Goal: Answer question/provide support: Share knowledge or assist other users

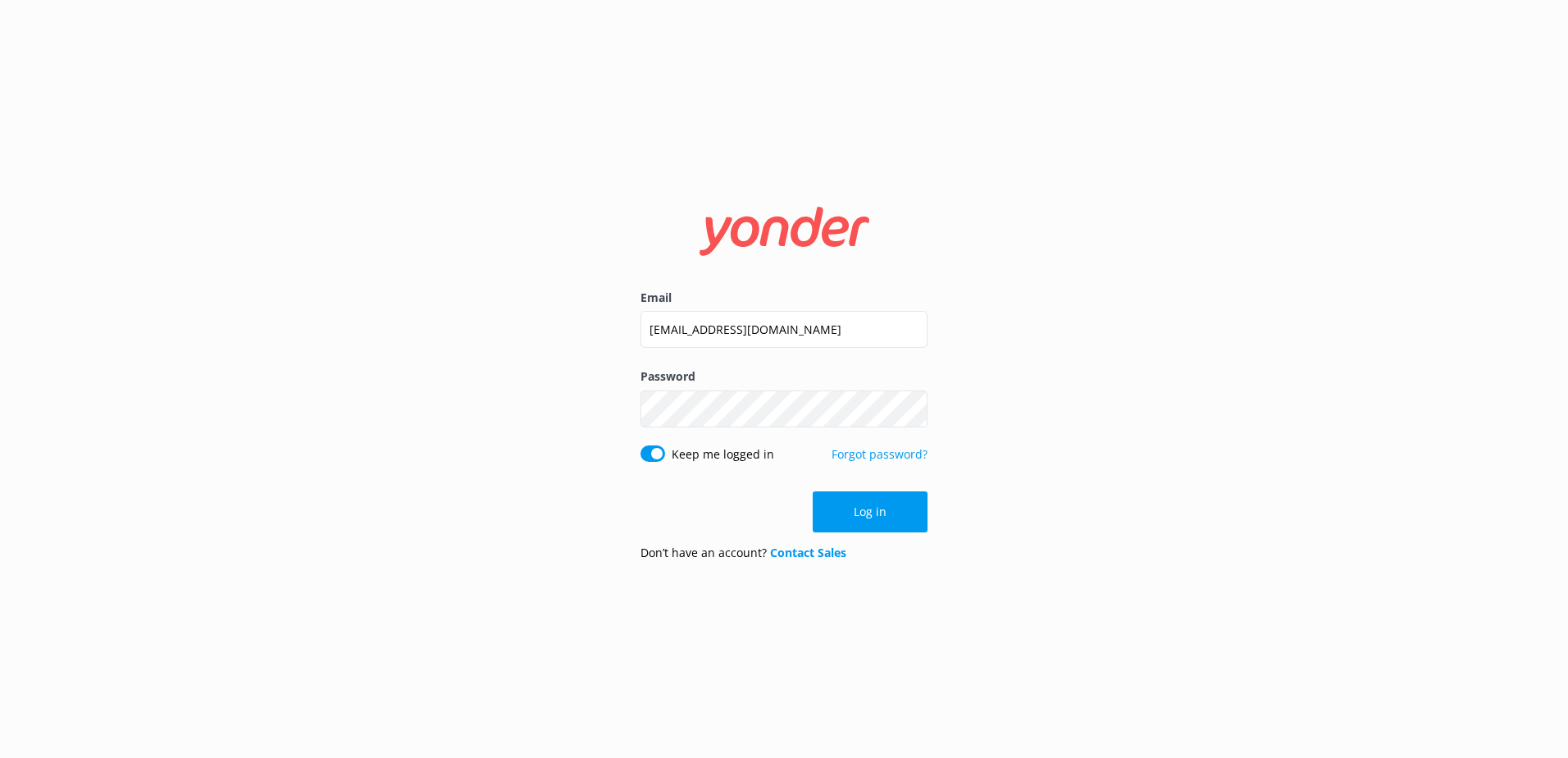
drag, startPoint x: 848, startPoint y: 500, endPoint x: 856, endPoint y: 404, distance: 96.3
click at [847, 499] on button "Log in" at bounding box center [870, 511] width 115 height 41
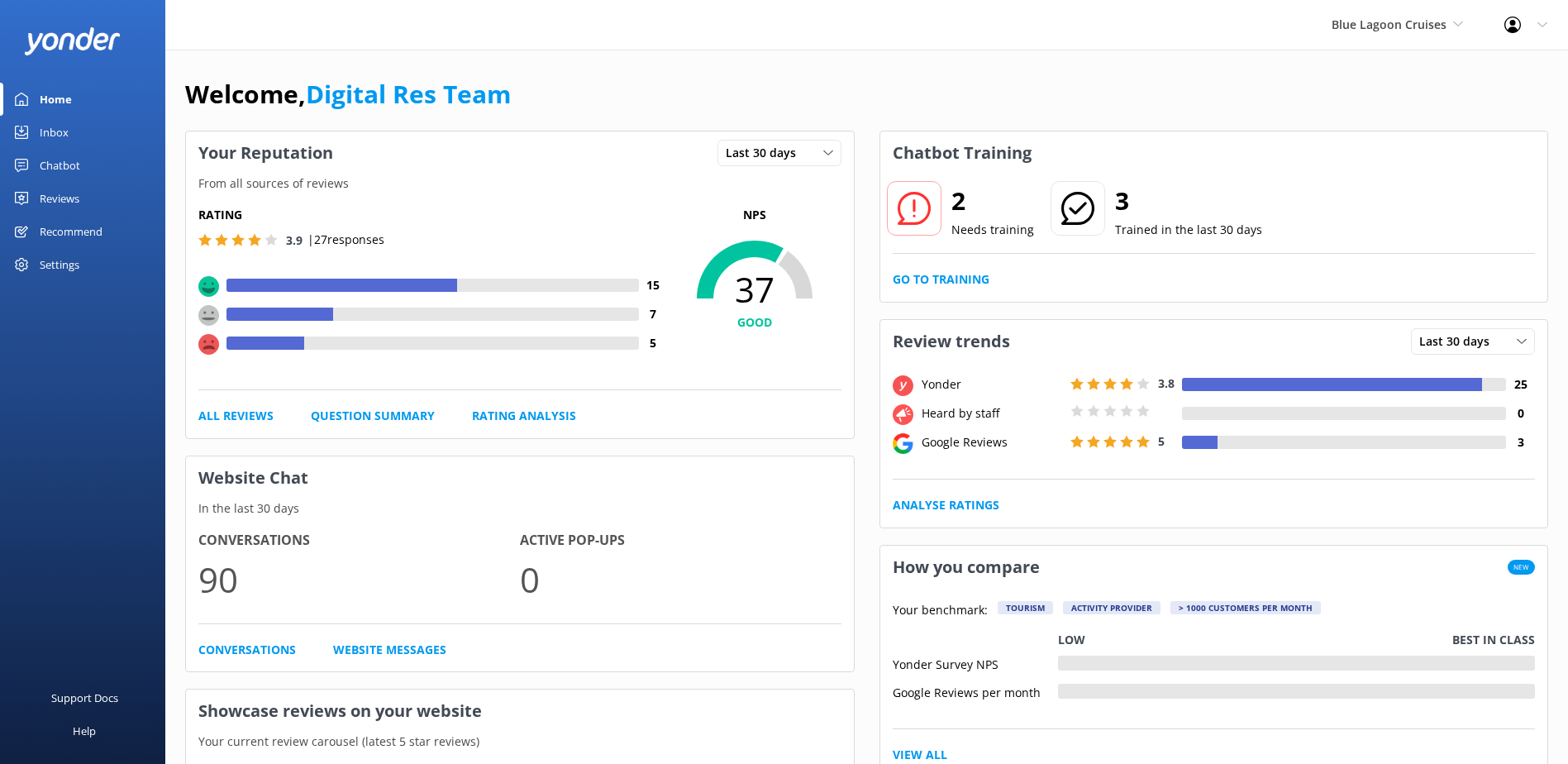
click at [54, 129] on div "Inbox" at bounding box center [54, 132] width 29 height 33
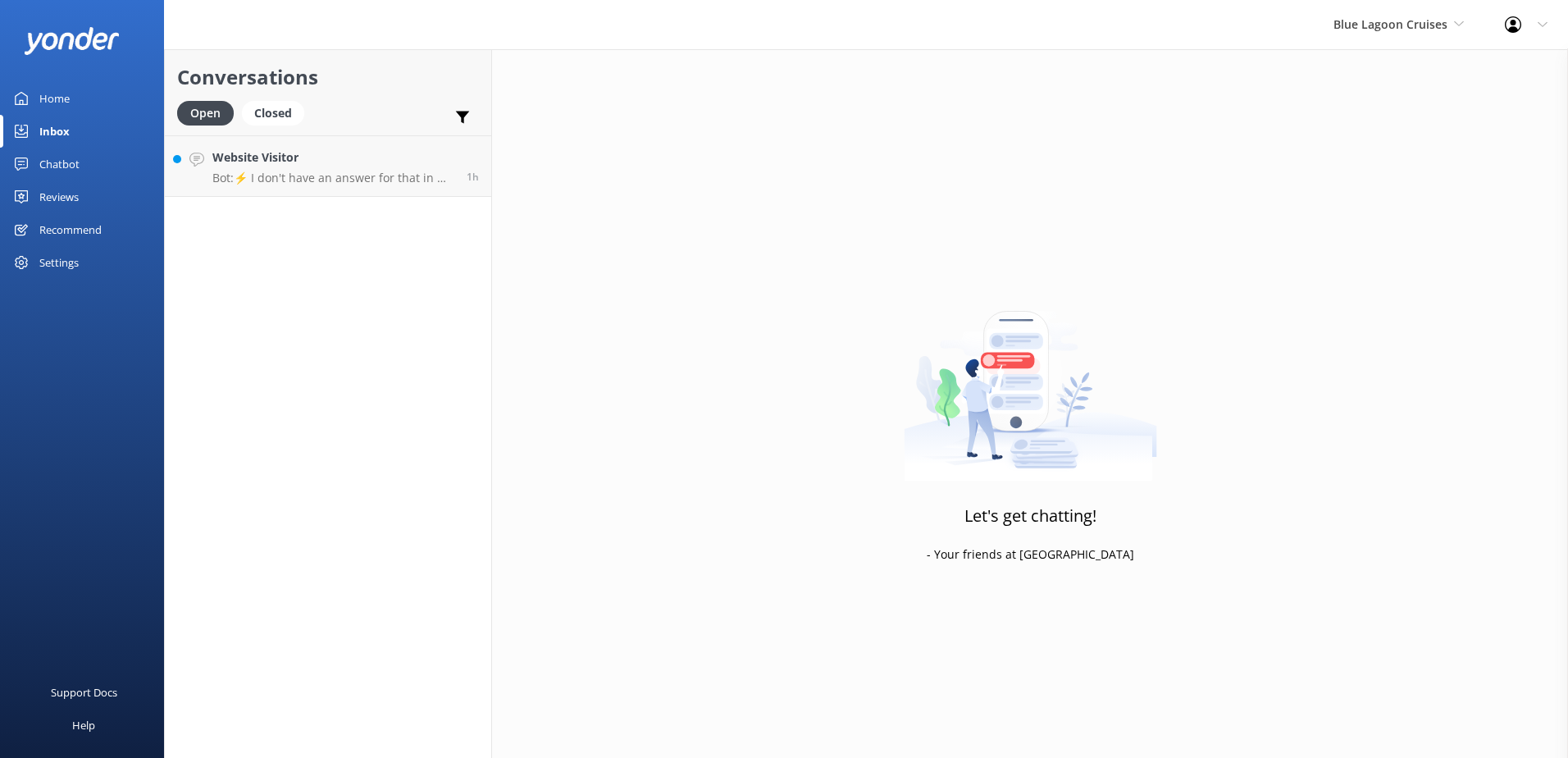
click at [294, 149] on h4 "Website Visitor" at bounding box center [334, 157] width 242 height 18
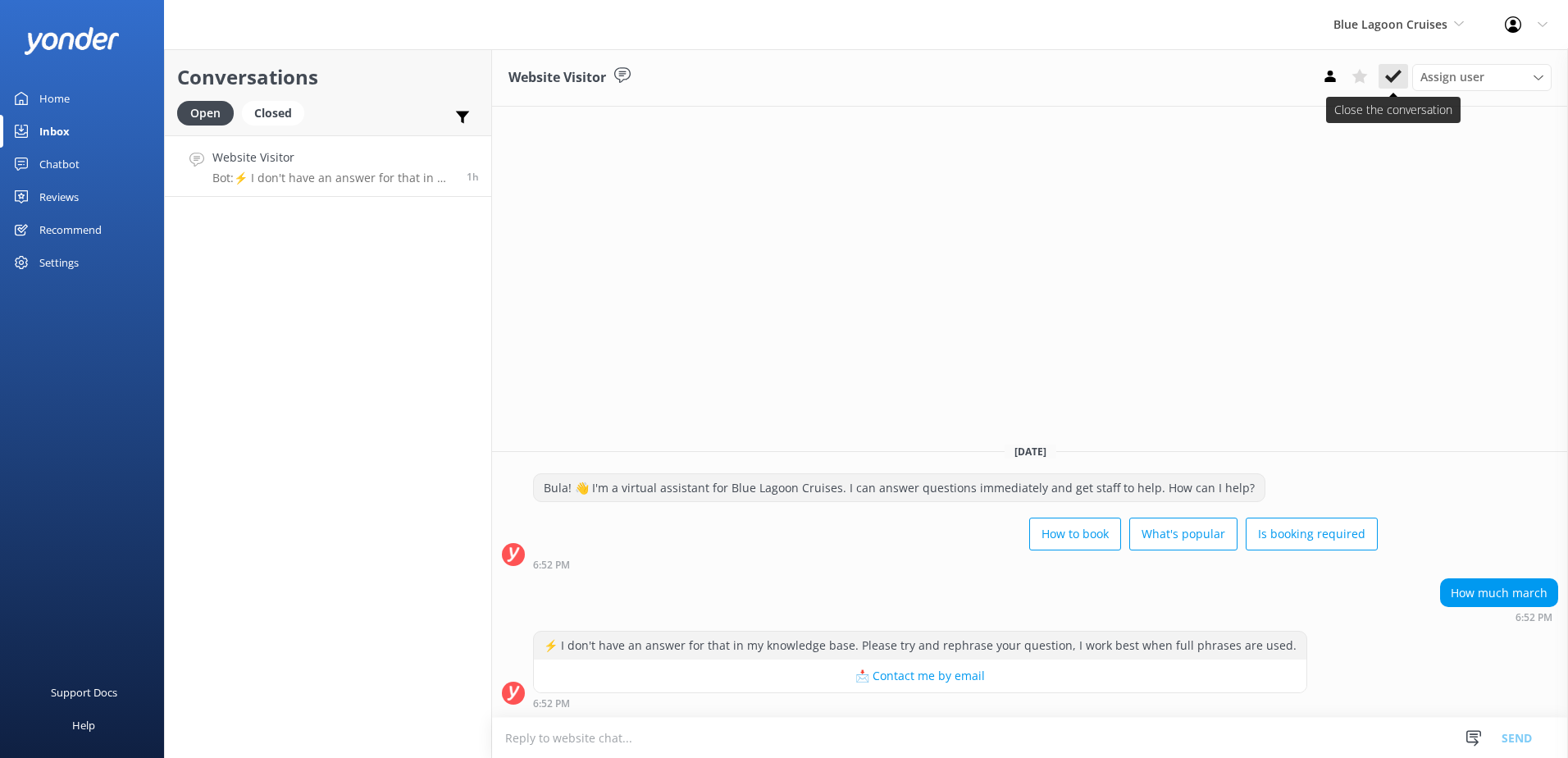
click at [1388, 71] on icon at bounding box center [1393, 76] width 16 height 16
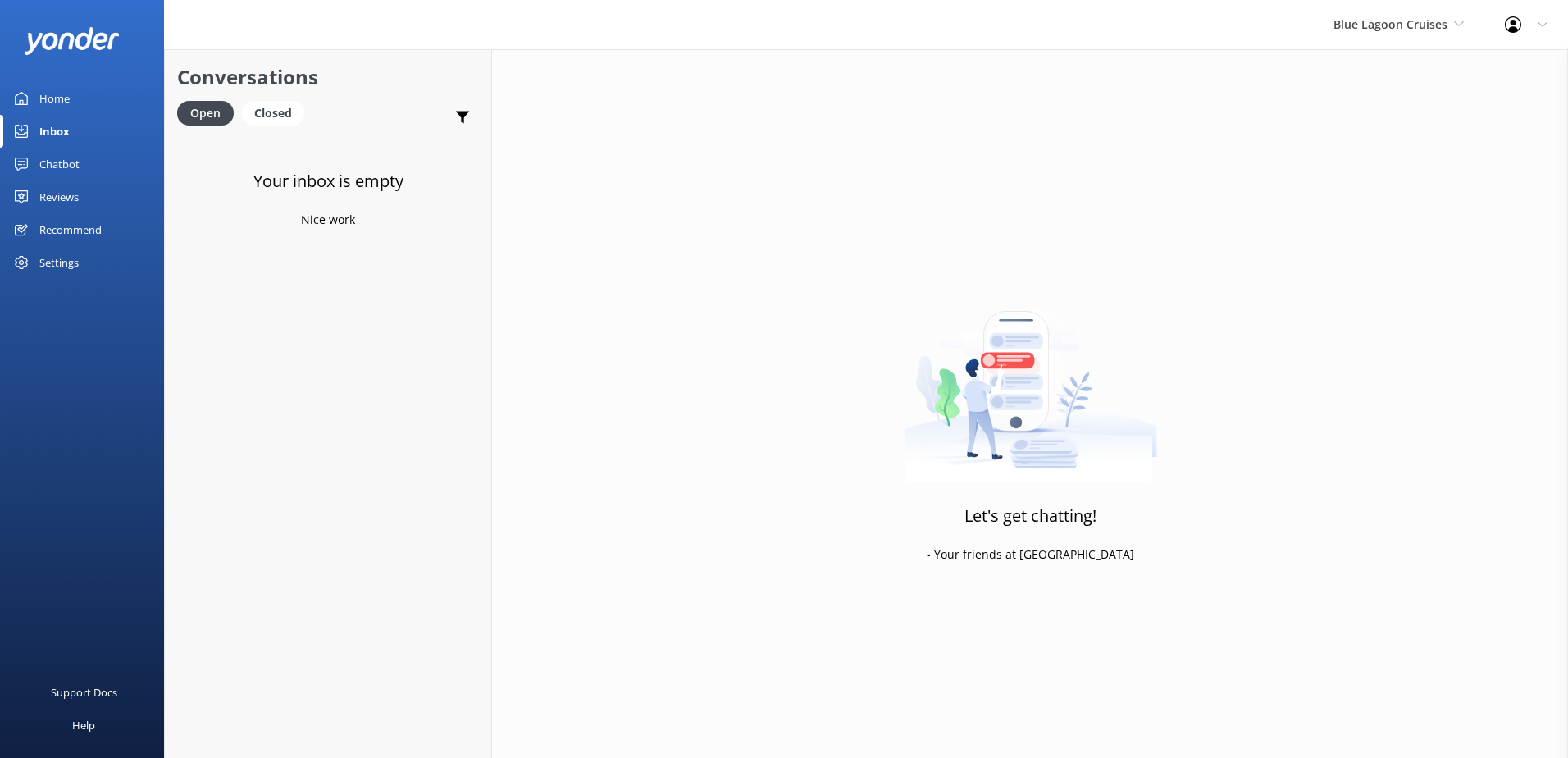
click at [54, 166] on div "Chatbot" at bounding box center [59, 164] width 40 height 33
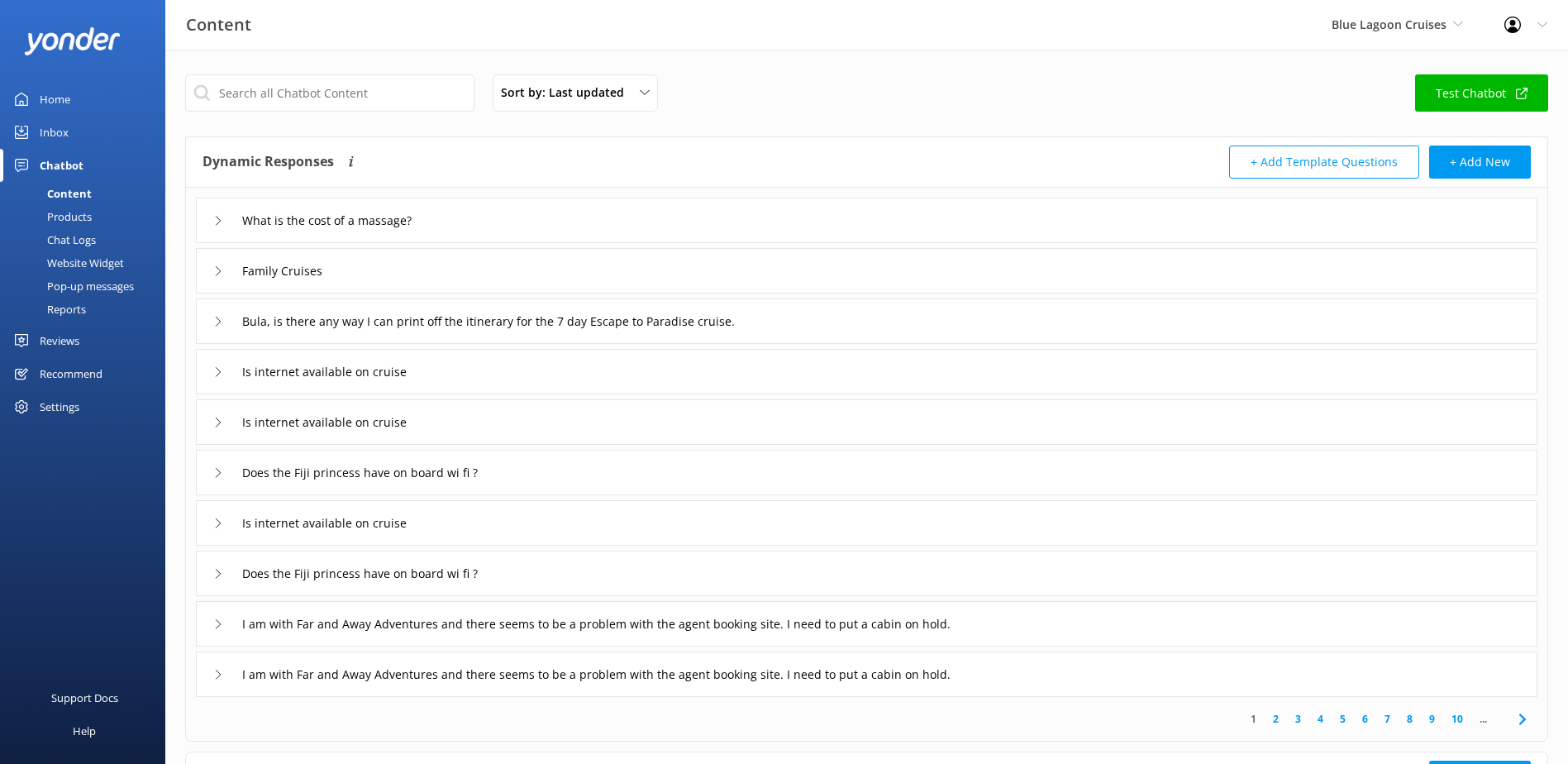
click at [76, 242] on div "Chat Logs" at bounding box center [52, 240] width 86 height 23
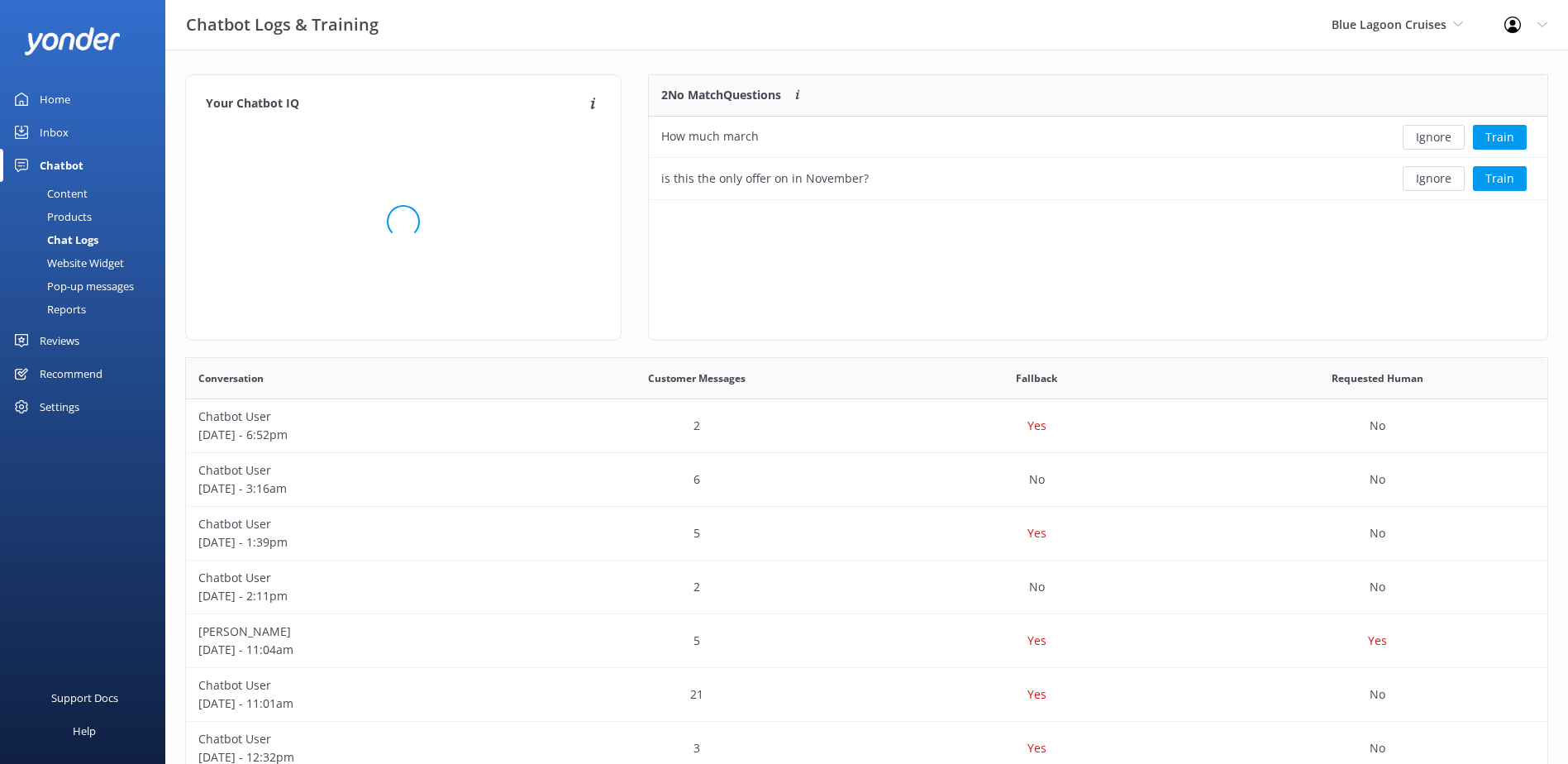
scroll to position [112, 885]
click at [1415, 134] on button "Ignore" at bounding box center [1434, 137] width 62 height 25
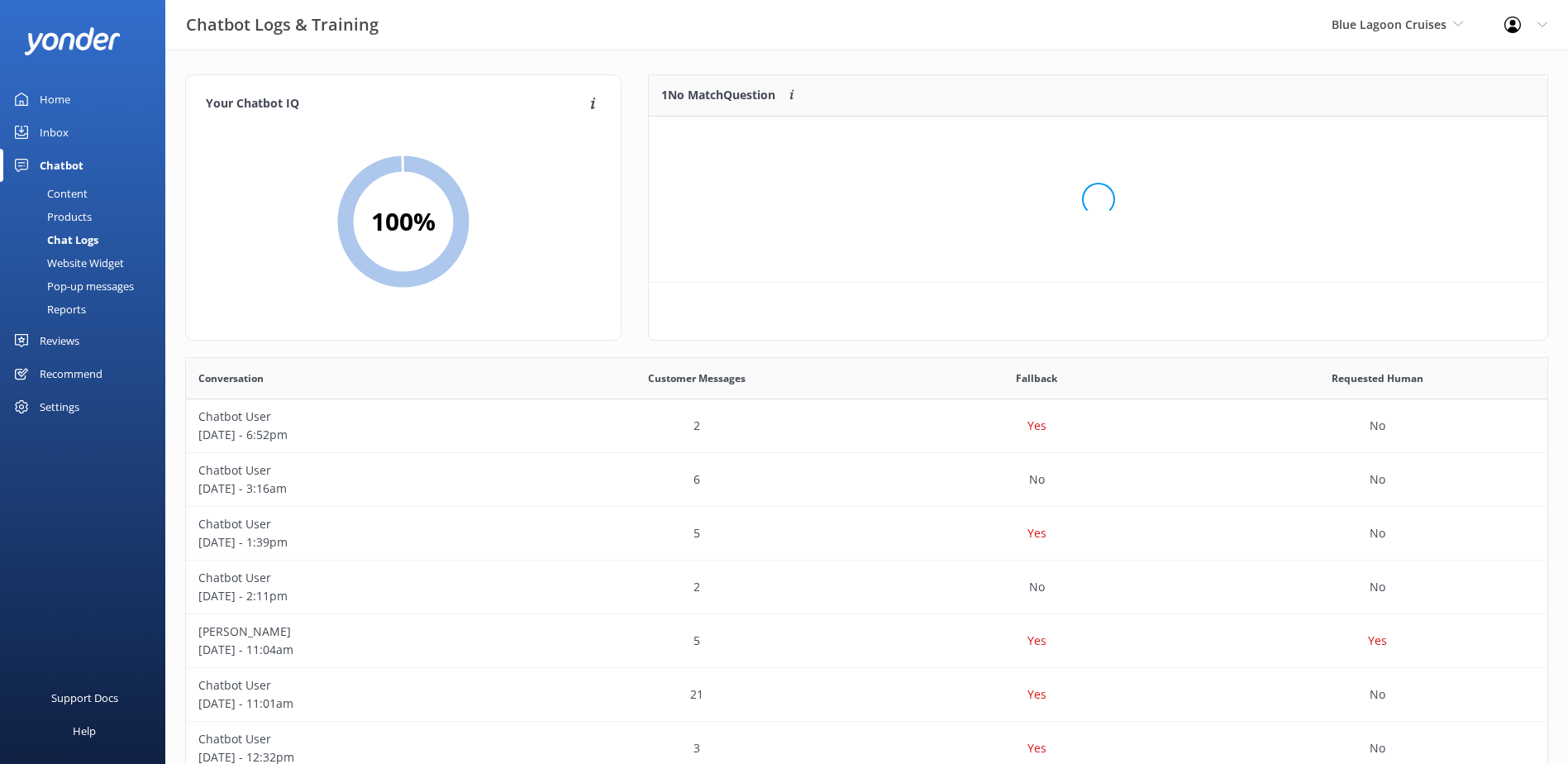
scroll to position [71, 885]
click at [1420, 140] on button "Ignore" at bounding box center [1434, 137] width 62 height 25
click at [1350, 26] on span "Blue Lagoon Cruises" at bounding box center [1388, 24] width 115 height 15
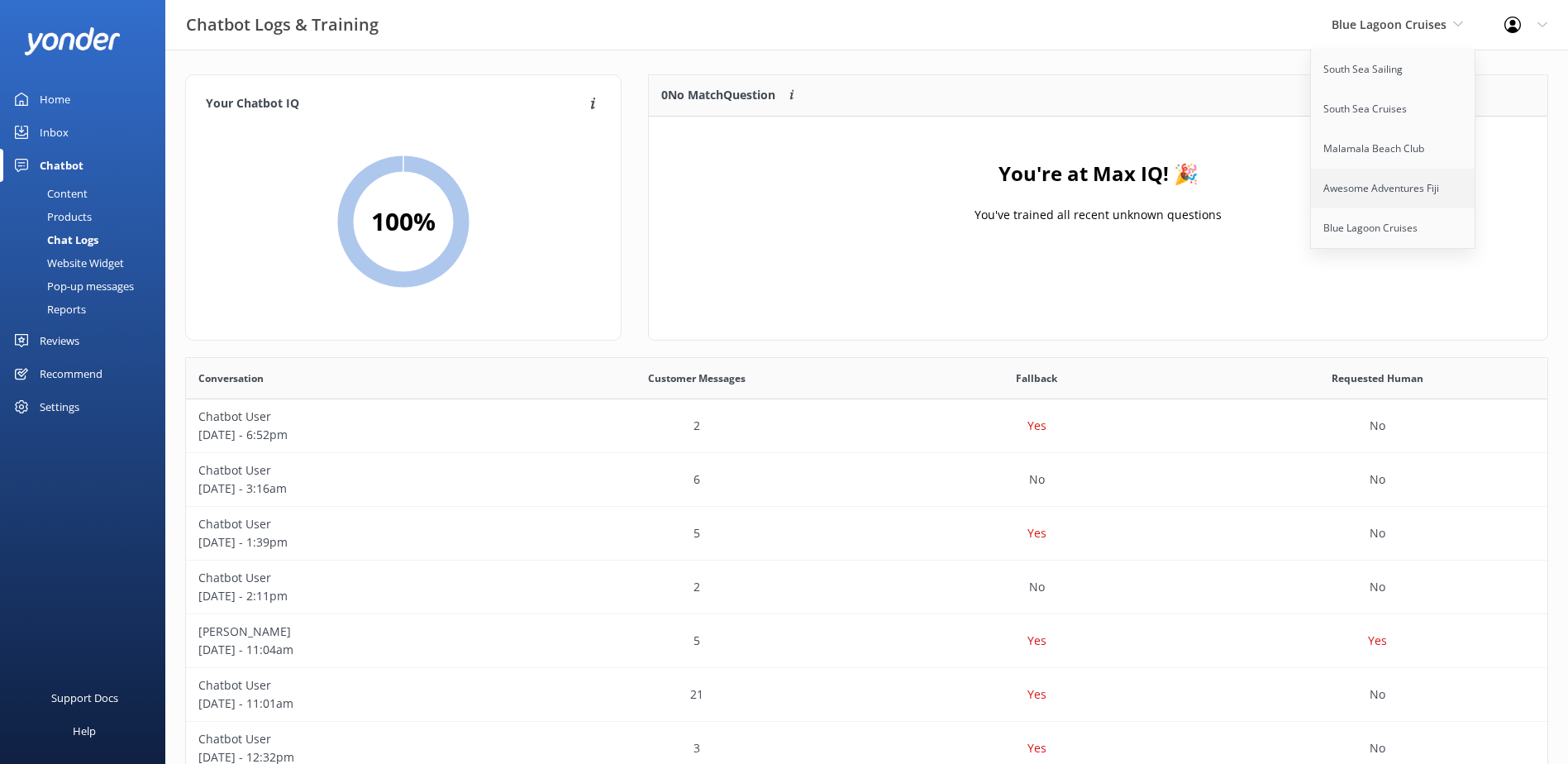
click at [1351, 179] on link "Awesome Adventures Fiji" at bounding box center [1393, 188] width 165 height 40
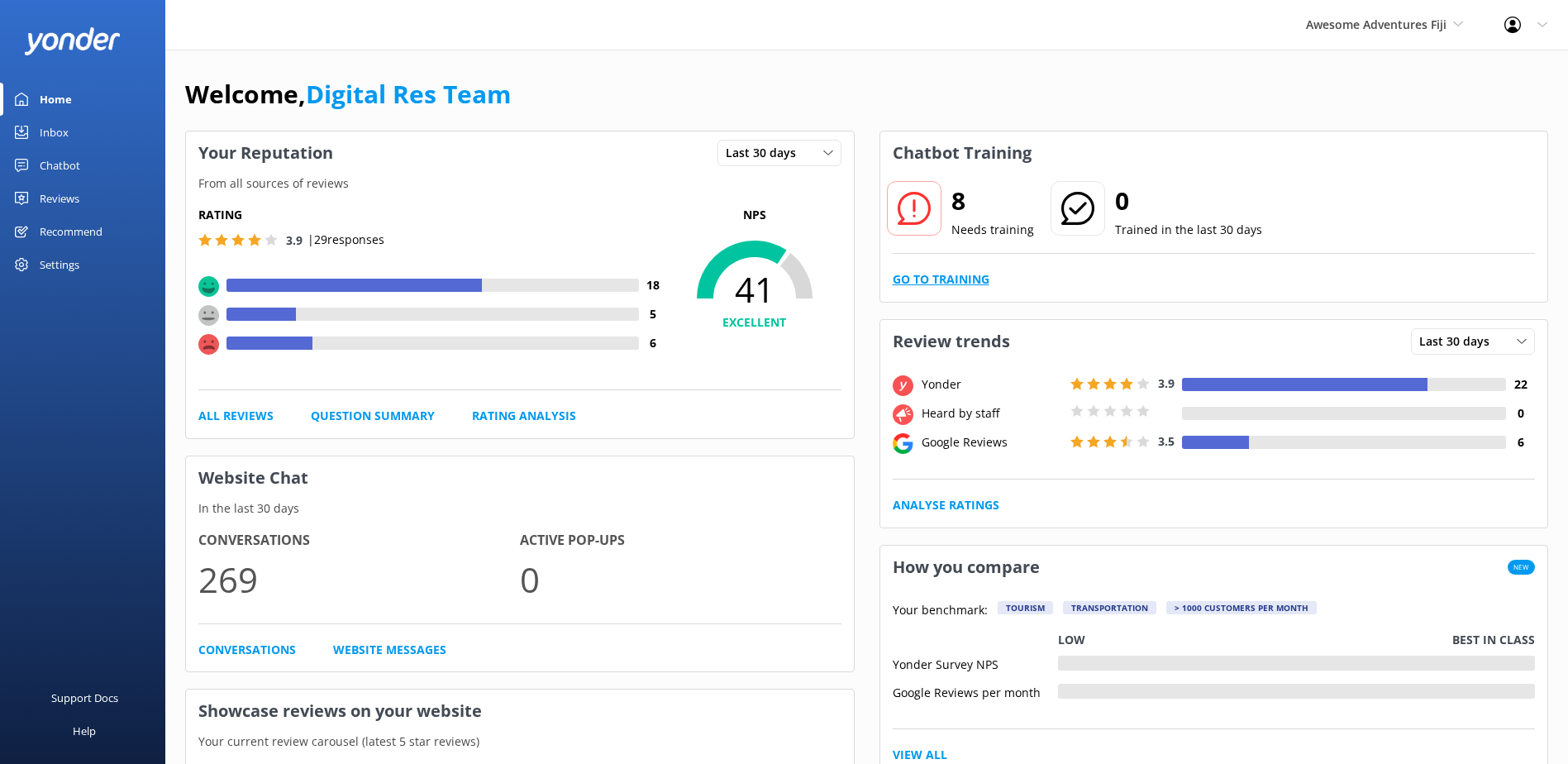
click at [972, 276] on link "Go to Training" at bounding box center [941, 279] width 97 height 18
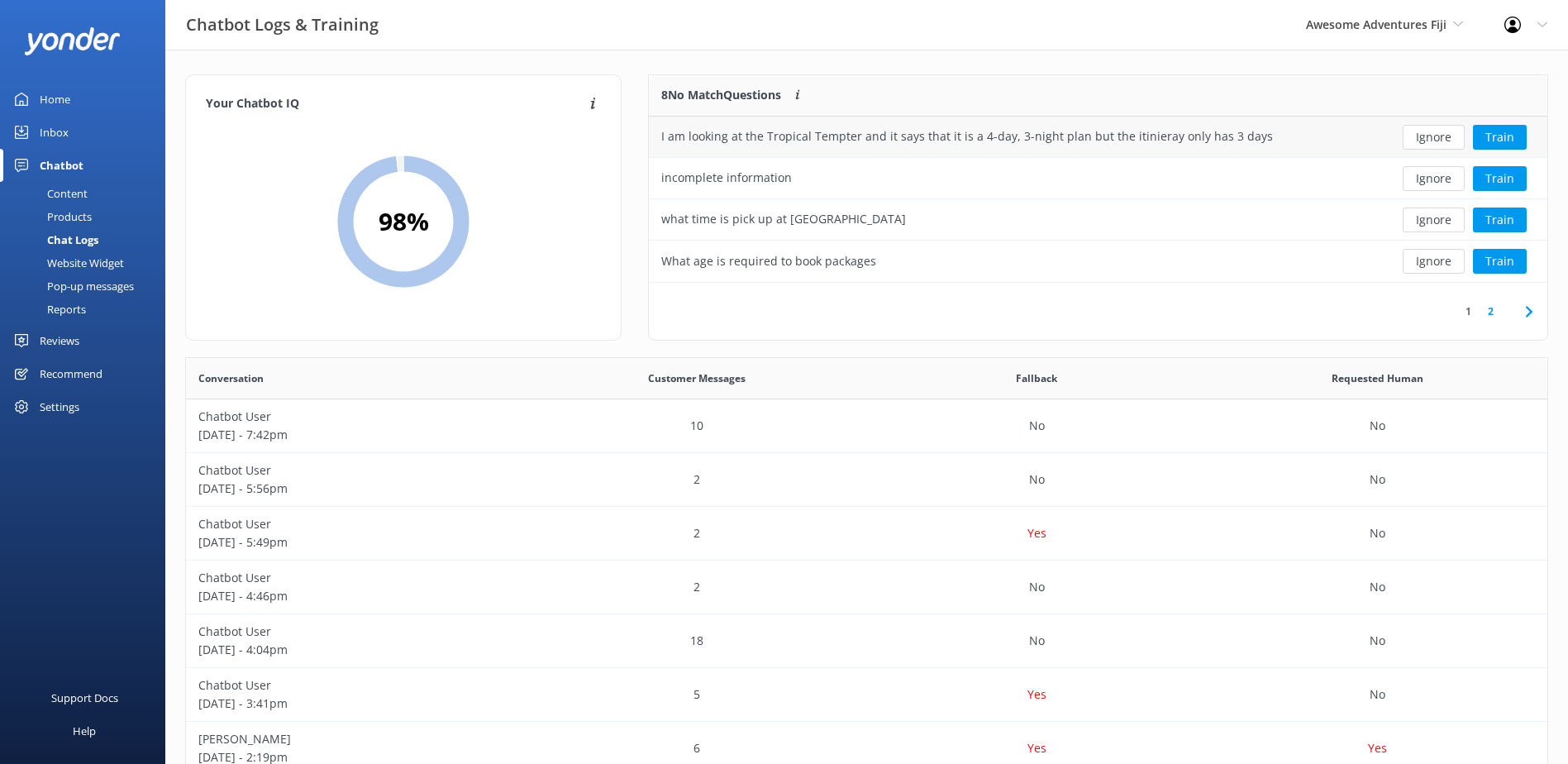
scroll to position [195, 885]
click at [1448, 140] on button "Ignore" at bounding box center [1434, 137] width 62 height 25
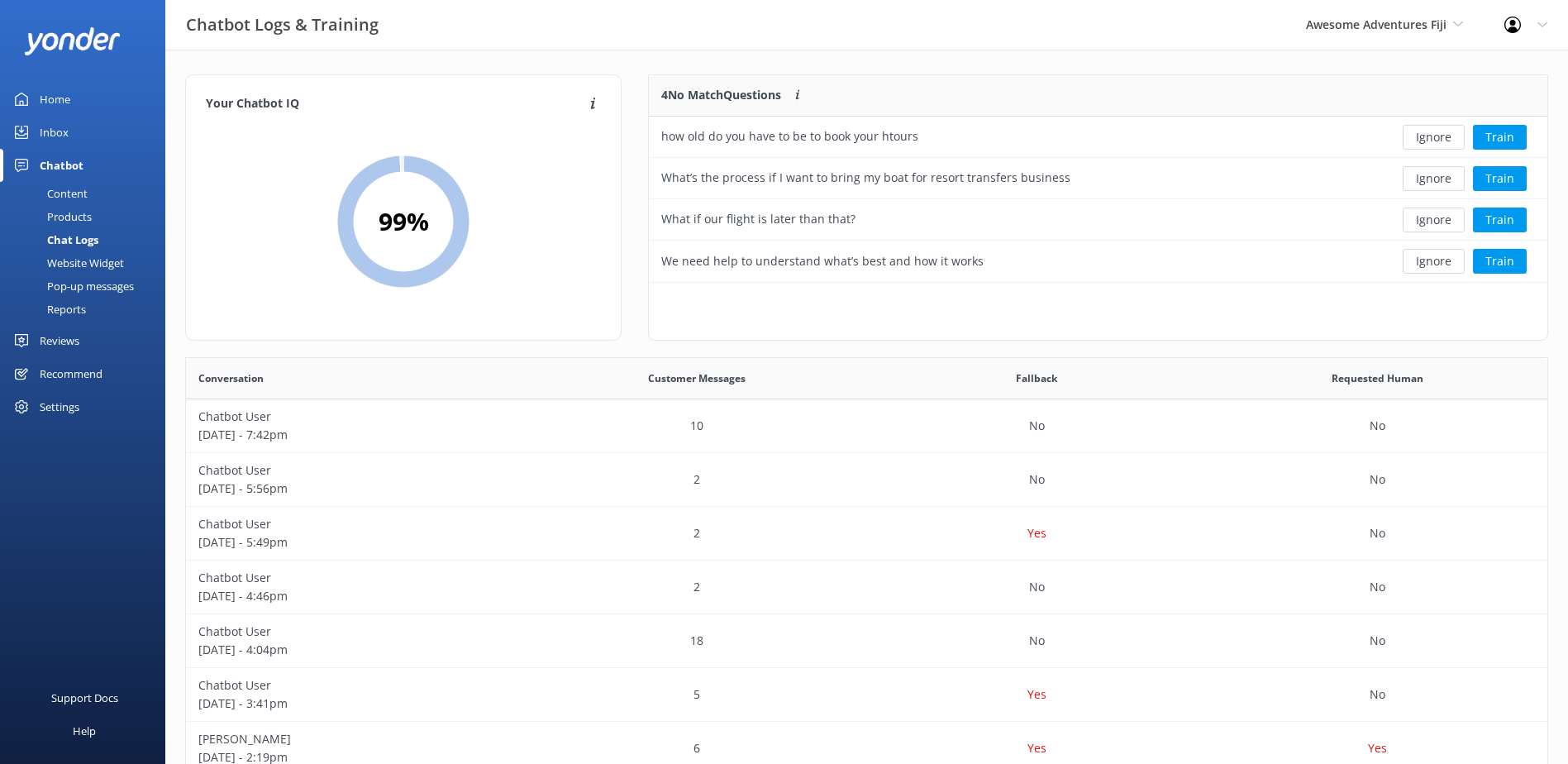
click at [1448, 140] on button "Ignore" at bounding box center [1434, 137] width 62 height 25
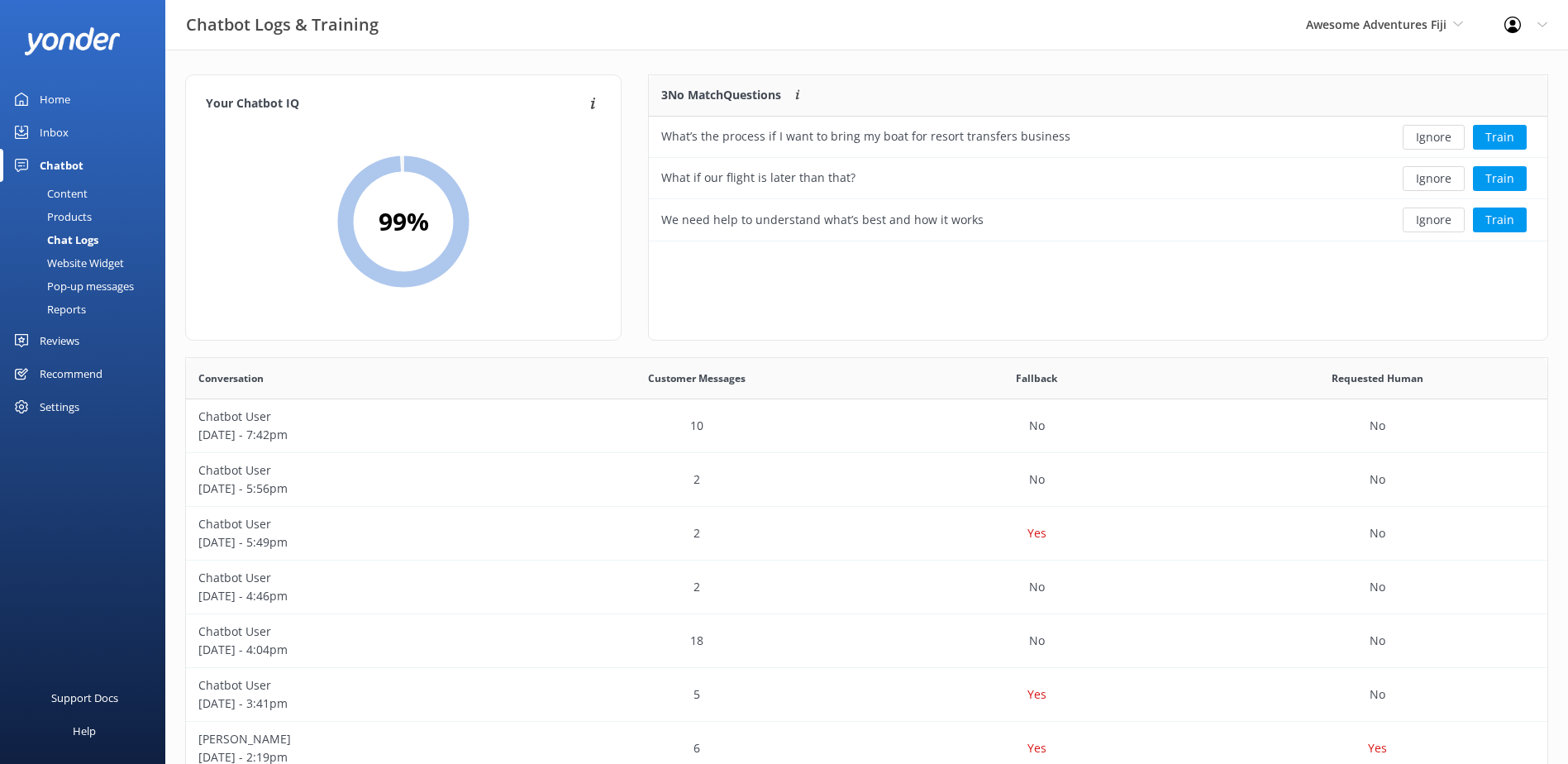
scroll to position [154, 885]
click at [1448, 140] on button "Ignore" at bounding box center [1434, 137] width 62 height 25
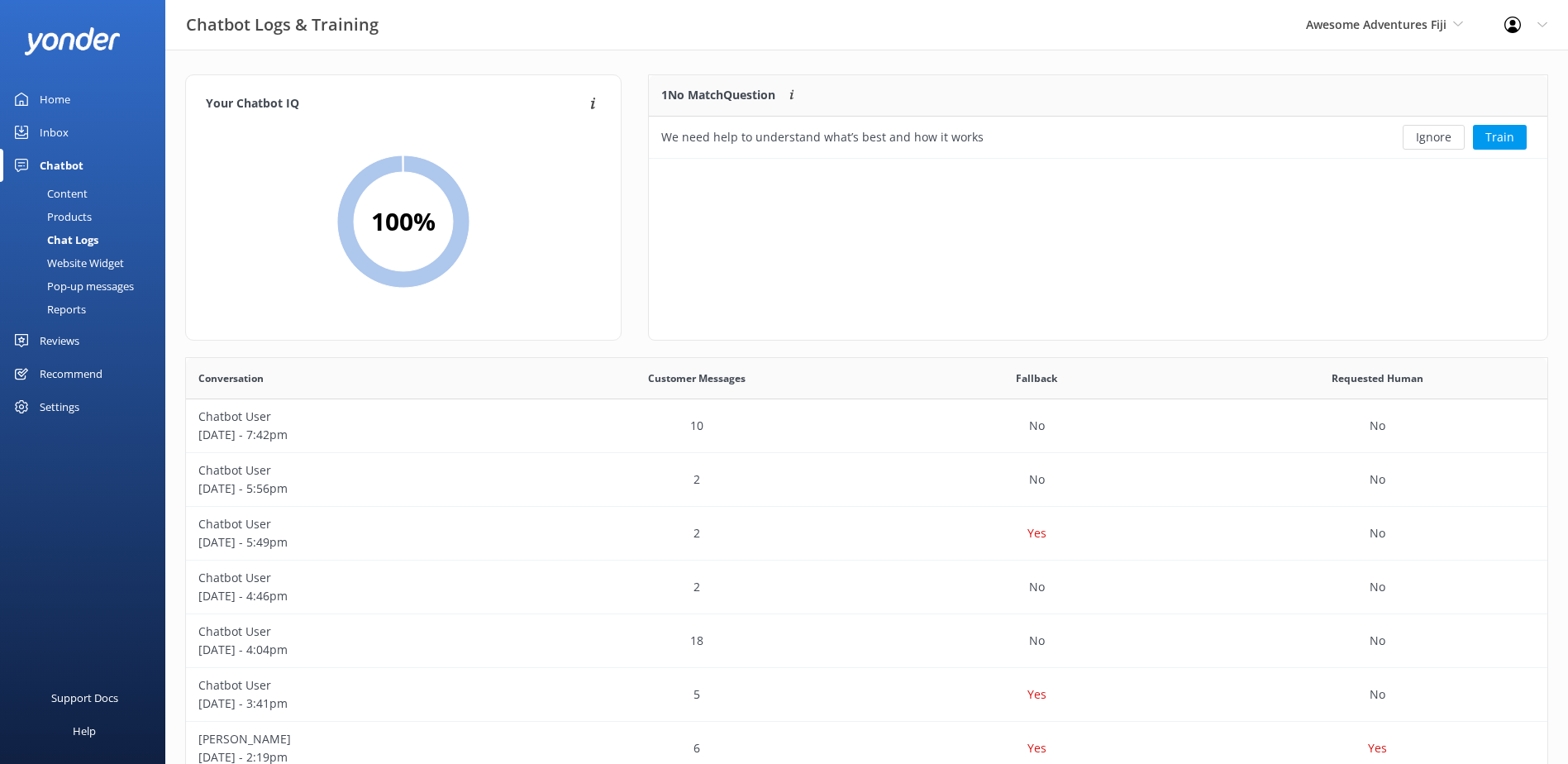
scroll to position [71, 885]
click at [1448, 140] on button "Ignore" at bounding box center [1434, 137] width 62 height 25
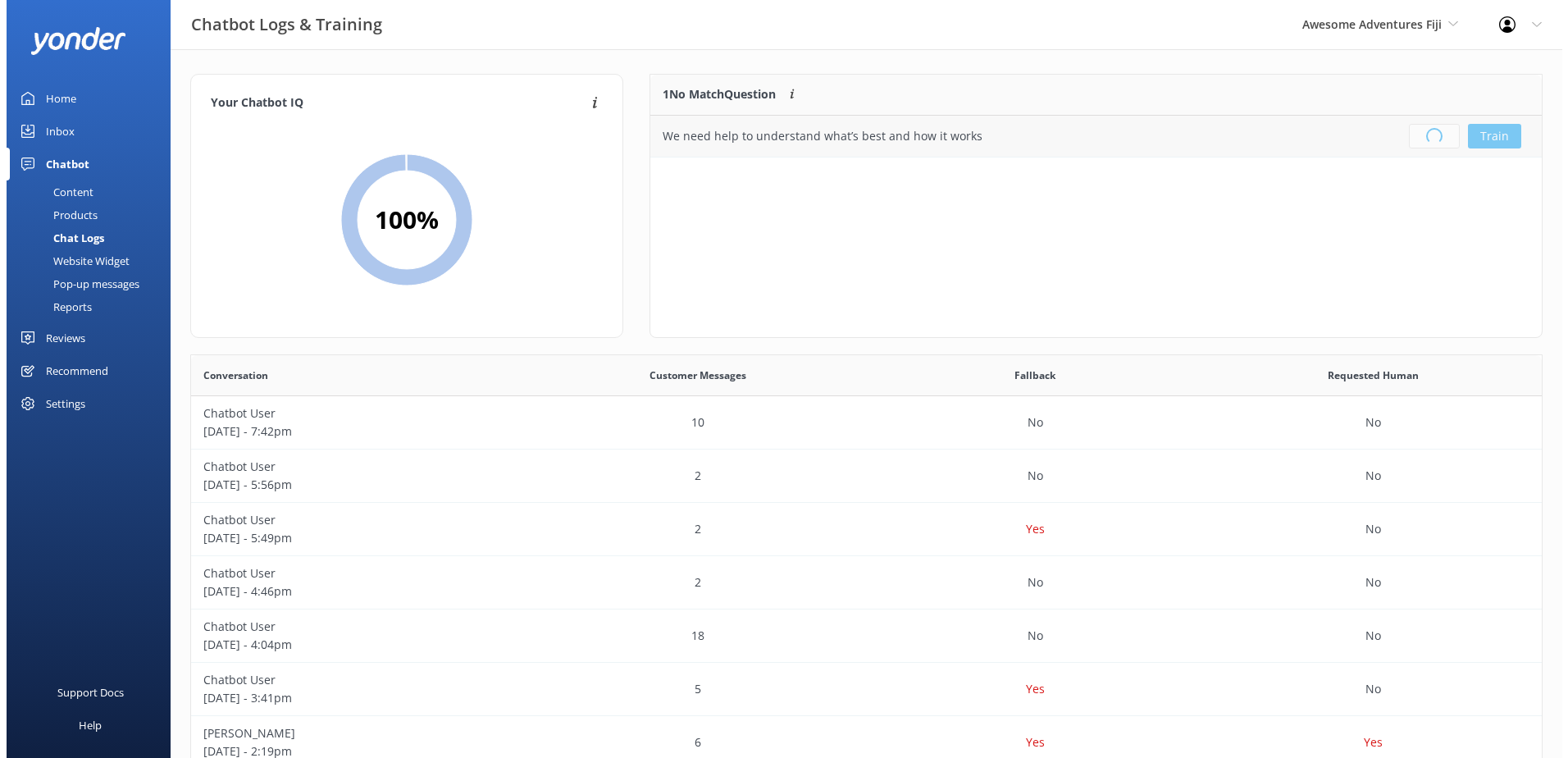
scroll to position [193, 878]
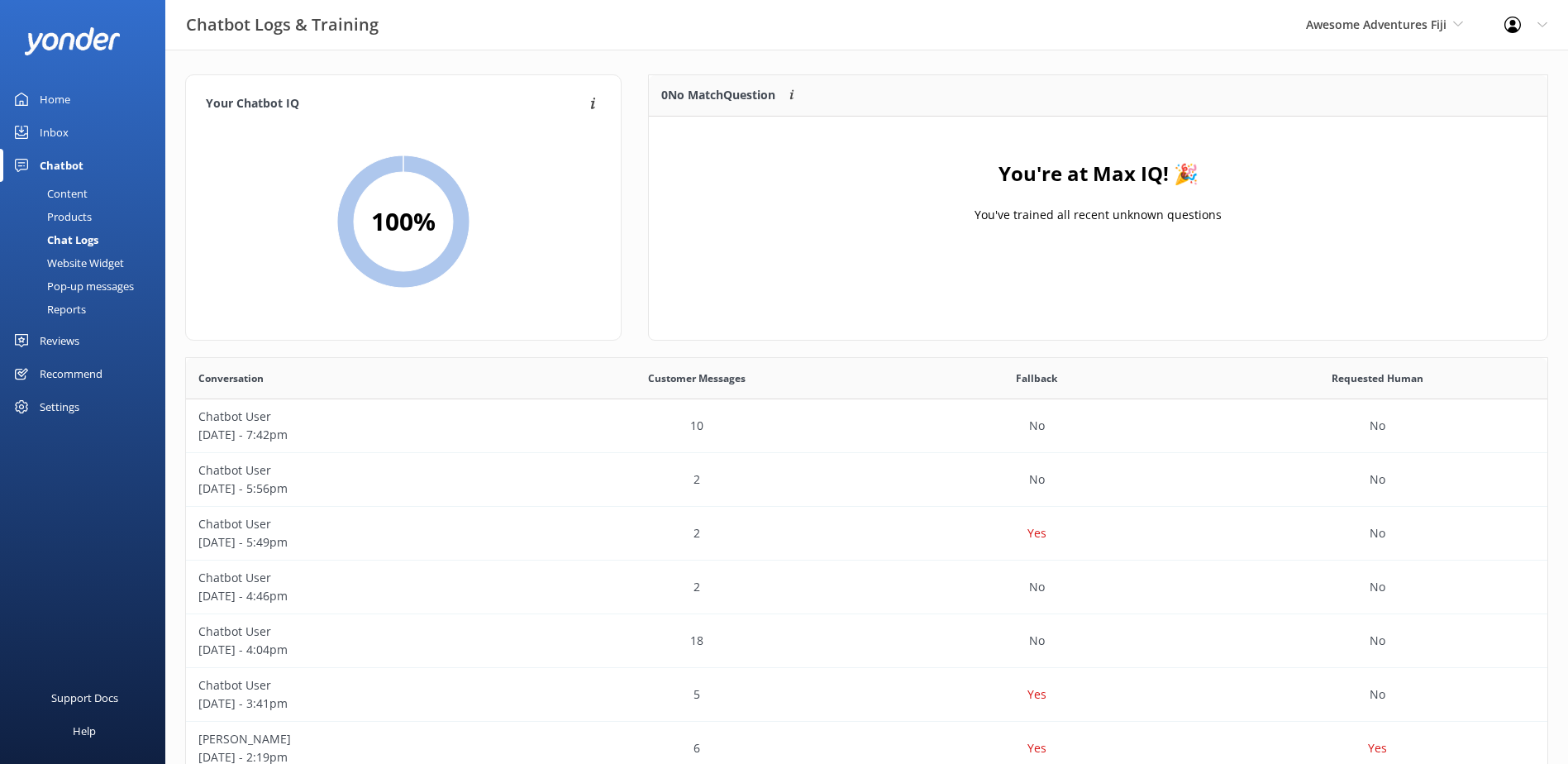
click at [68, 123] on div "Inbox" at bounding box center [54, 132] width 29 height 33
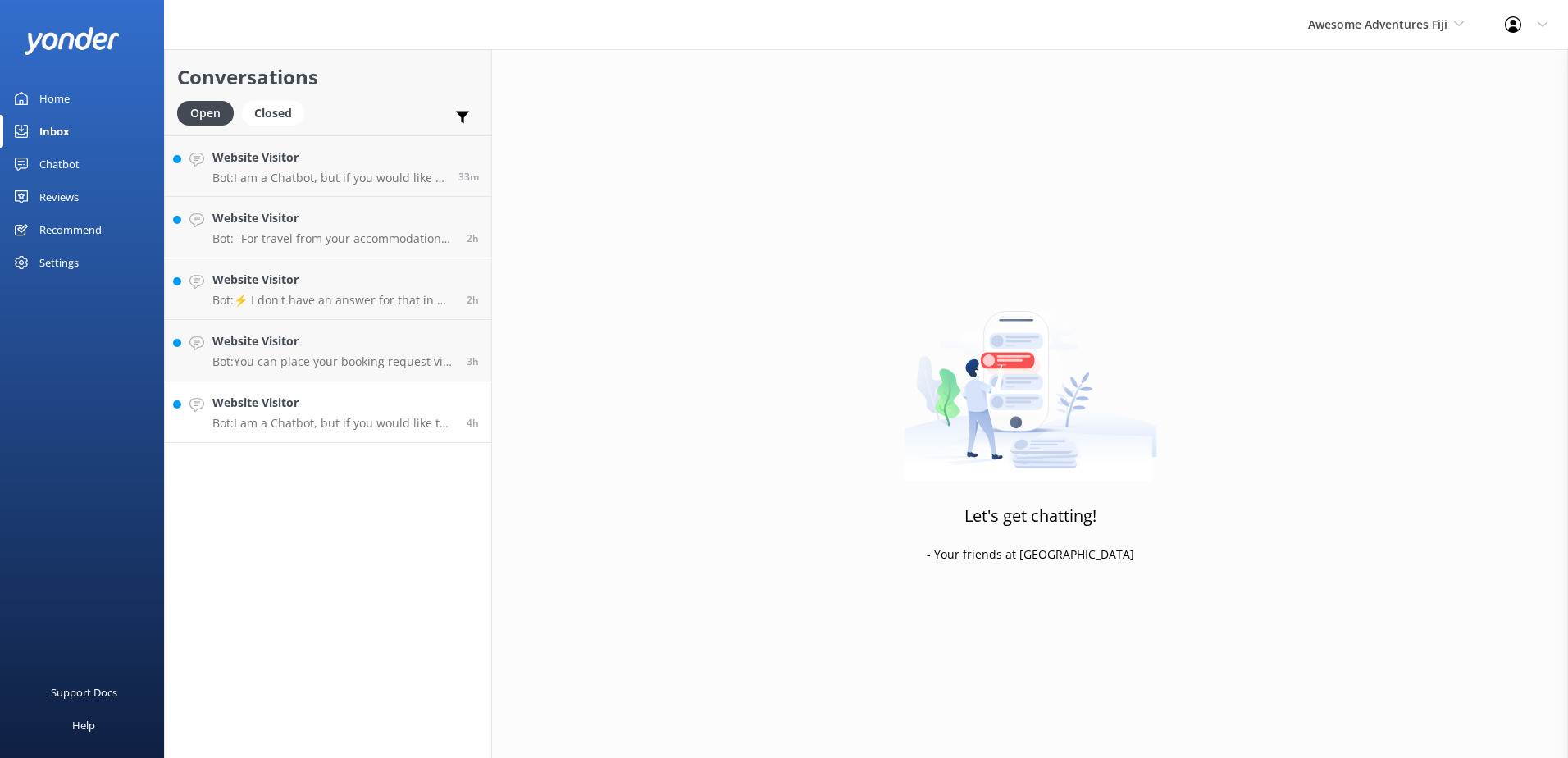
click at [415, 400] on h4 "Website Visitor" at bounding box center [334, 402] width 242 height 18
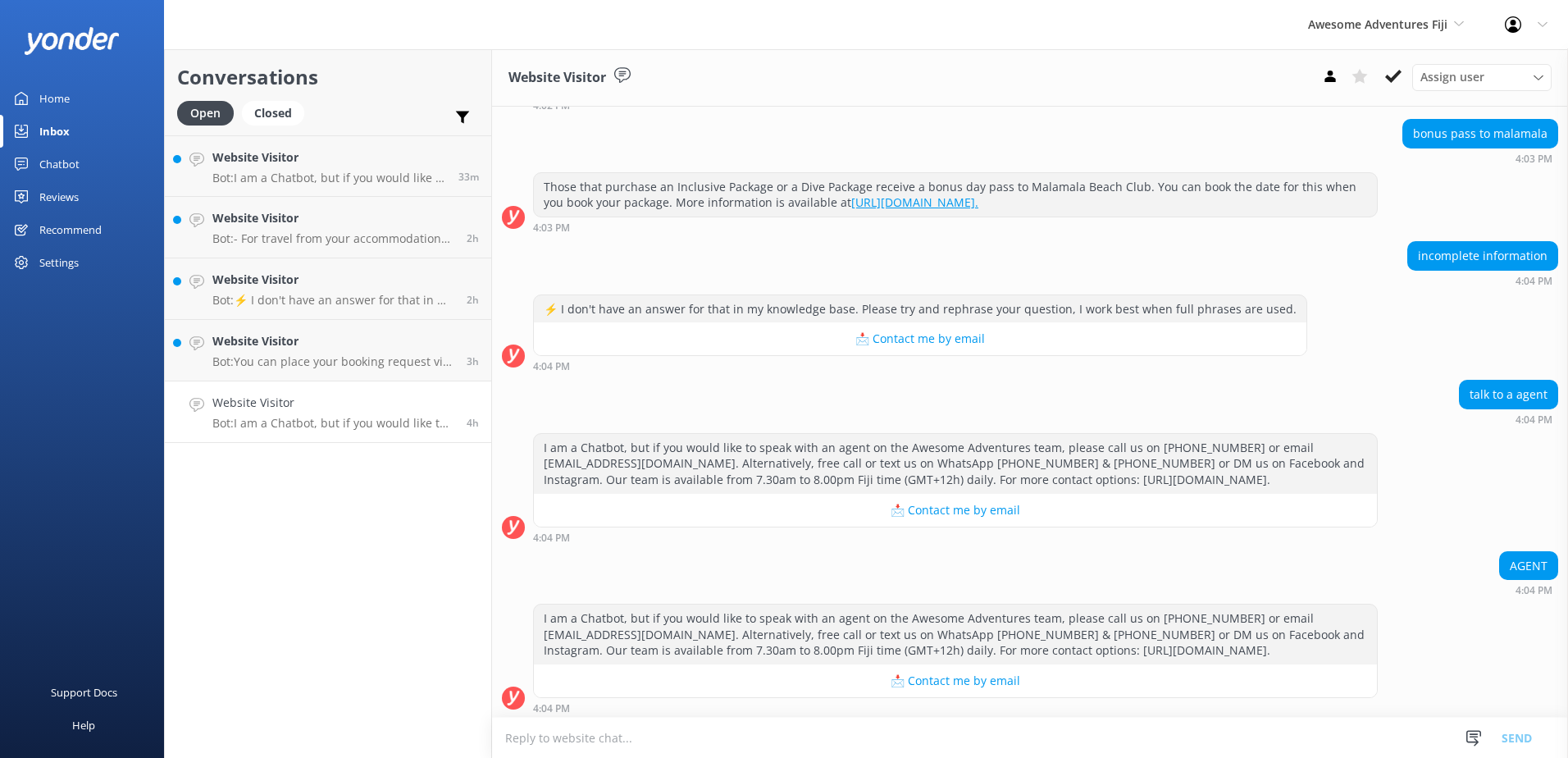
scroll to position [768, 0]
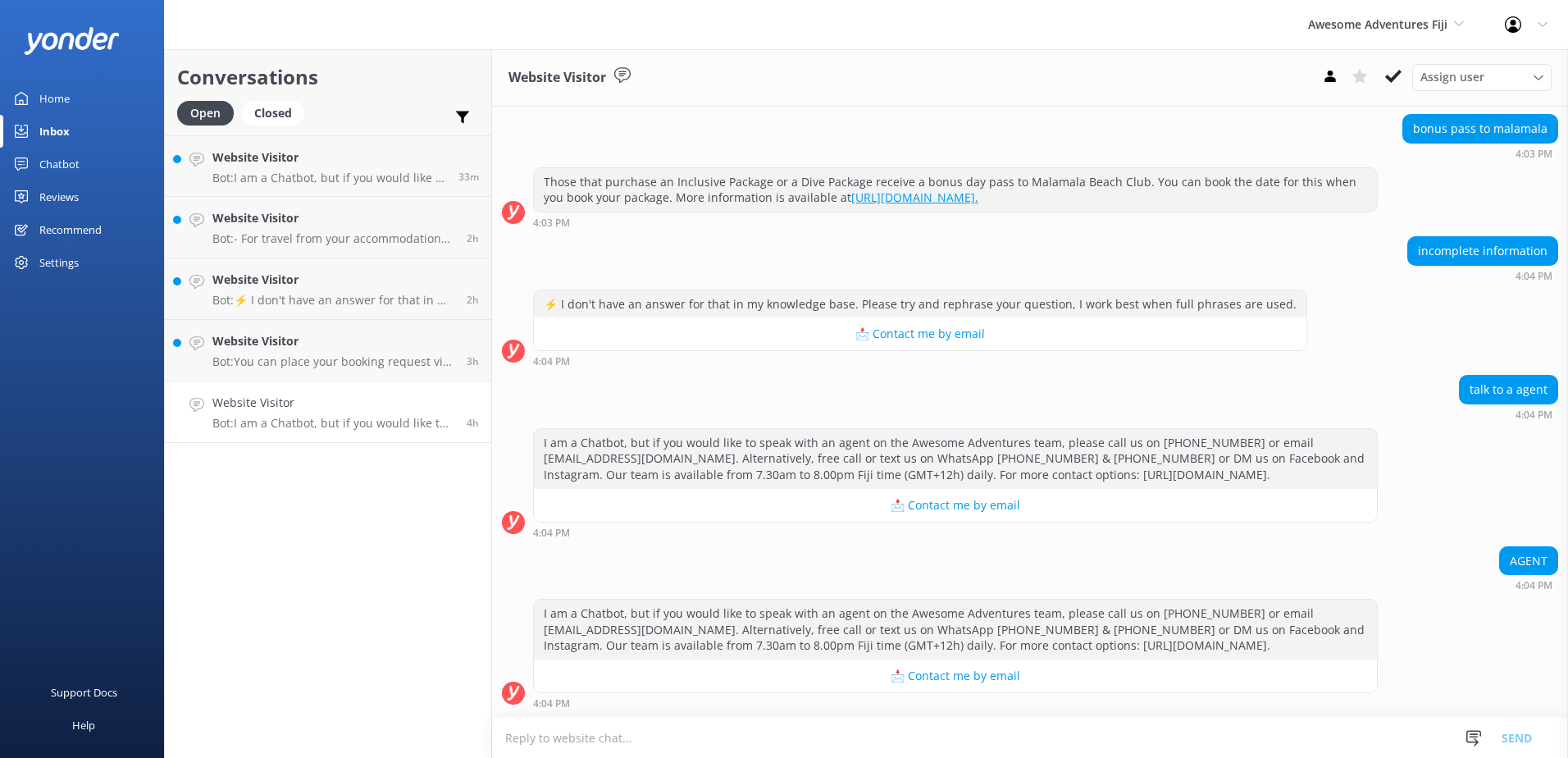
click at [763, 737] on textarea at bounding box center [1029, 738] width 1075 height 40
paste textarea "Please contact & liaise directly with our Awesome Adventures Fiji Reservations …"
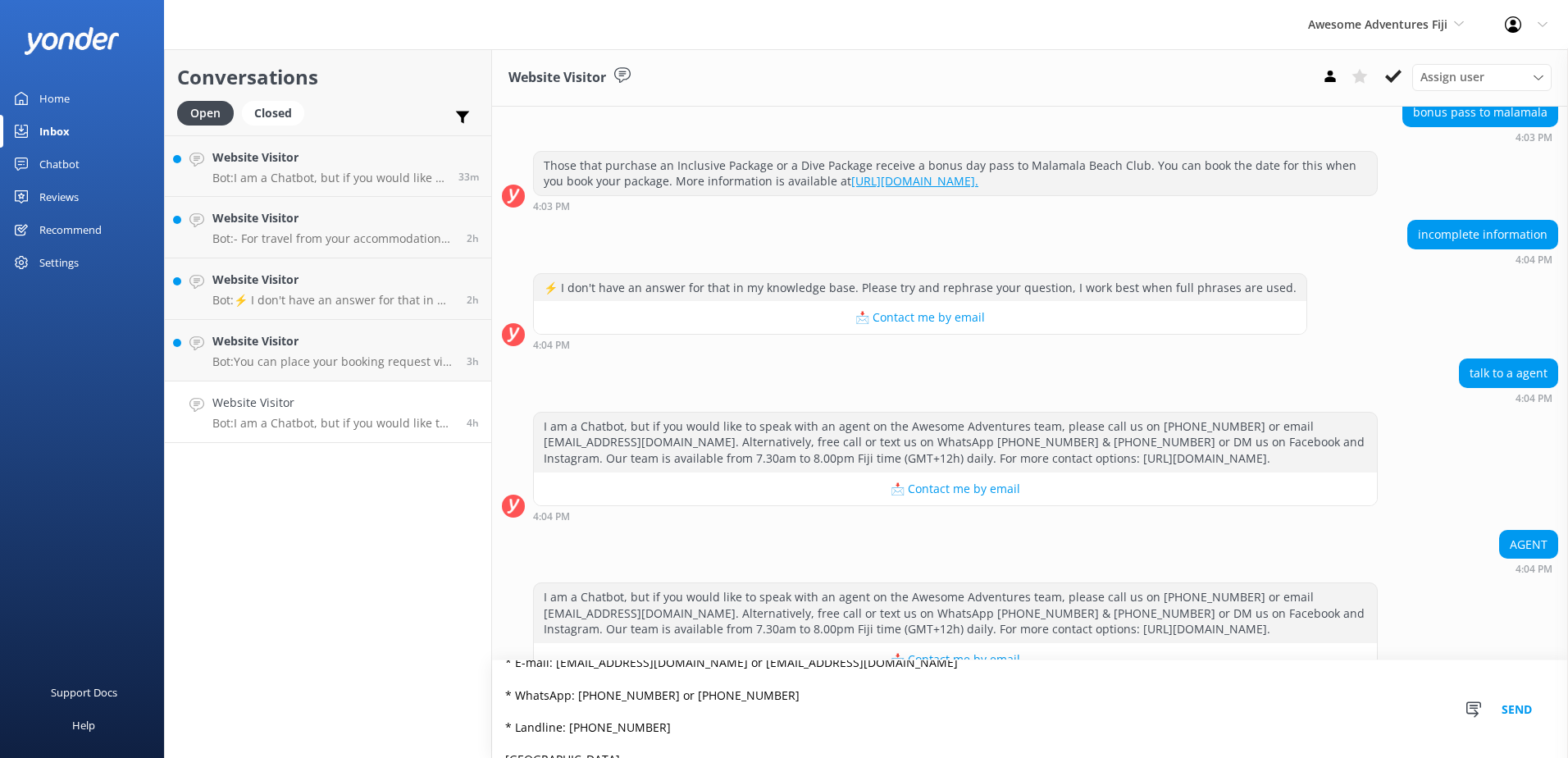
scroll to position [120, 0]
type textarea "Please contact & liaise directly with our Awesome Adventures Fiji Reservations …"
click at [1522, 709] on button "Send" at bounding box center [1516, 709] width 61 height 98
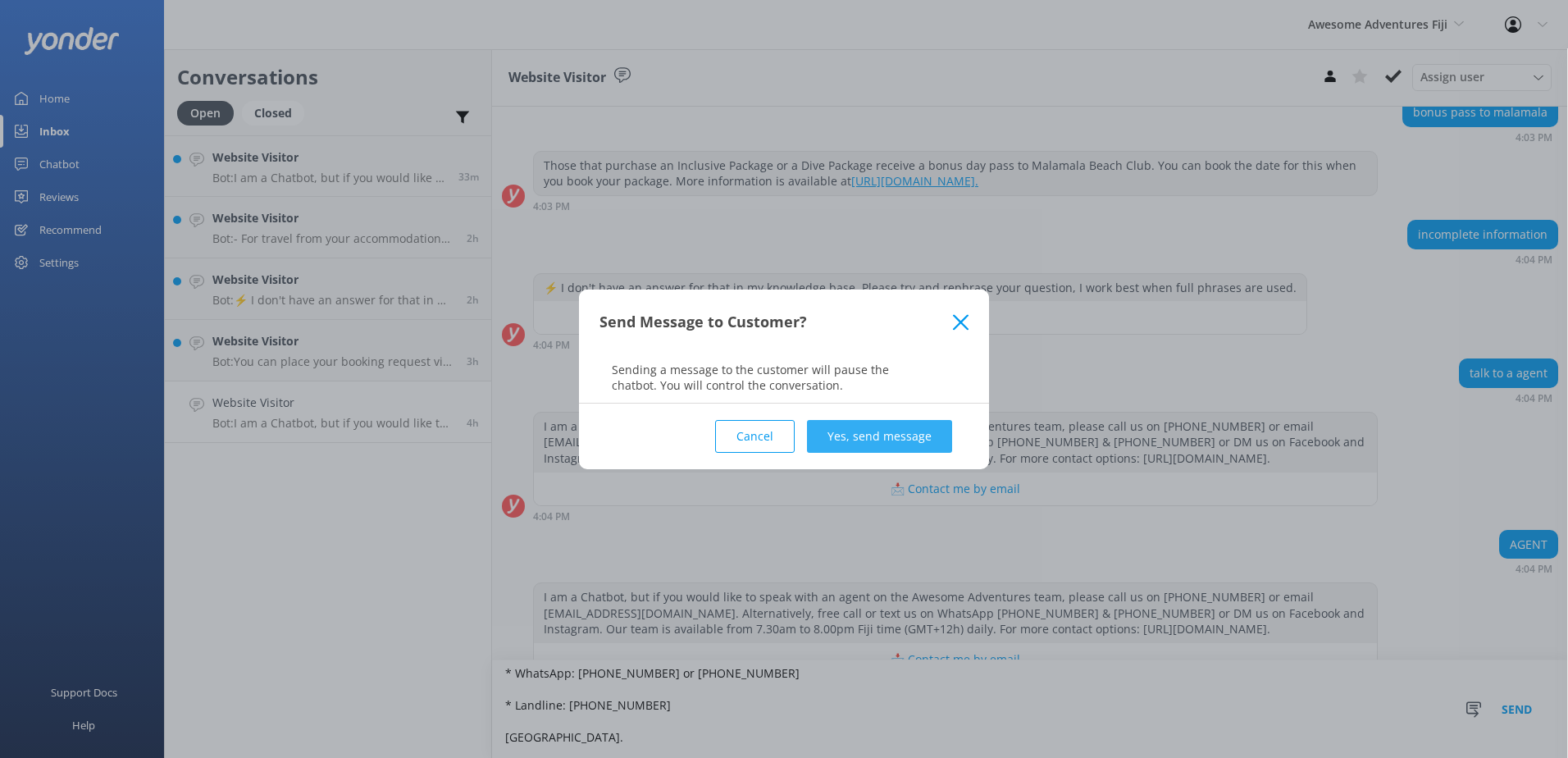
click at [871, 440] on button "Yes, send message" at bounding box center [879, 436] width 145 height 33
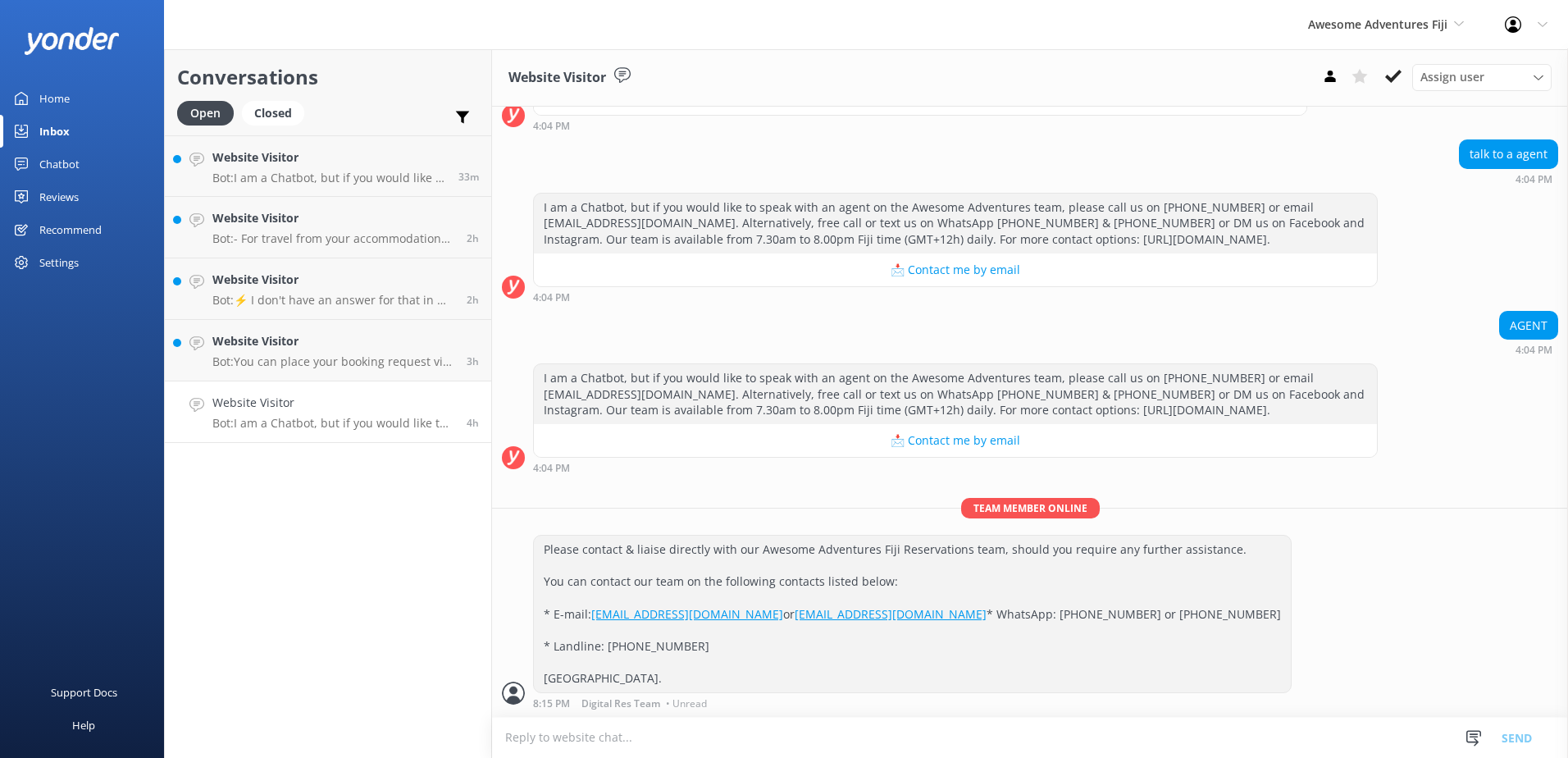
scroll to position [1034, 0]
click at [1392, 80] on use at bounding box center [1393, 77] width 16 height 13
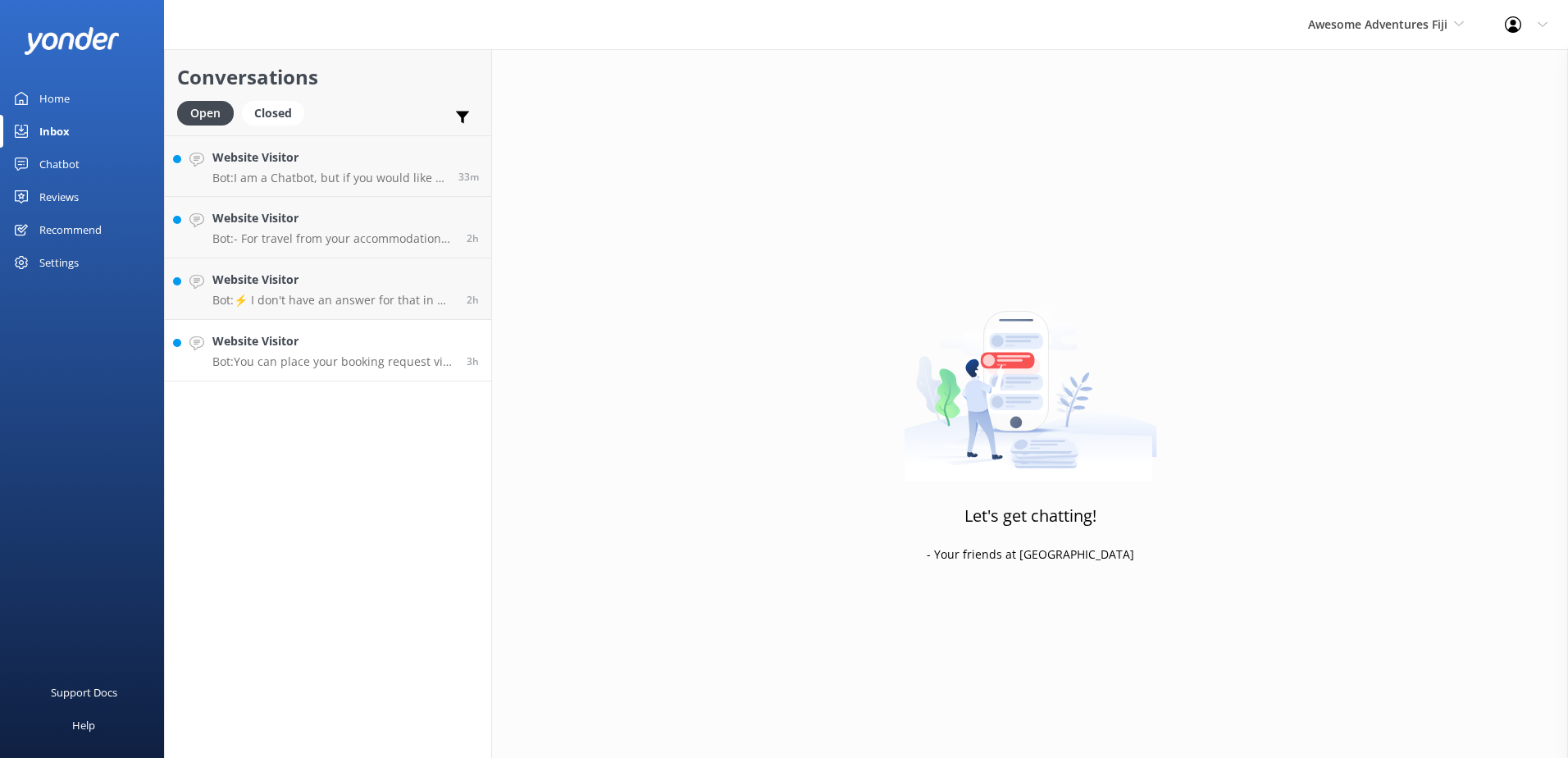
click at [450, 353] on div "Website Visitor Bot: You can place your booking request via our online reservat…" at bounding box center [334, 350] width 242 height 36
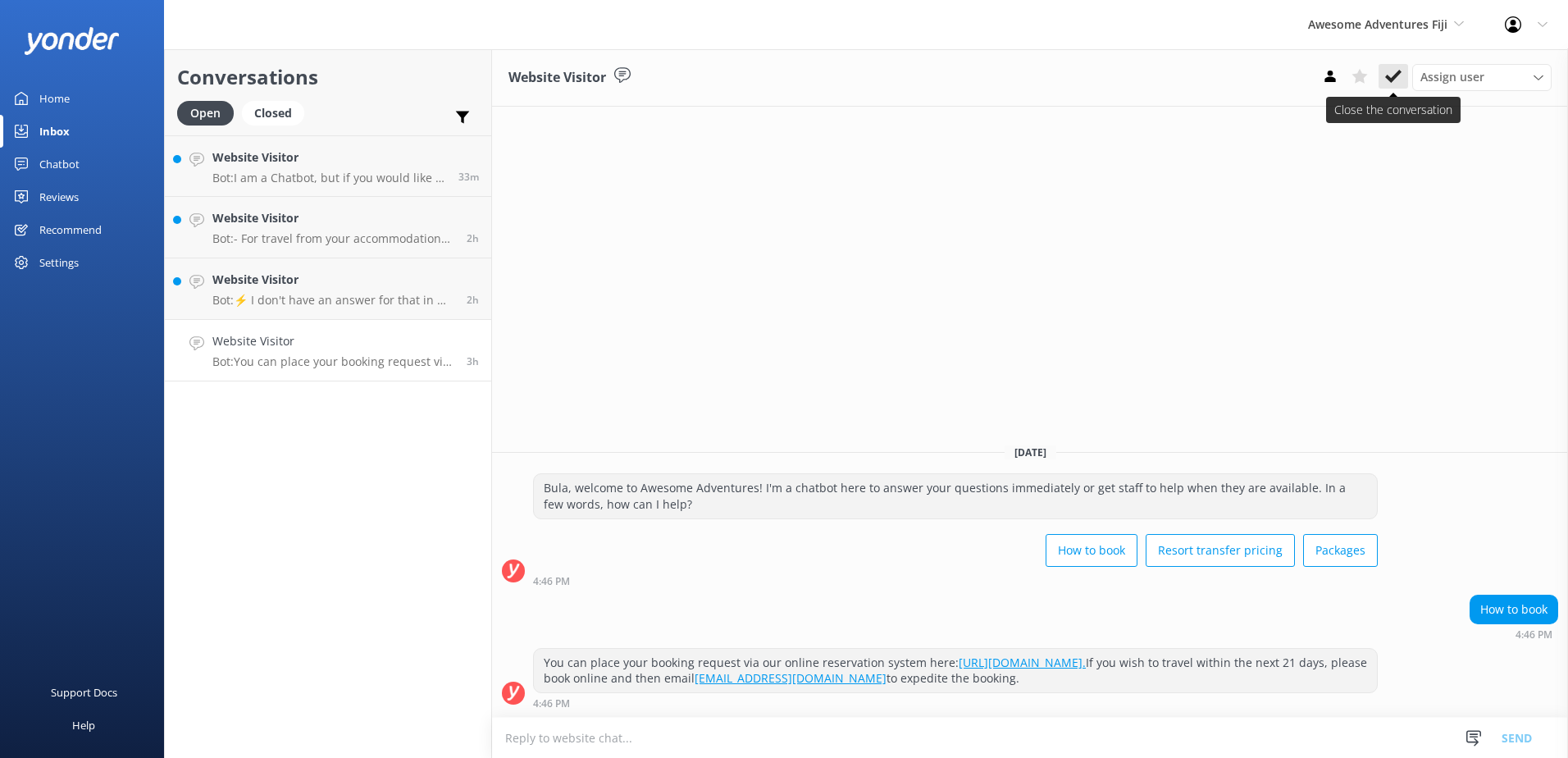
click at [1389, 80] on use at bounding box center [1393, 77] width 16 height 13
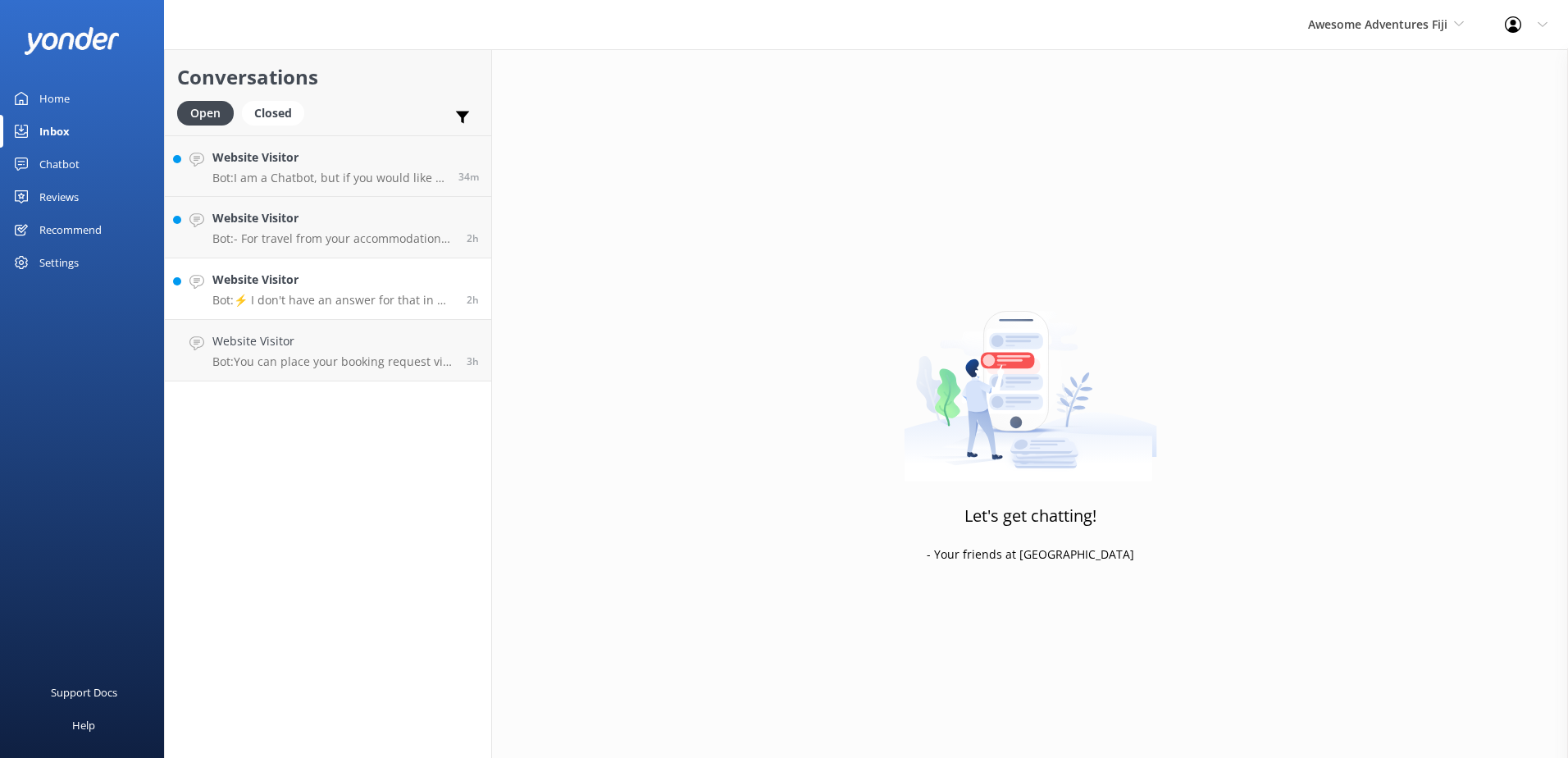
click at [402, 292] on p "Bot: ⚡ I don't have an answer for that in my knowledge base. Please try and rep…" at bounding box center [334, 299] width 242 height 14
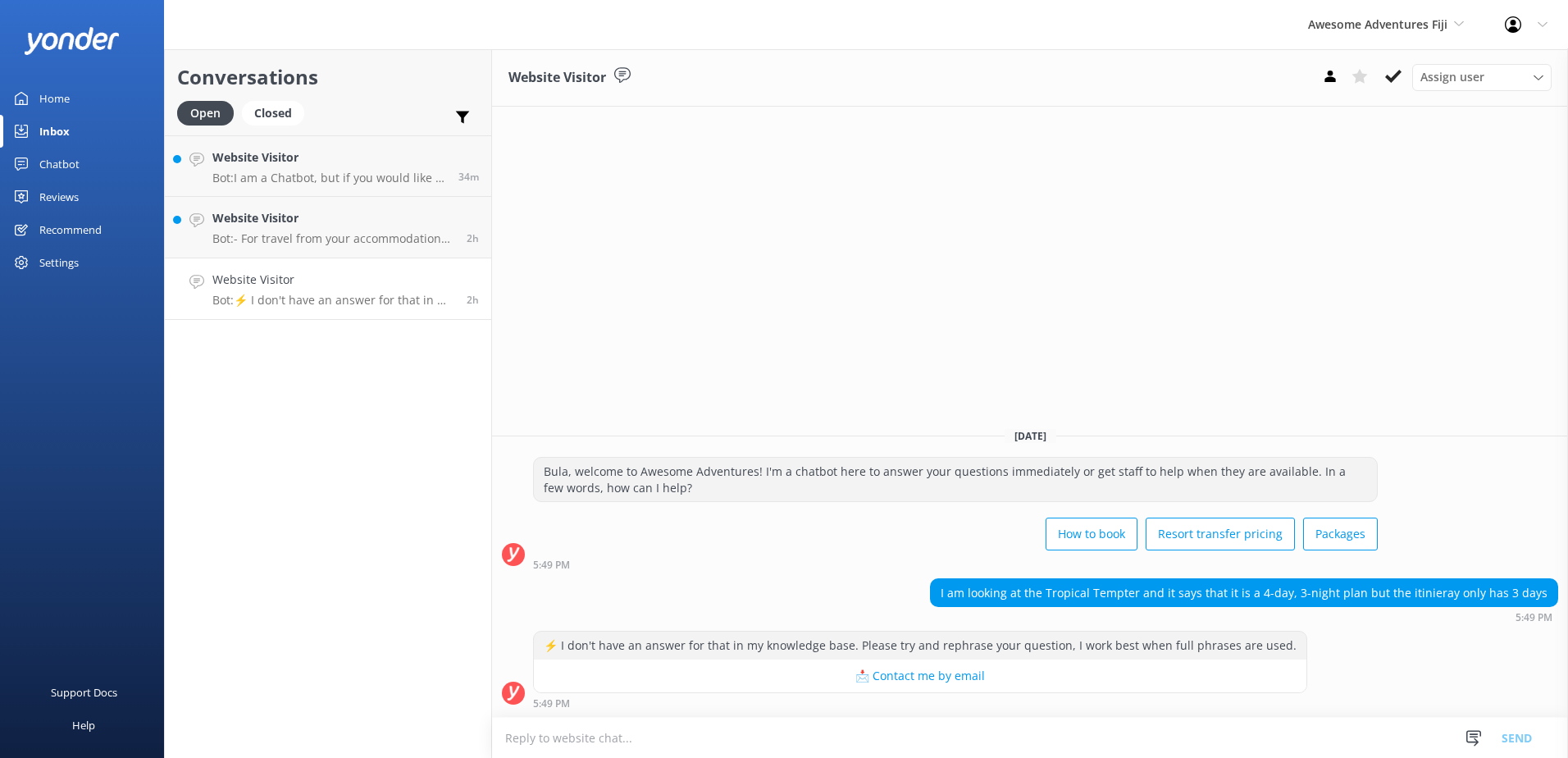
click at [614, 747] on textarea at bounding box center [1029, 738] width 1075 height 40
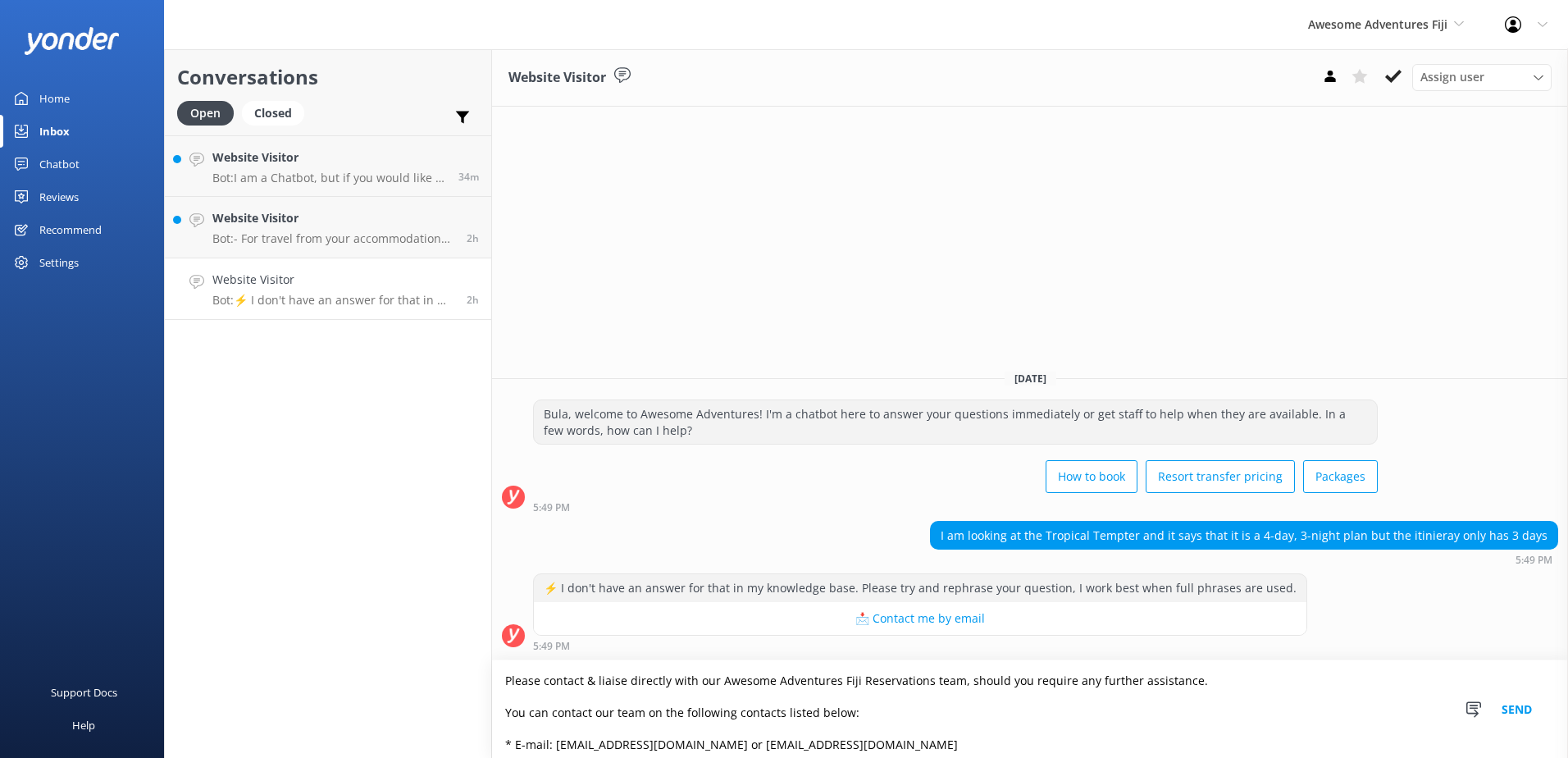
type textarea "Please contact & liaise directly with our Awesome Adventures Fiji Reservations …"
click at [1524, 704] on button "Send" at bounding box center [1516, 709] width 61 height 98
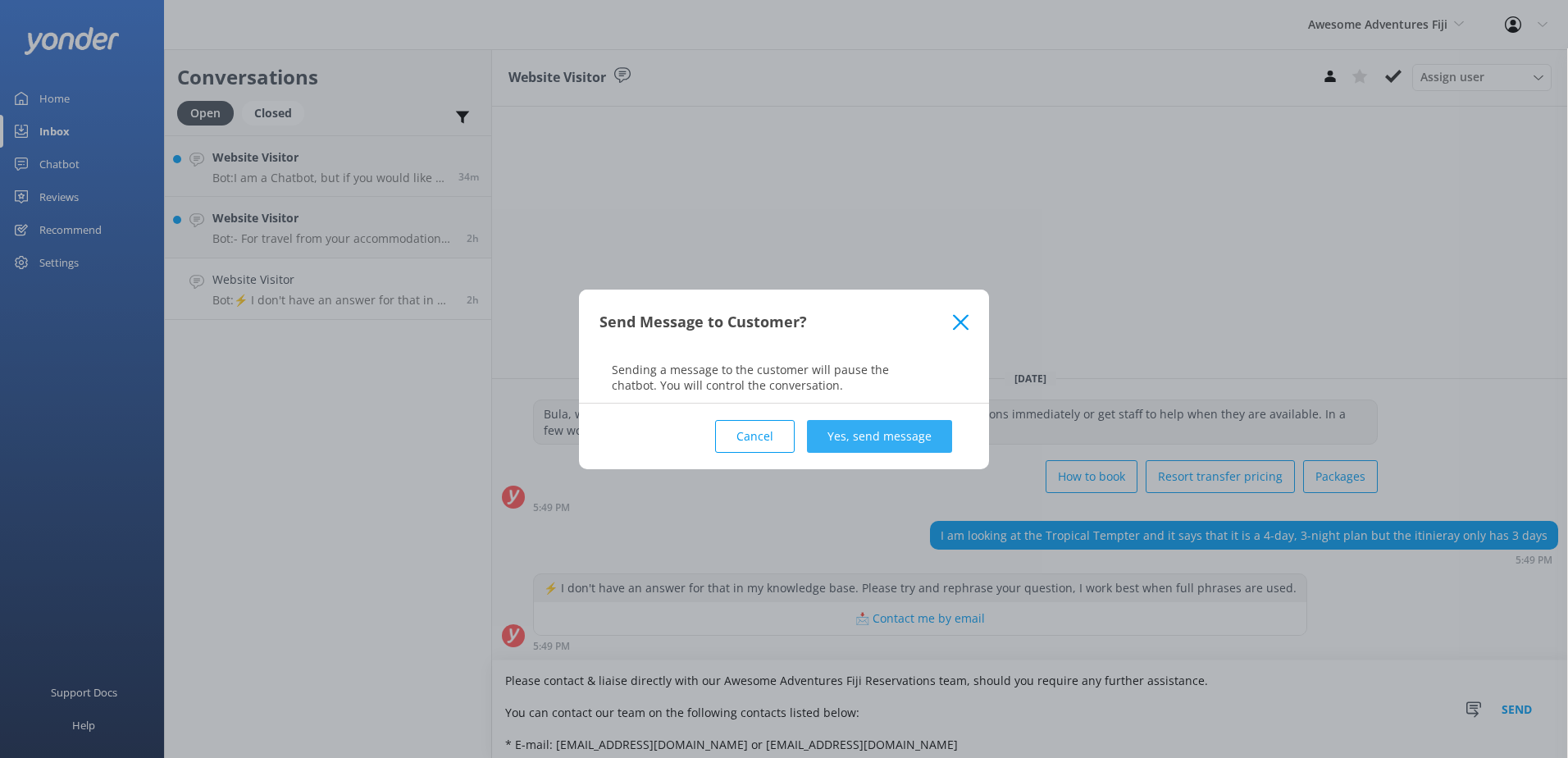
click at [840, 434] on button "Yes, send message" at bounding box center [879, 436] width 145 height 33
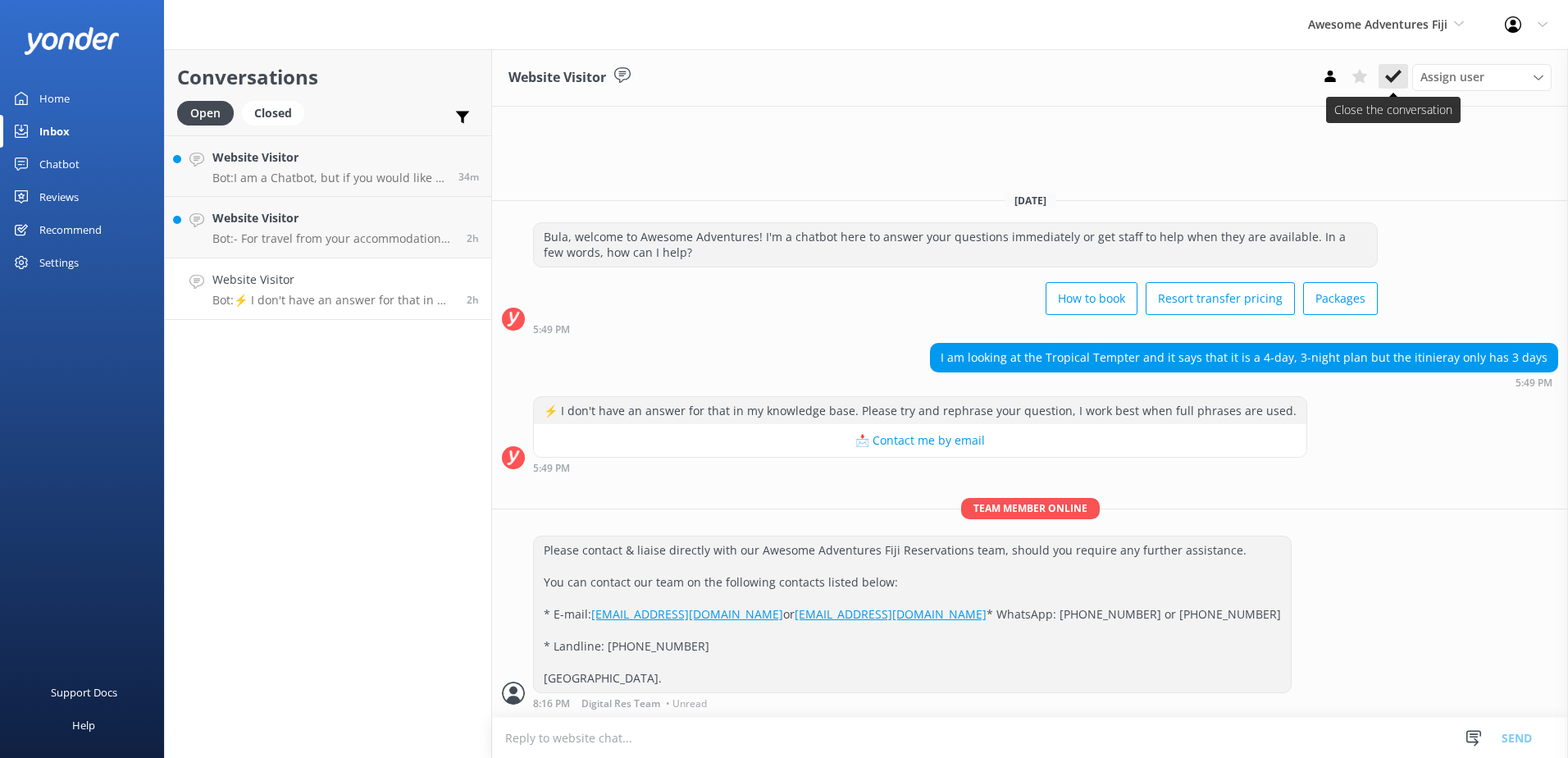
click at [1394, 77] on use at bounding box center [1393, 77] width 16 height 13
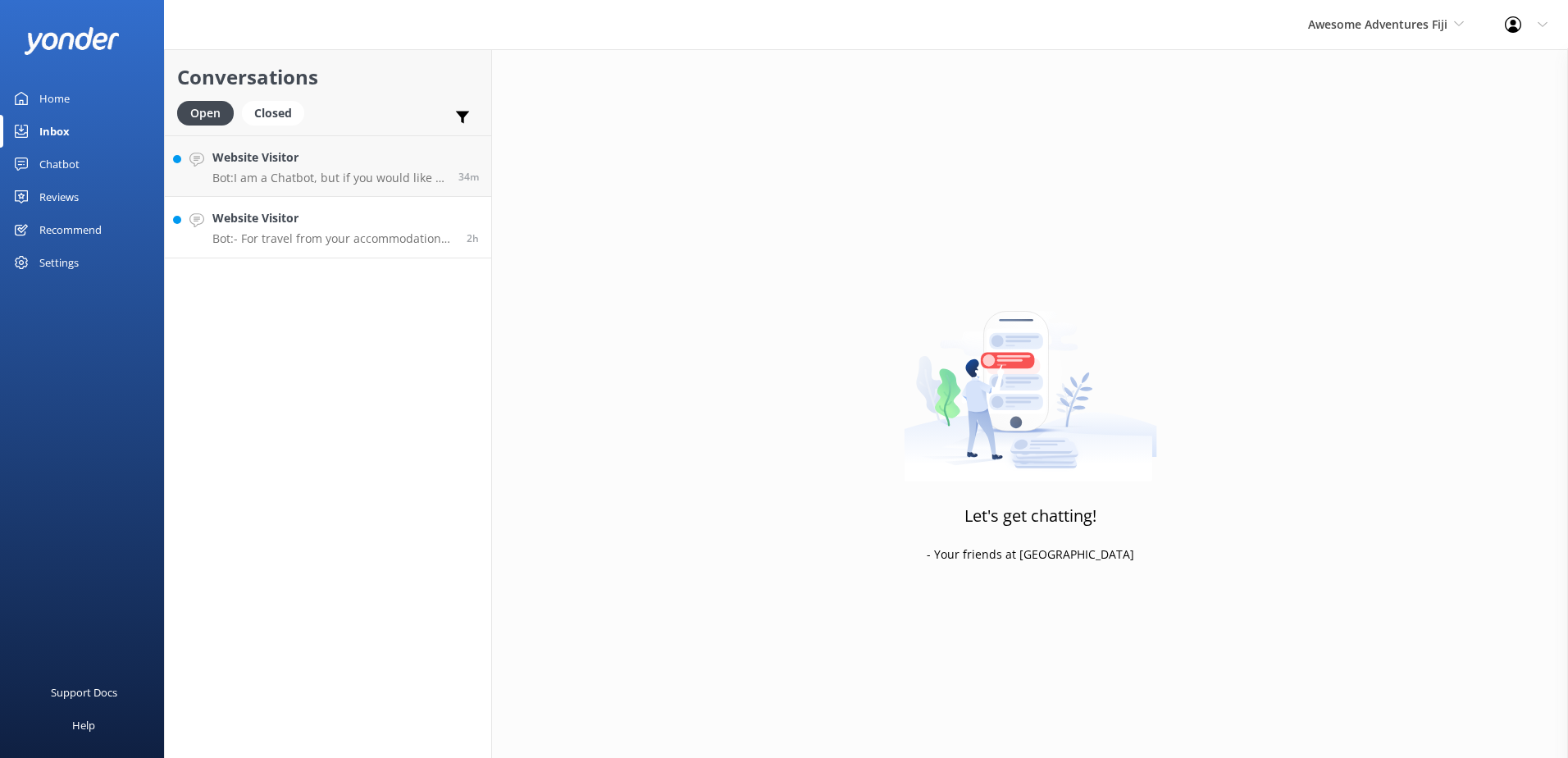
click at [423, 224] on h4 "Website Visitor" at bounding box center [334, 218] width 242 height 18
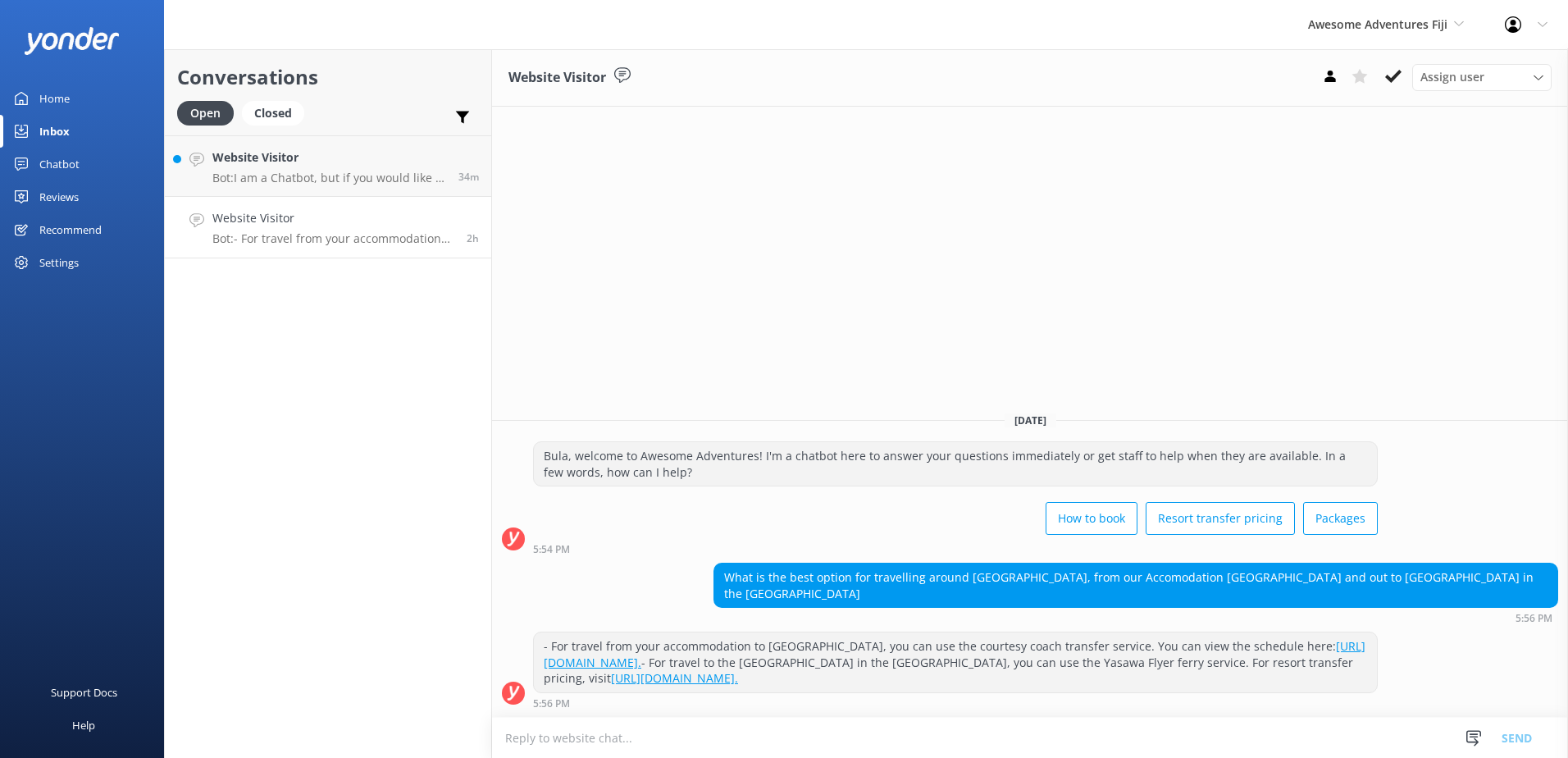
click at [665, 737] on textarea at bounding box center [1029, 738] width 1075 height 40
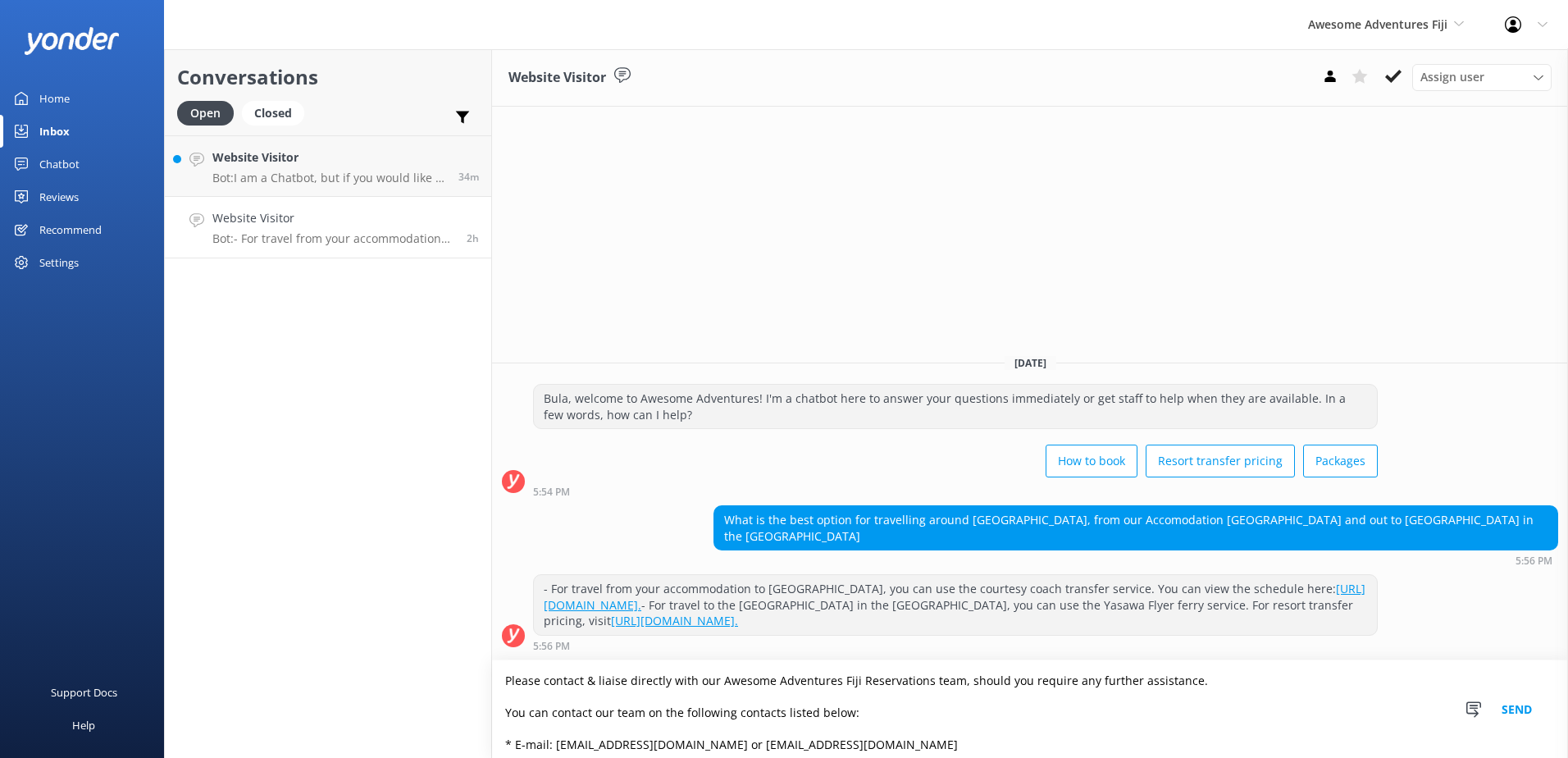
type textarea "Please contact & liaise directly with our Awesome Adventures Fiji Reservations …"
click at [1507, 704] on button "Send" at bounding box center [1516, 709] width 61 height 98
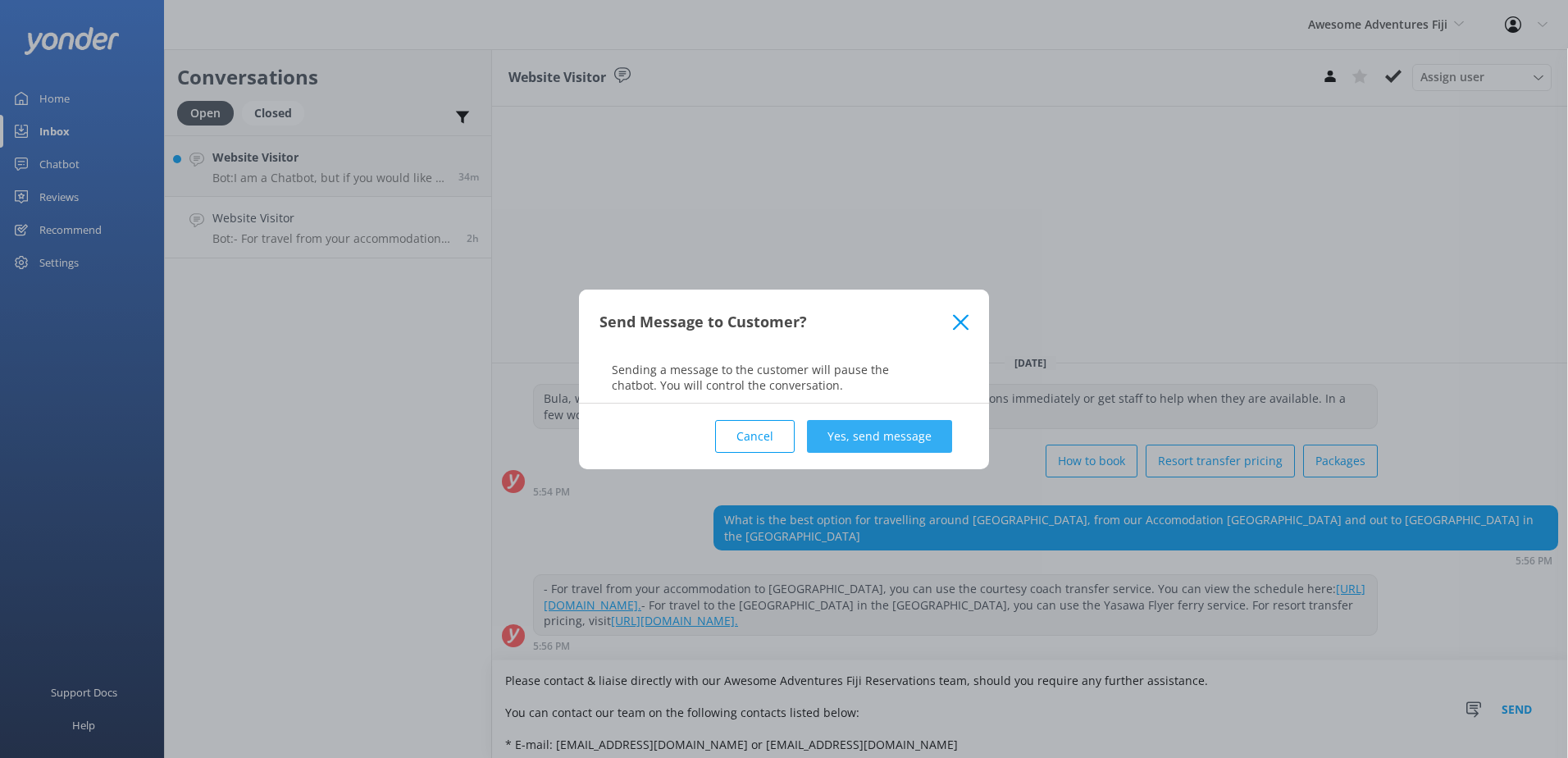
click at [918, 431] on button "Yes, send message" at bounding box center [879, 436] width 145 height 33
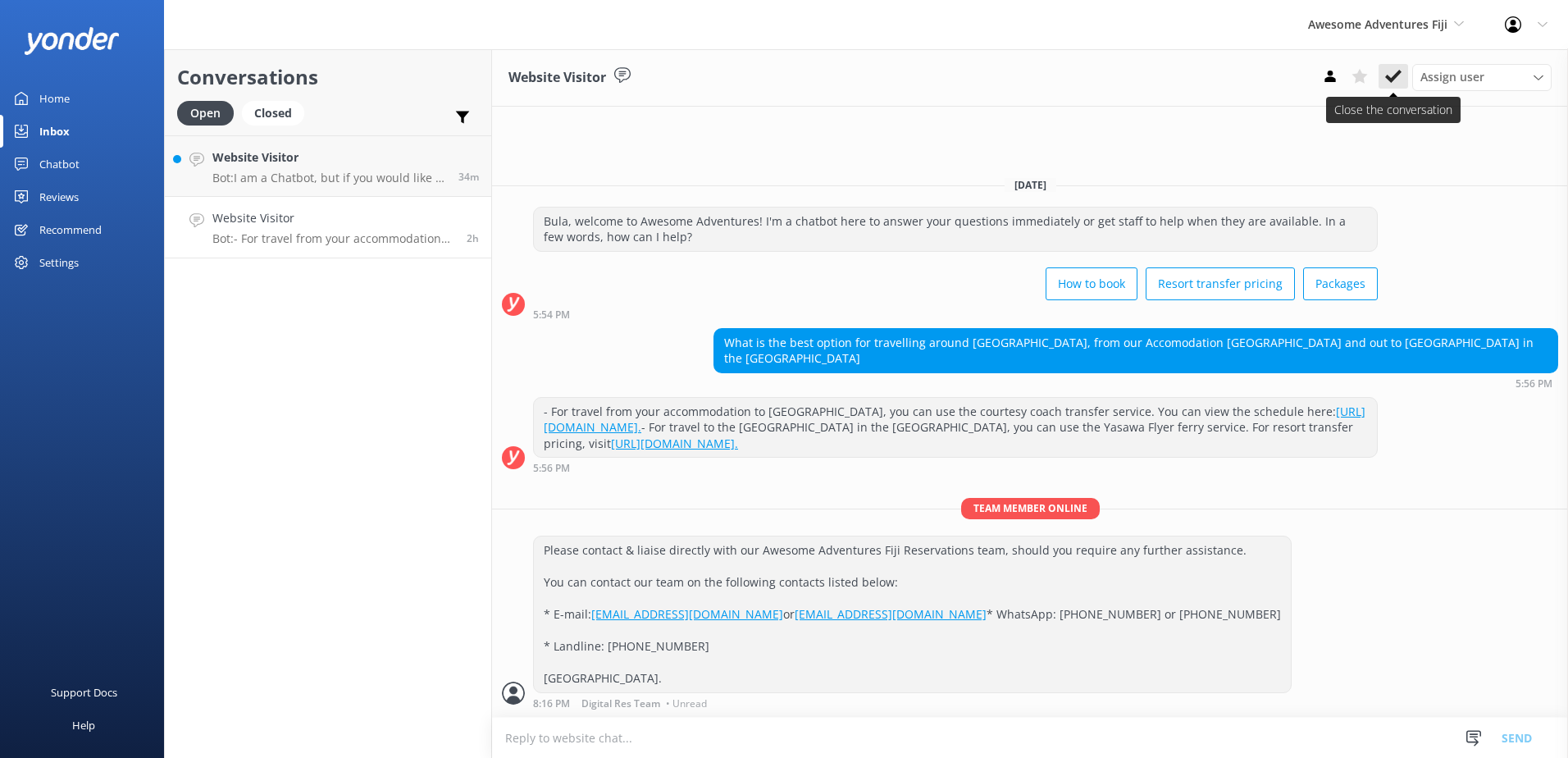
click at [1389, 75] on icon at bounding box center [1393, 76] width 16 height 16
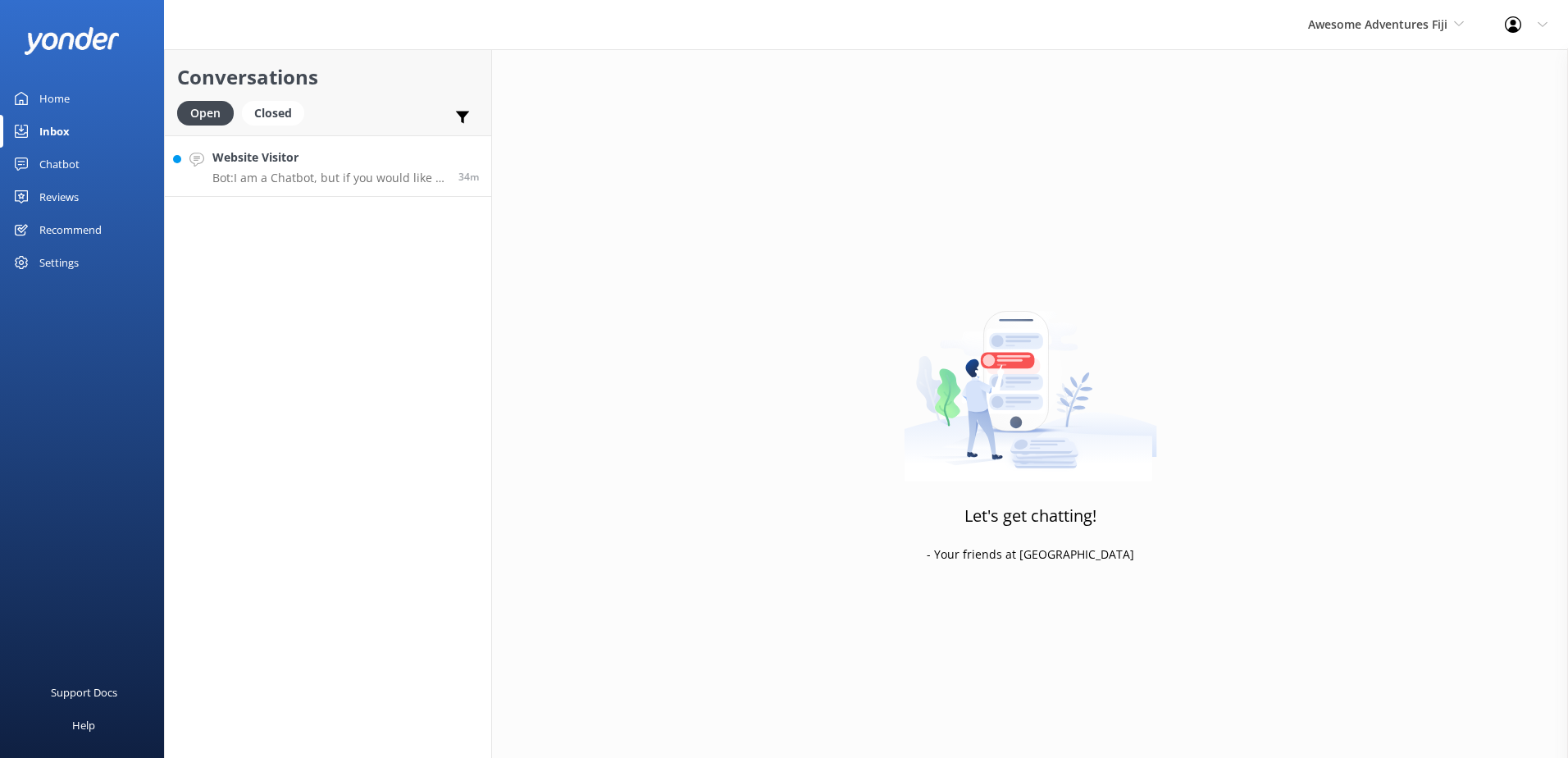
click at [401, 158] on h4 "Website Visitor" at bounding box center [330, 157] width 234 height 18
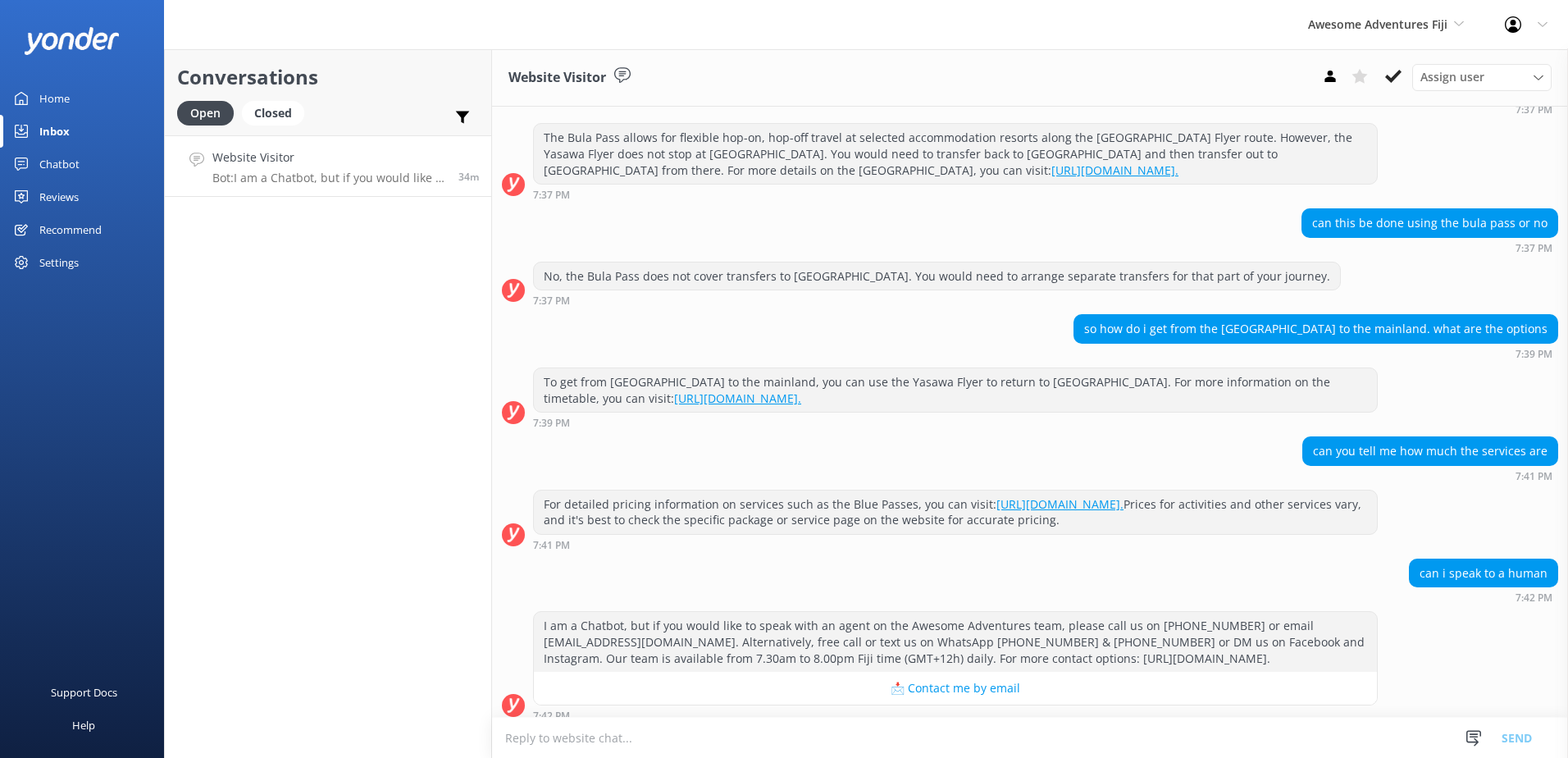
scroll to position [229, 0]
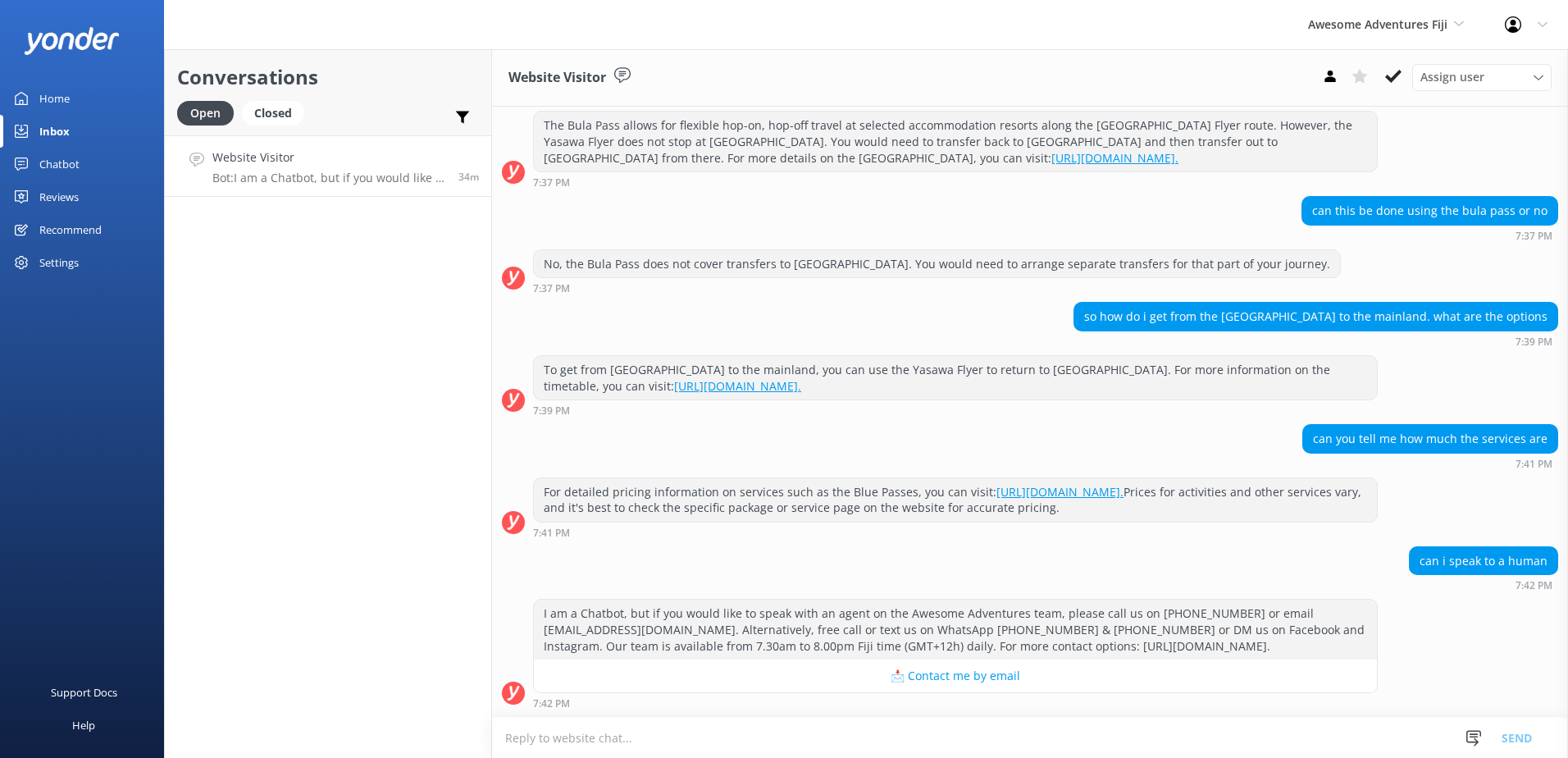
click at [750, 728] on textarea at bounding box center [1029, 738] width 1075 height 40
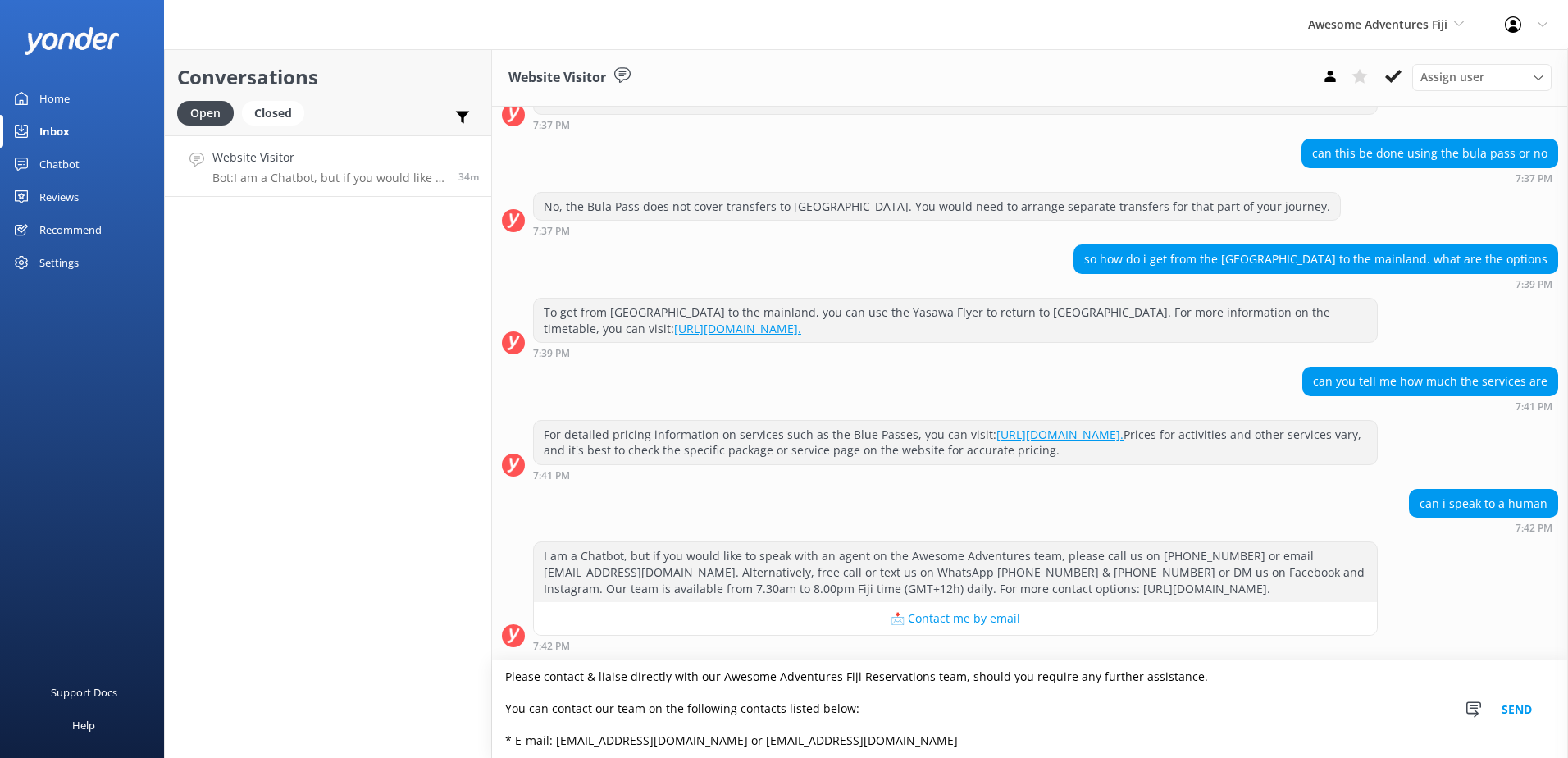
scroll to position [0, 0]
type textarea "Please contact & liaise directly with our Awesome Adventures Fiji Reservations …"
click at [1511, 712] on button "Send" at bounding box center [1516, 709] width 61 height 98
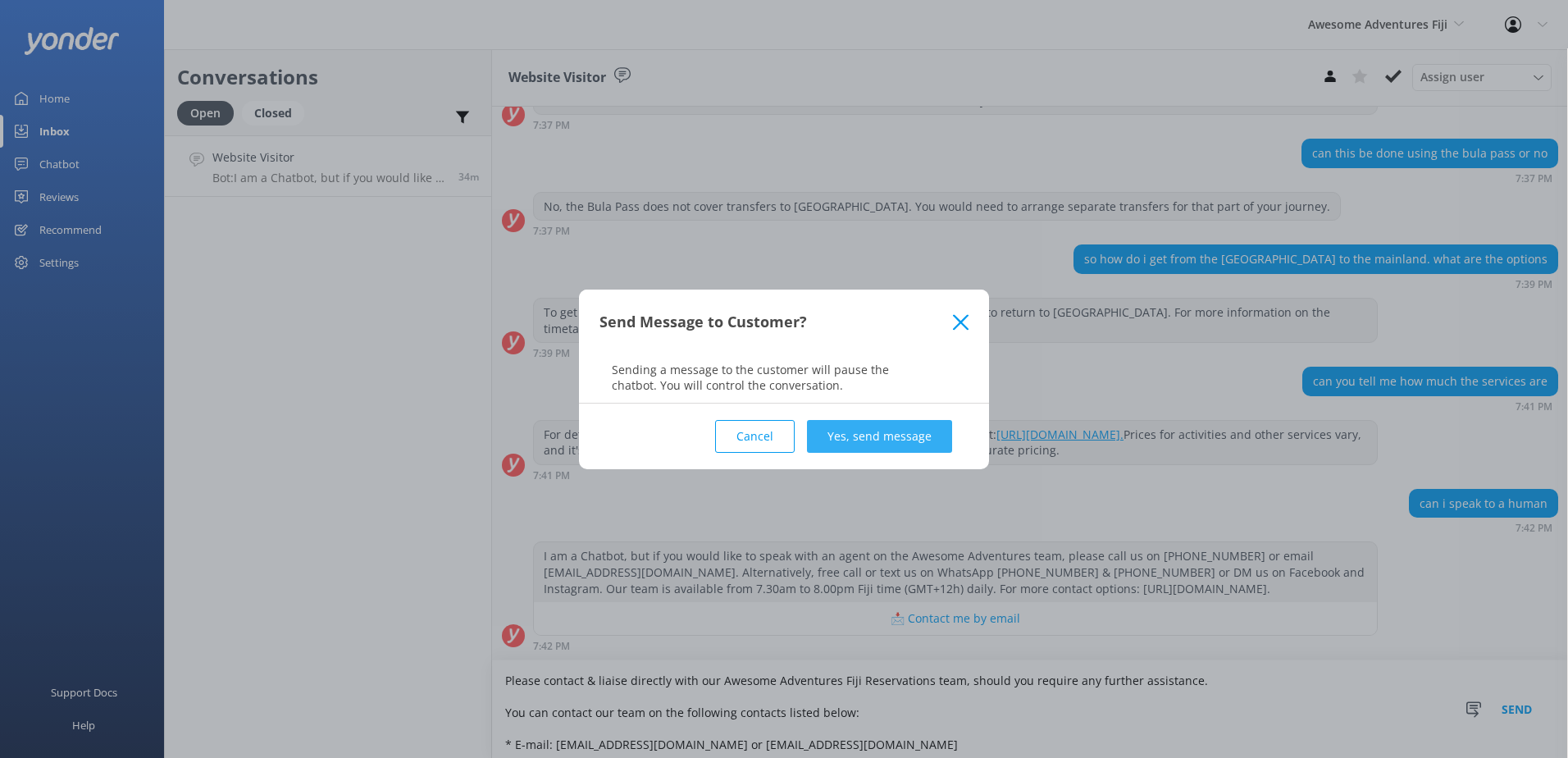
click at [930, 440] on button "Yes, send message" at bounding box center [879, 436] width 145 height 33
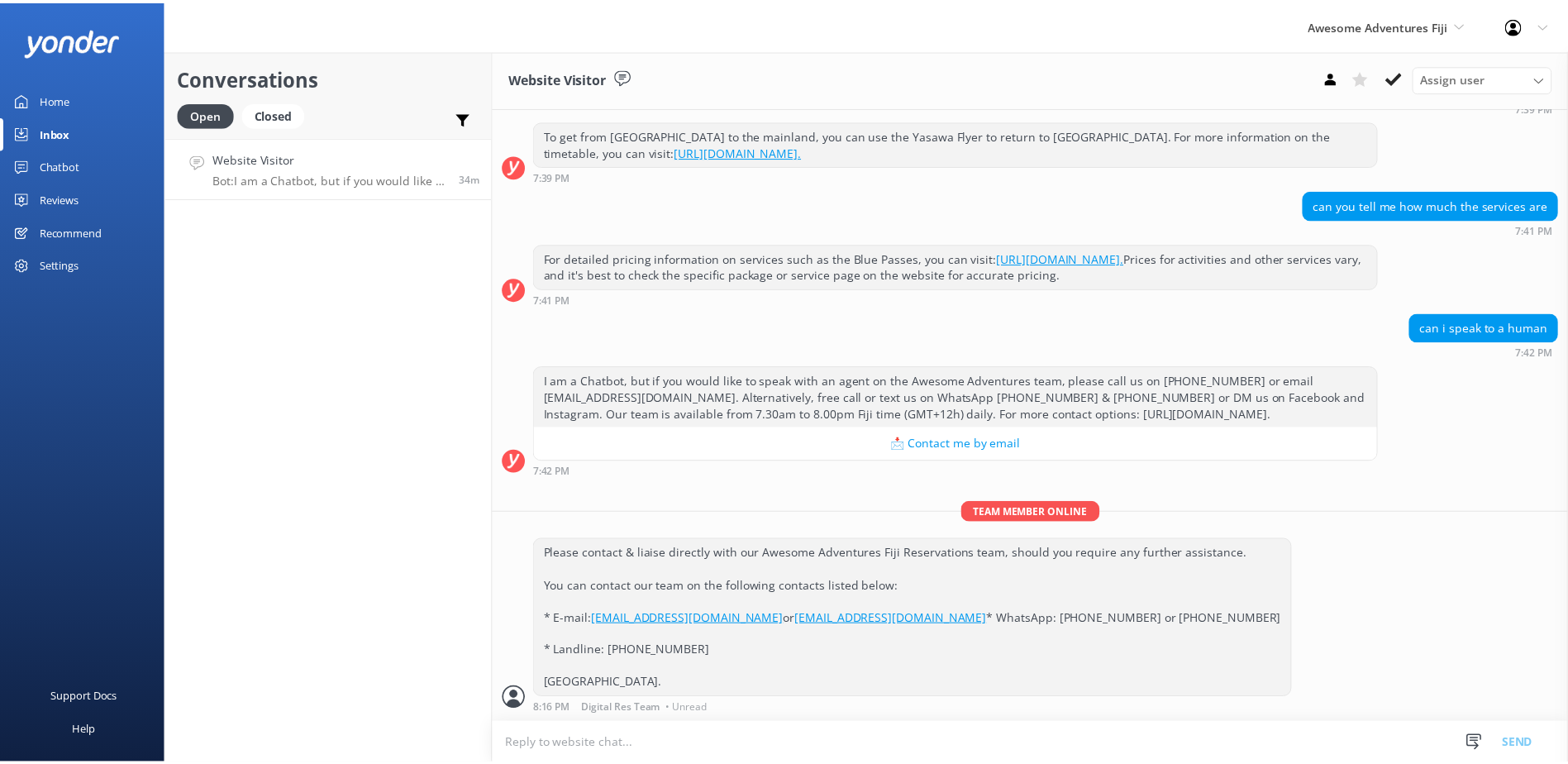
scroll to position [500, 0]
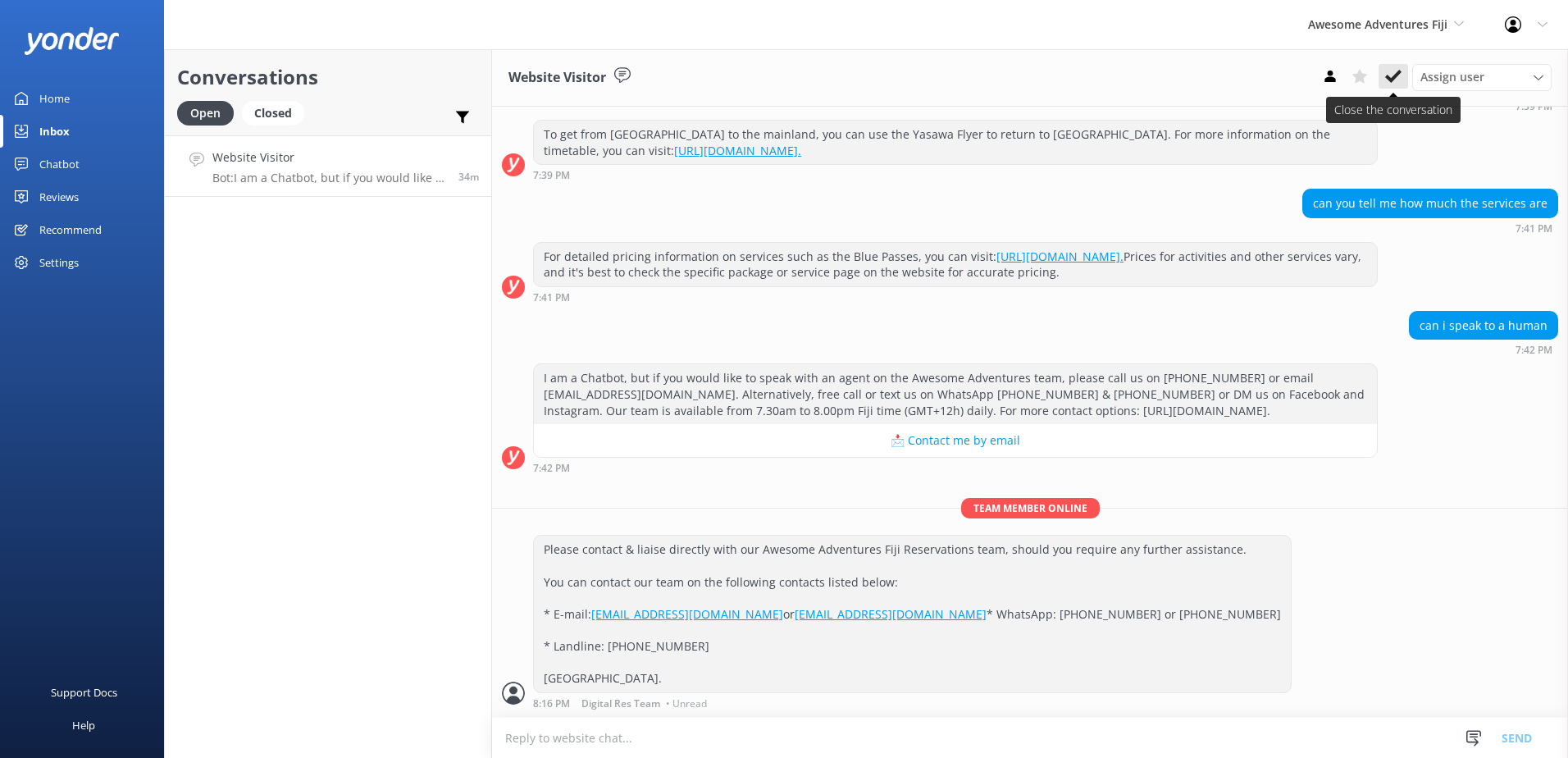
click at [1392, 79] on use at bounding box center [1393, 77] width 16 height 13
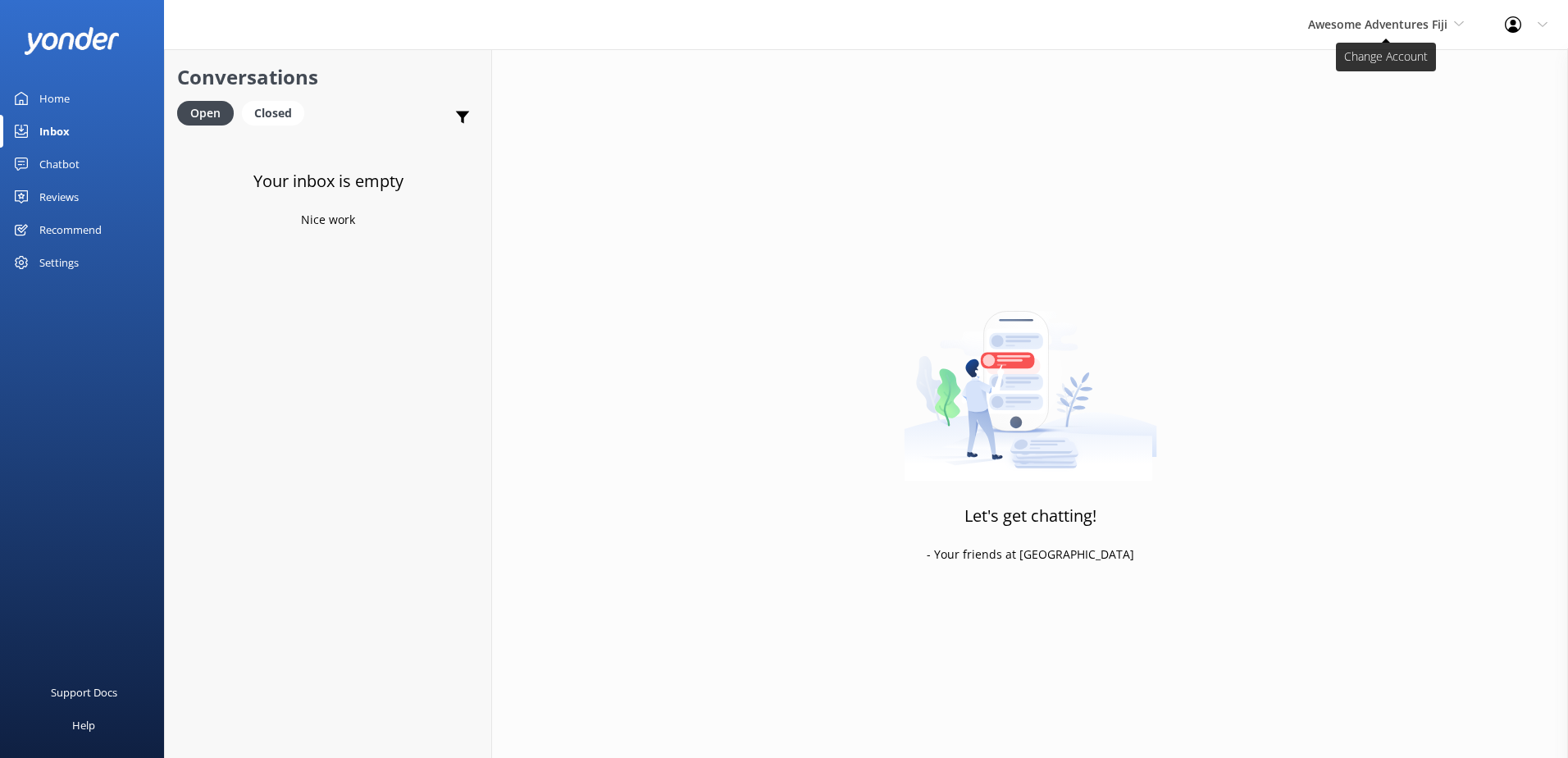
click at [1435, 28] on span "Awesome Adventures Fiji" at bounding box center [1377, 24] width 139 height 15
click at [1375, 148] on link "Malamala Beach Club" at bounding box center [1369, 147] width 164 height 39
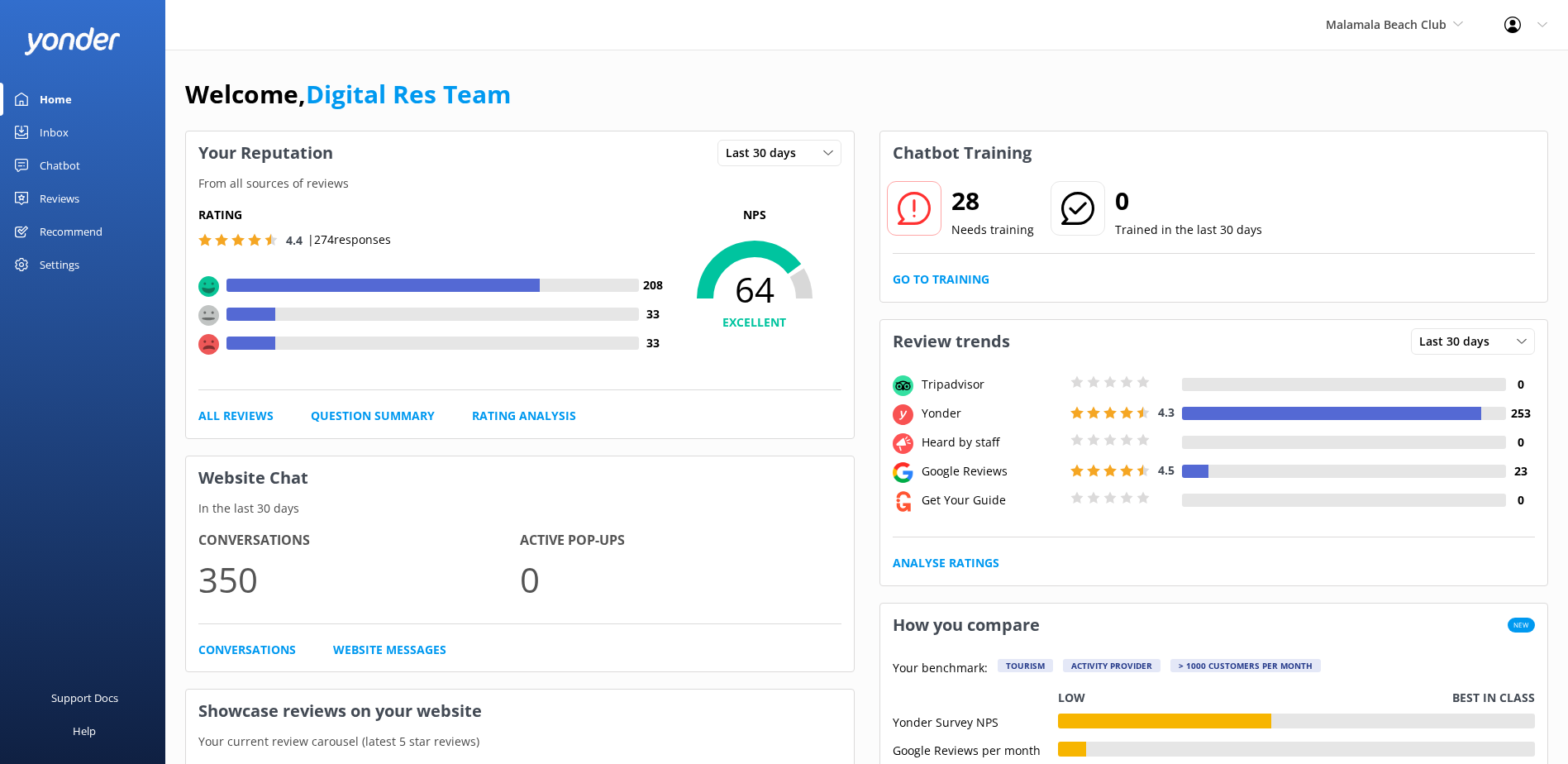
click at [928, 269] on div "28 Needs training 0 Trained in the last 30 days Go to Training" at bounding box center [1213, 239] width 668 height 127
click at [929, 279] on link "Go to Training" at bounding box center [941, 279] width 97 height 18
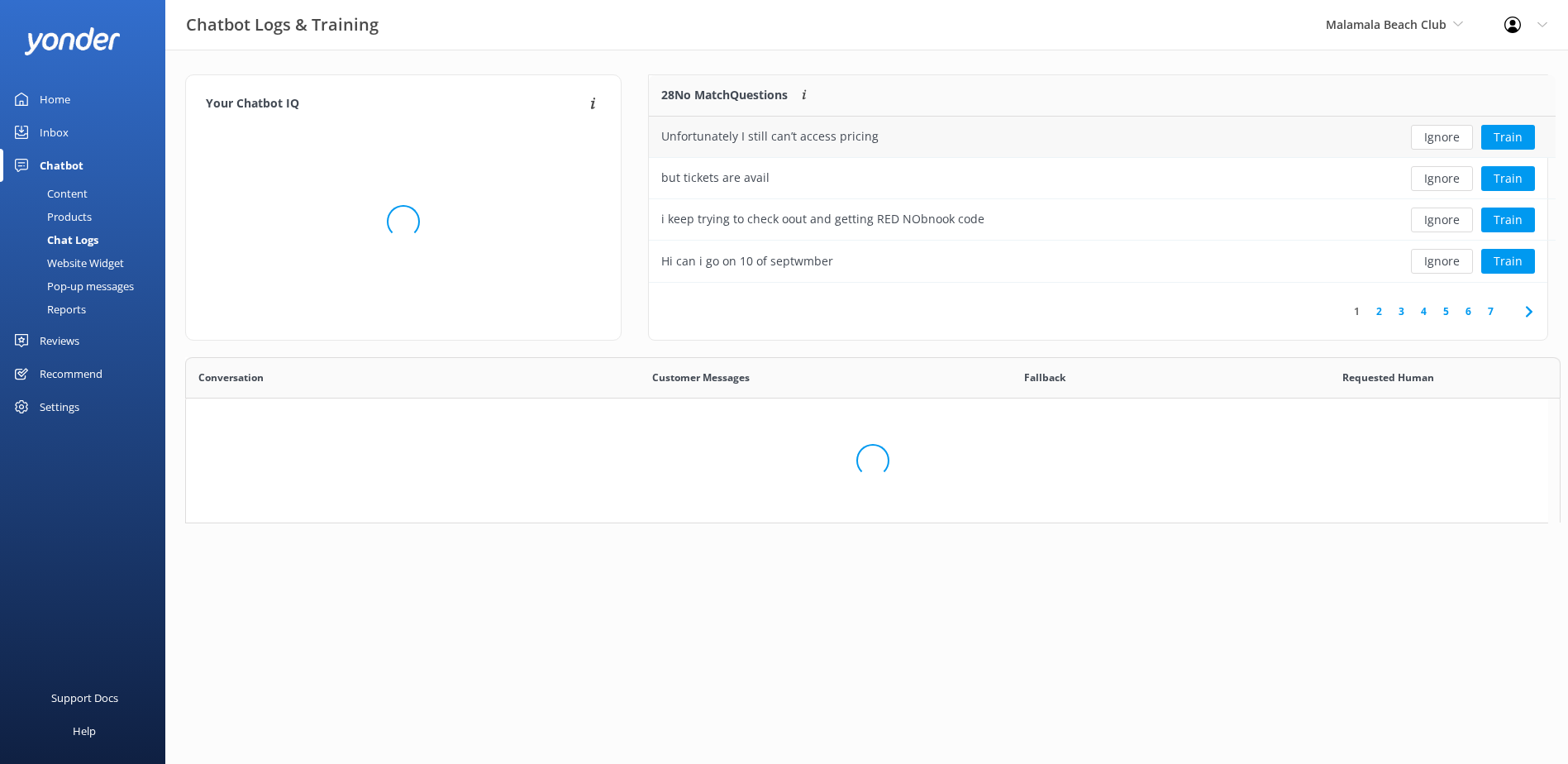
scroll to position [195, 885]
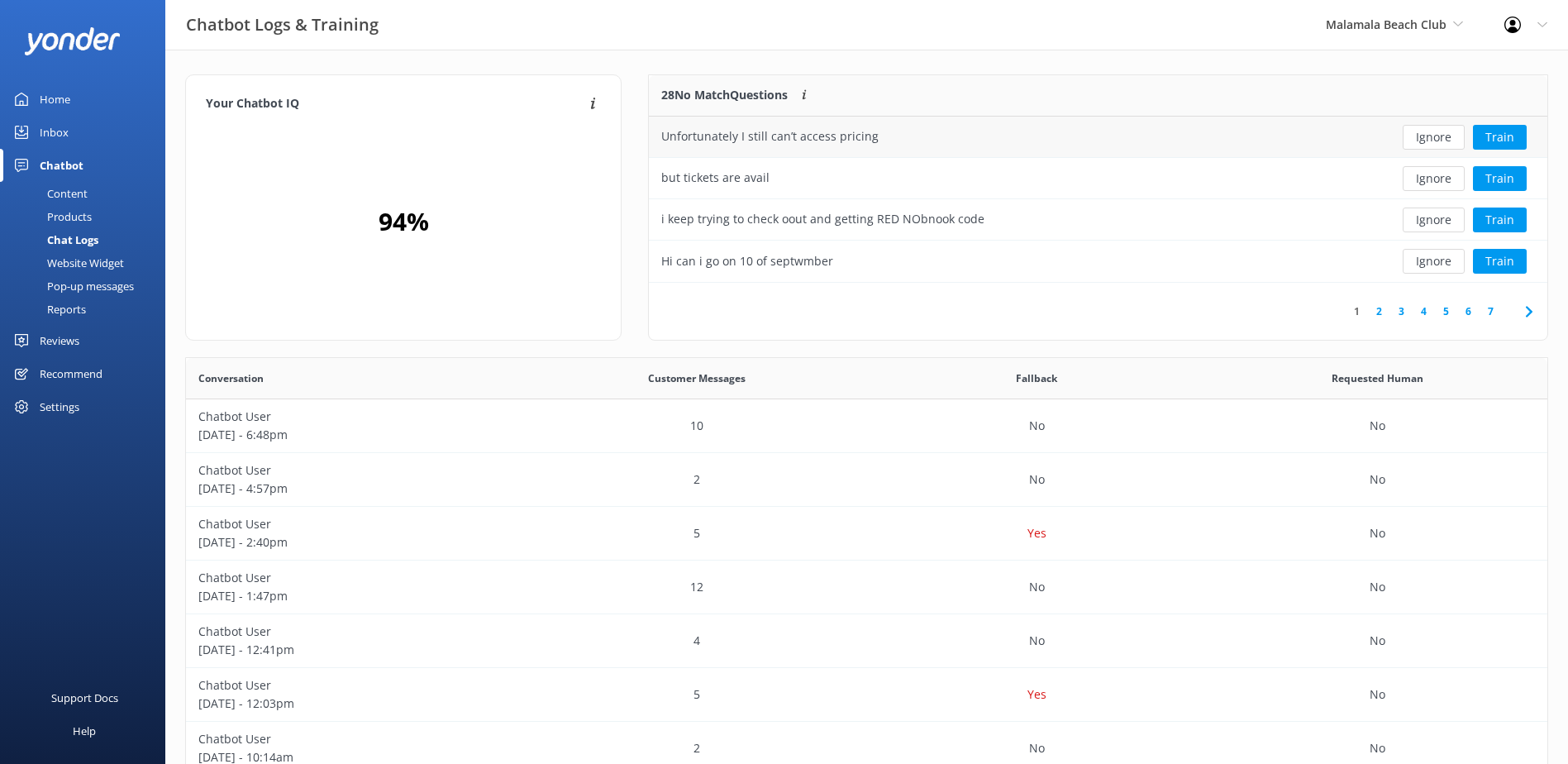
click at [1433, 135] on button "Ignore" at bounding box center [1434, 137] width 62 height 25
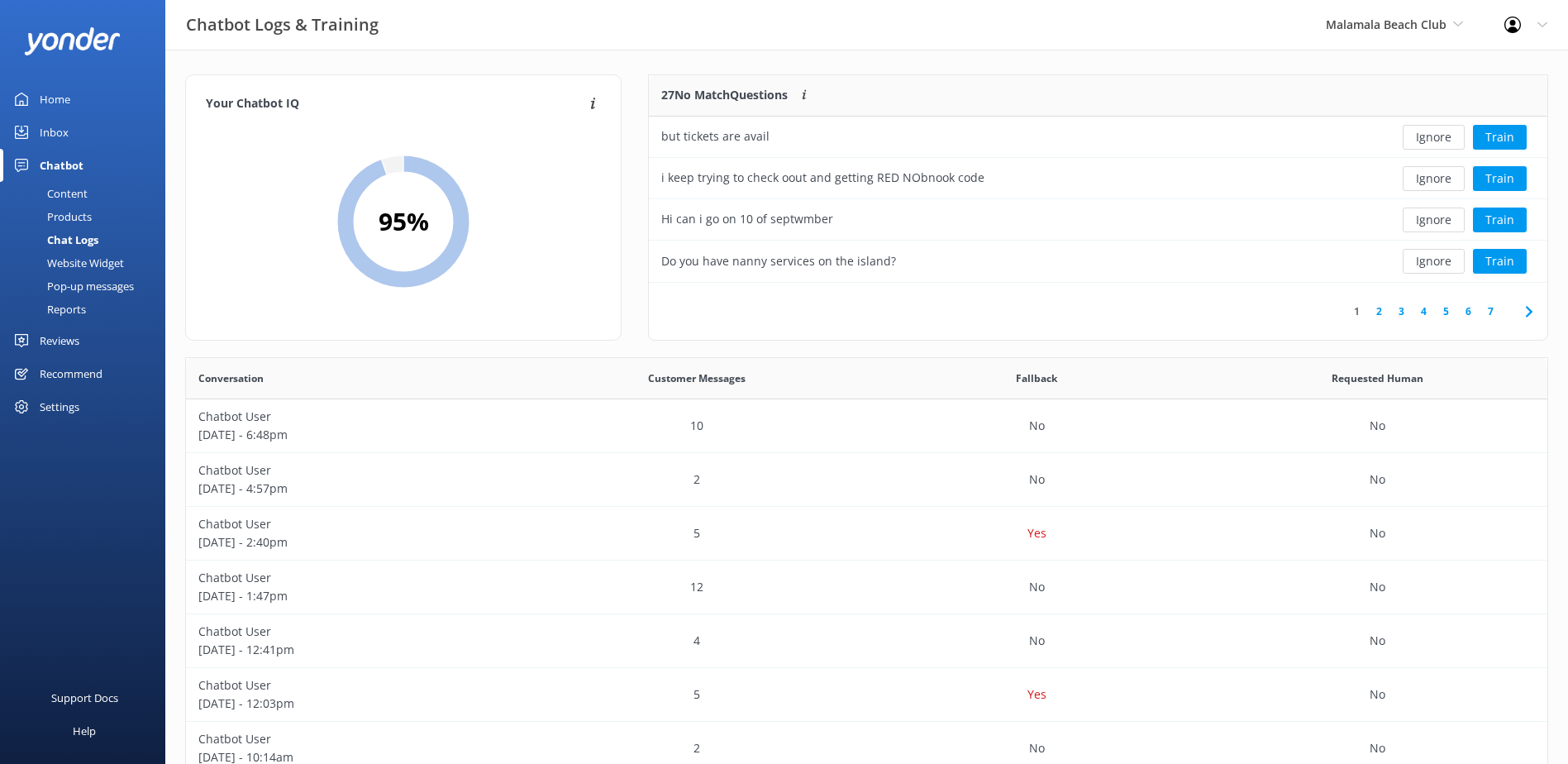
click at [1433, 135] on button "Ignore" at bounding box center [1434, 137] width 62 height 25
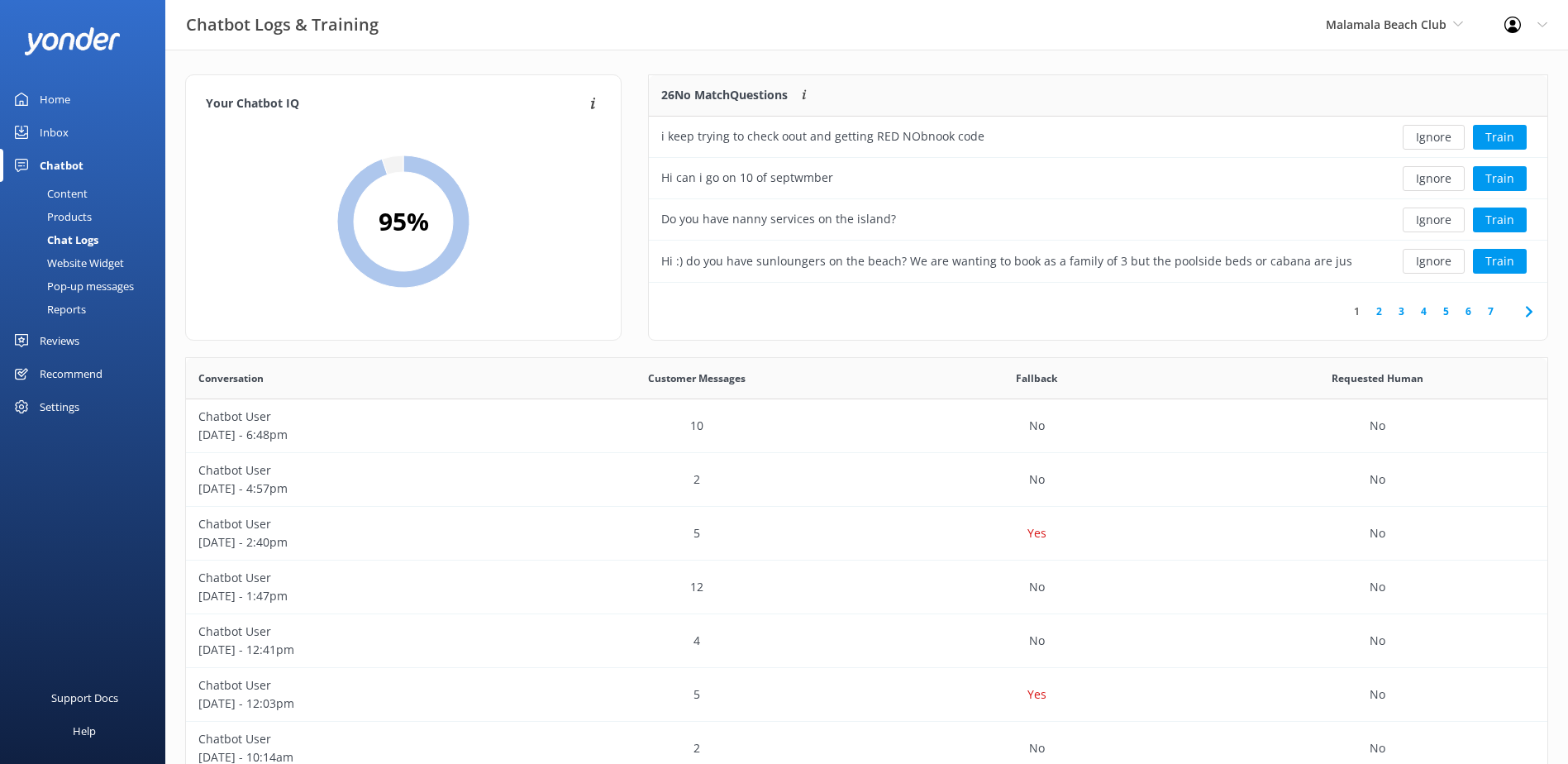
click at [1433, 135] on button "Ignore" at bounding box center [1434, 137] width 62 height 25
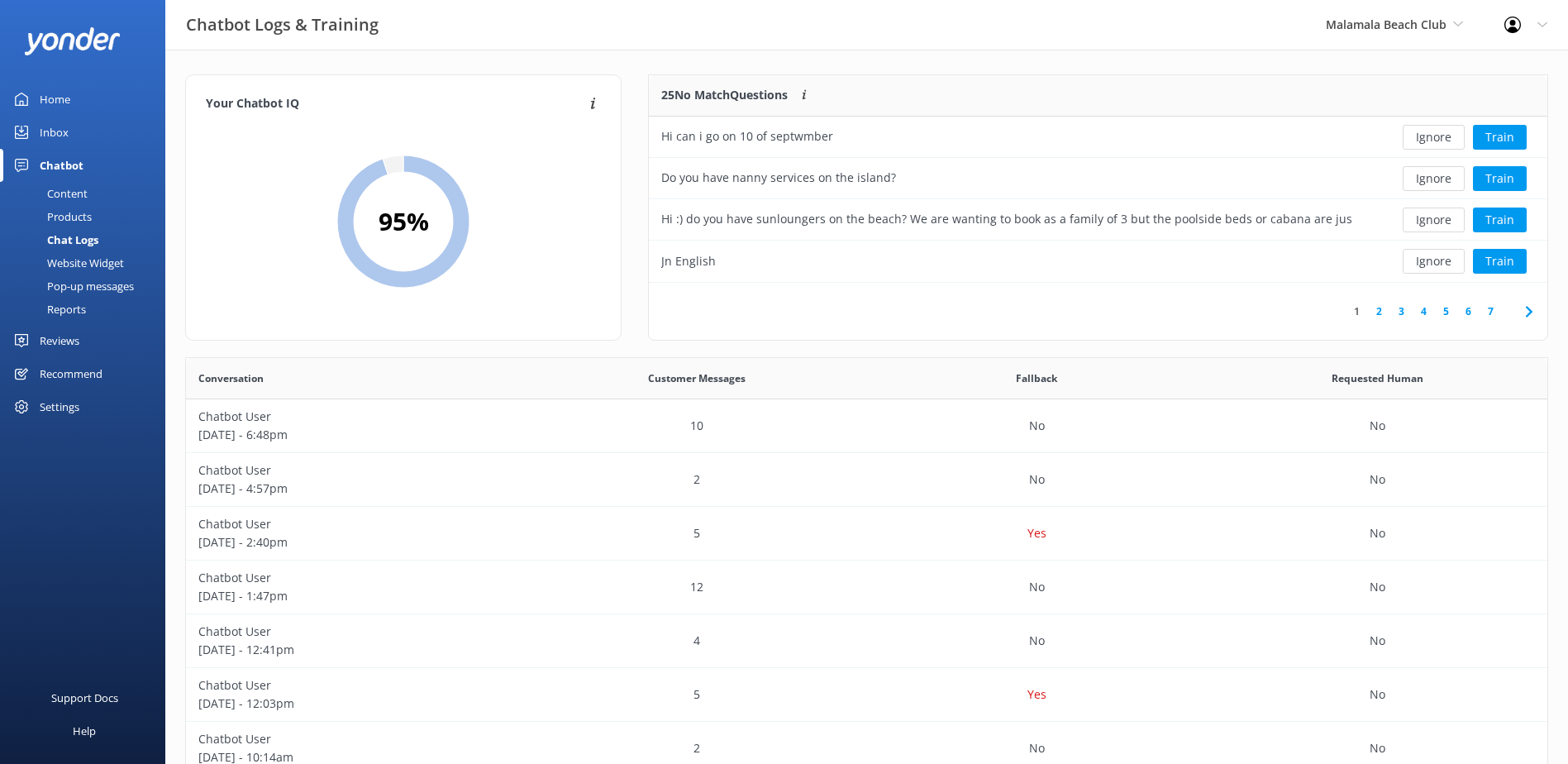
click at [1433, 135] on button "Ignore" at bounding box center [1434, 137] width 62 height 25
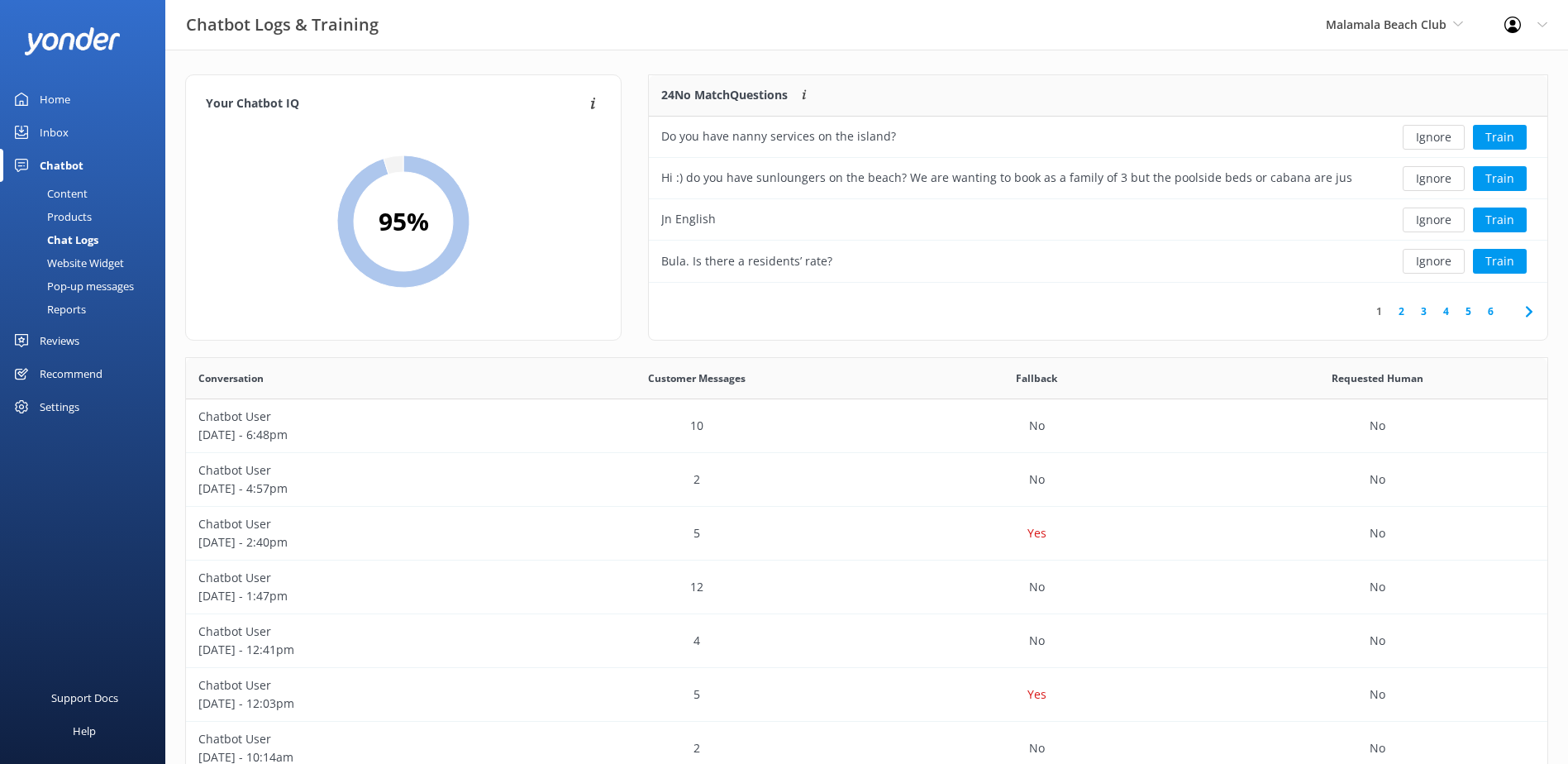
click at [1433, 135] on button "Ignore" at bounding box center [1434, 137] width 62 height 25
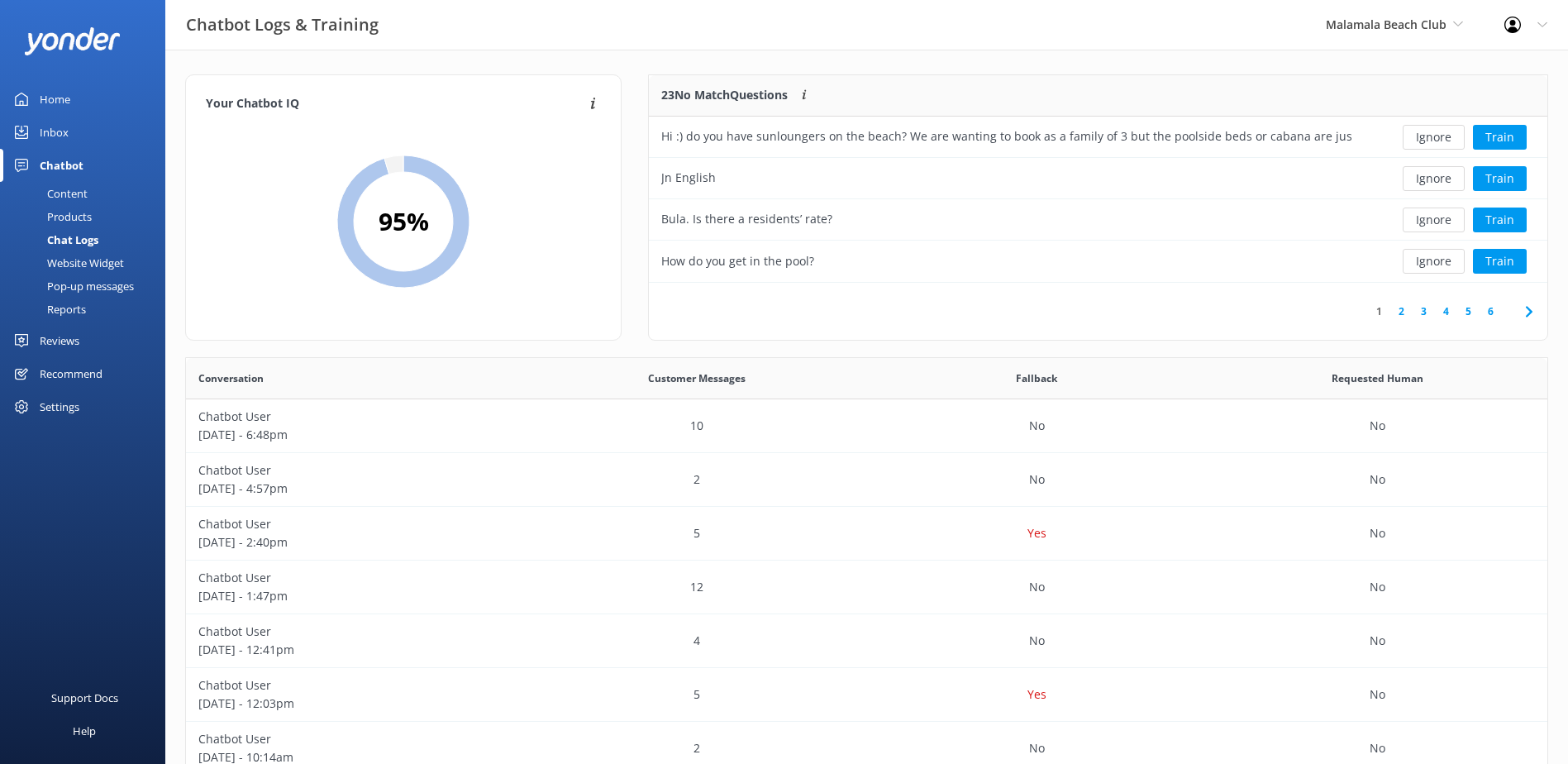
click at [1433, 135] on button "Ignore" at bounding box center [1434, 137] width 62 height 25
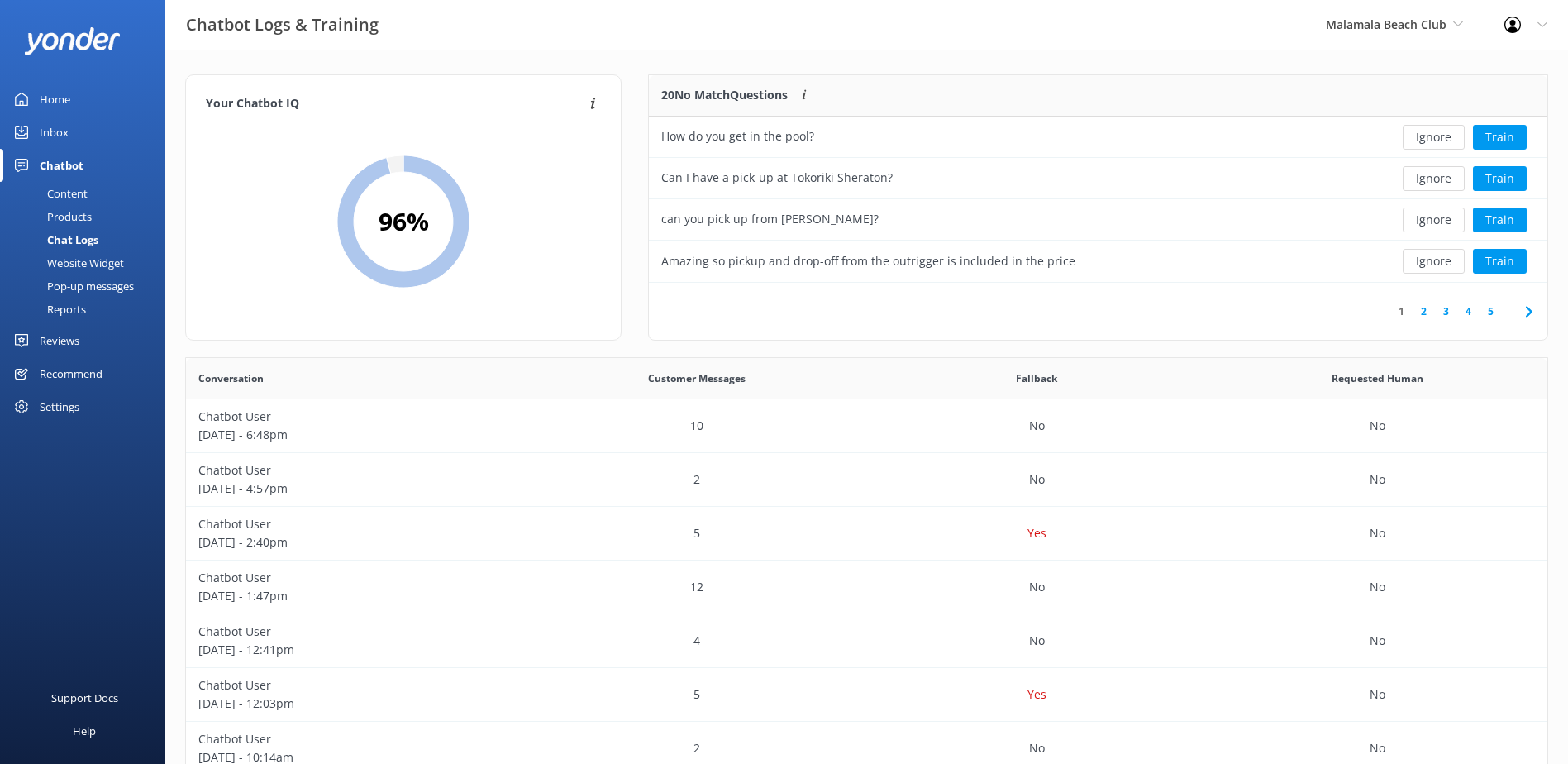
click at [1433, 135] on button "Ignore" at bounding box center [1434, 137] width 62 height 25
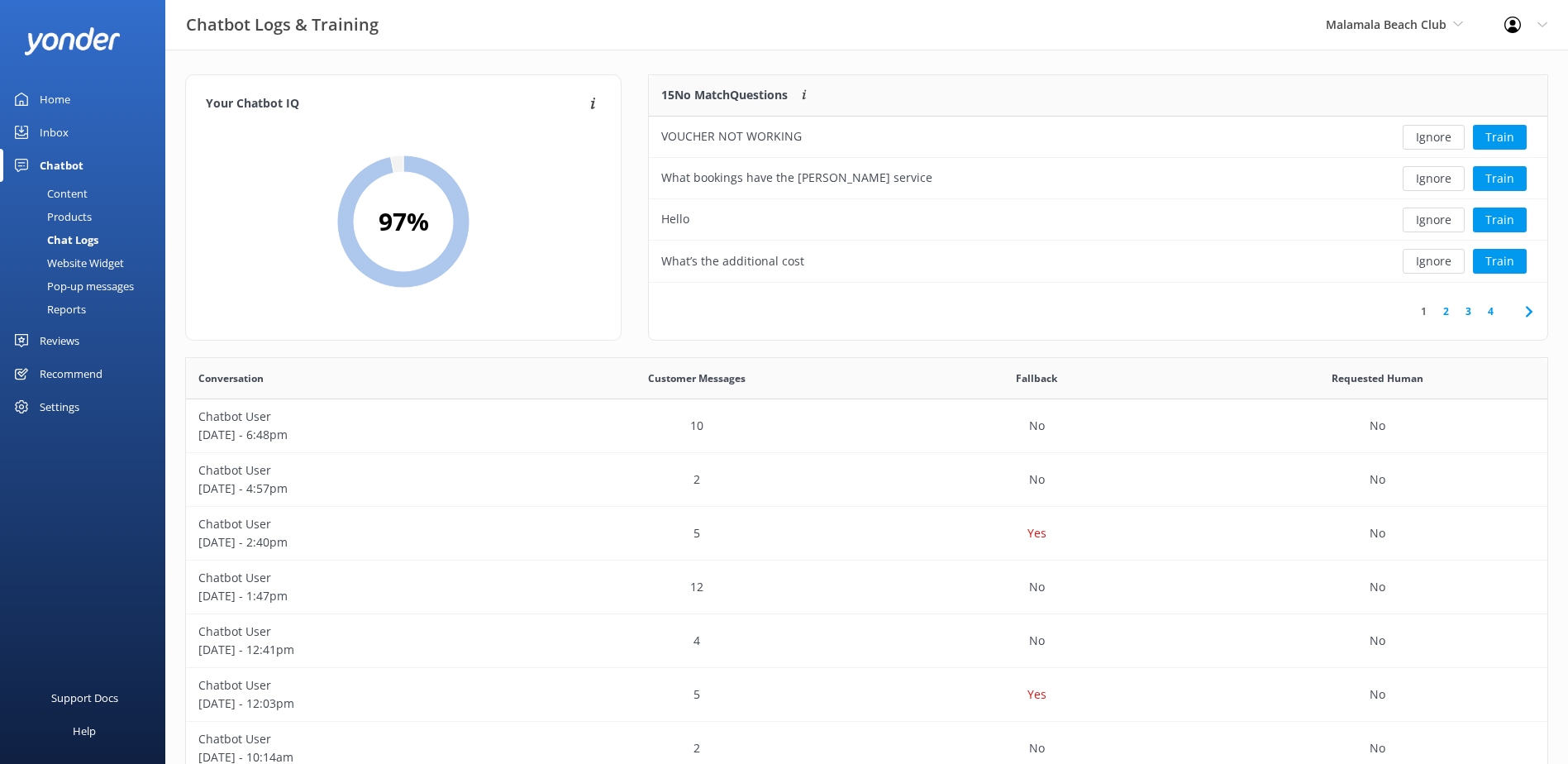
click at [1433, 135] on button "Ignore" at bounding box center [1434, 137] width 62 height 25
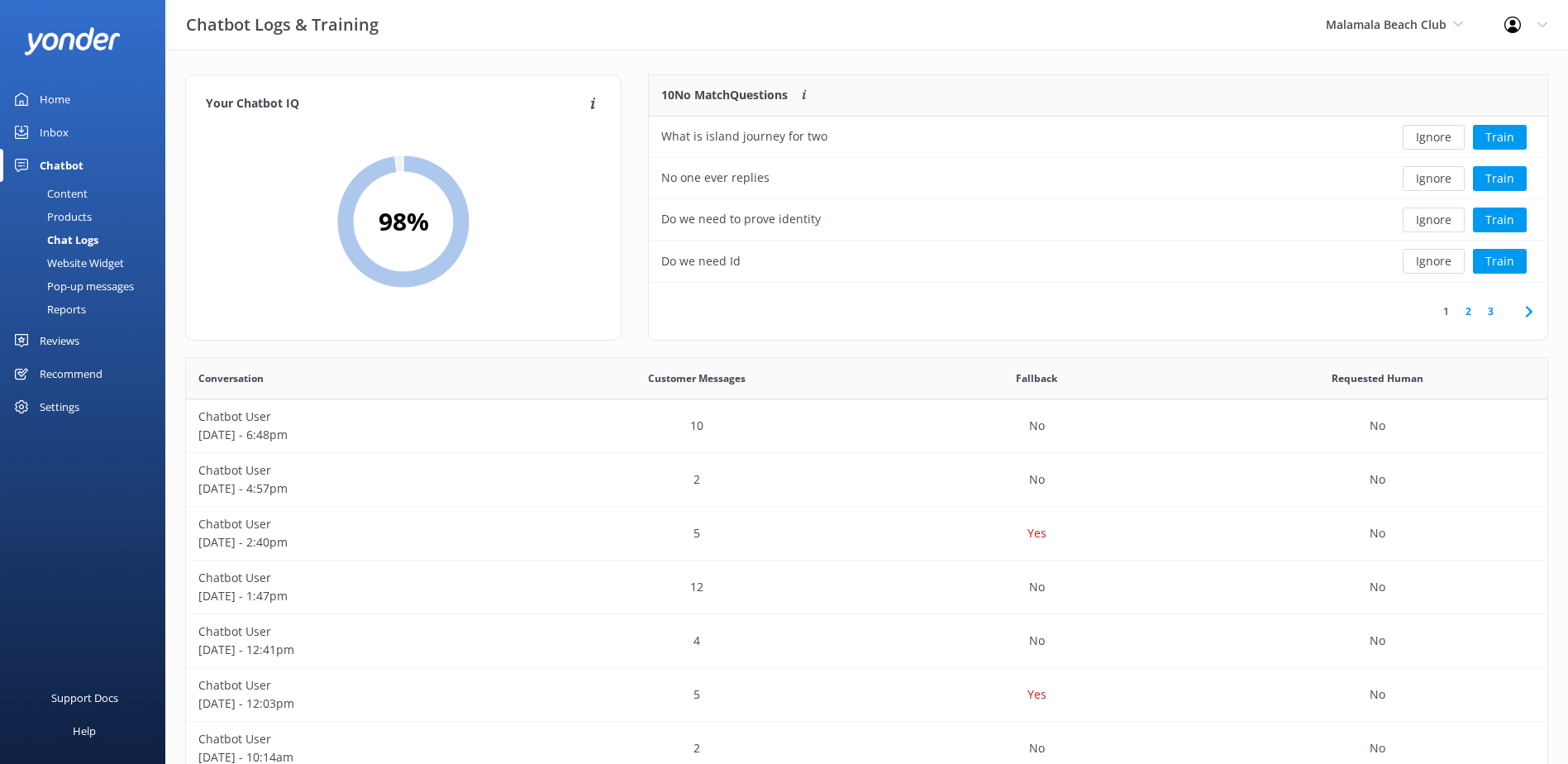
click at [1433, 135] on button "Ignore" at bounding box center [1434, 137] width 62 height 25
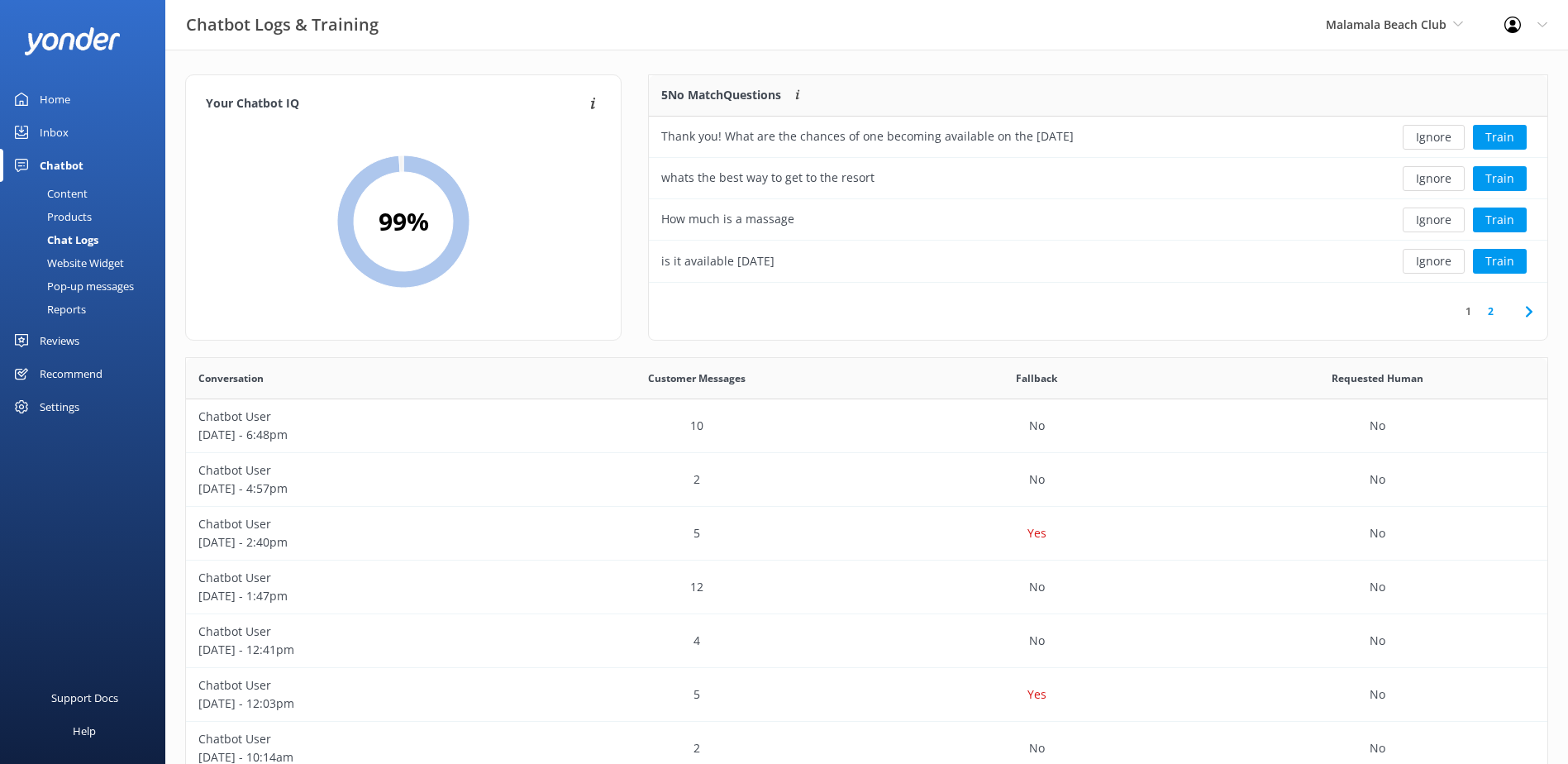
click at [1433, 135] on button "Ignore" at bounding box center [1434, 137] width 62 height 25
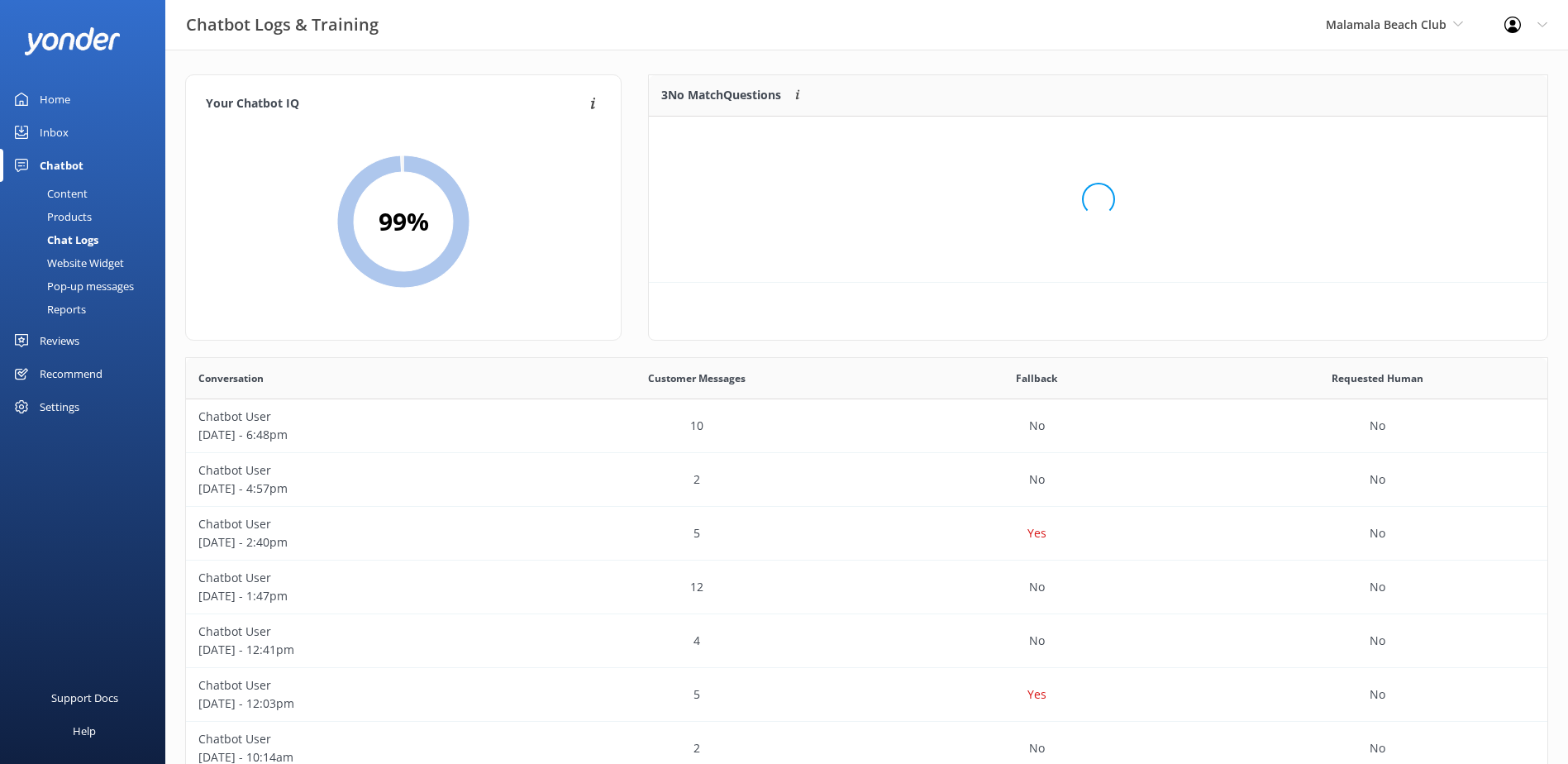
scroll to position [154, 885]
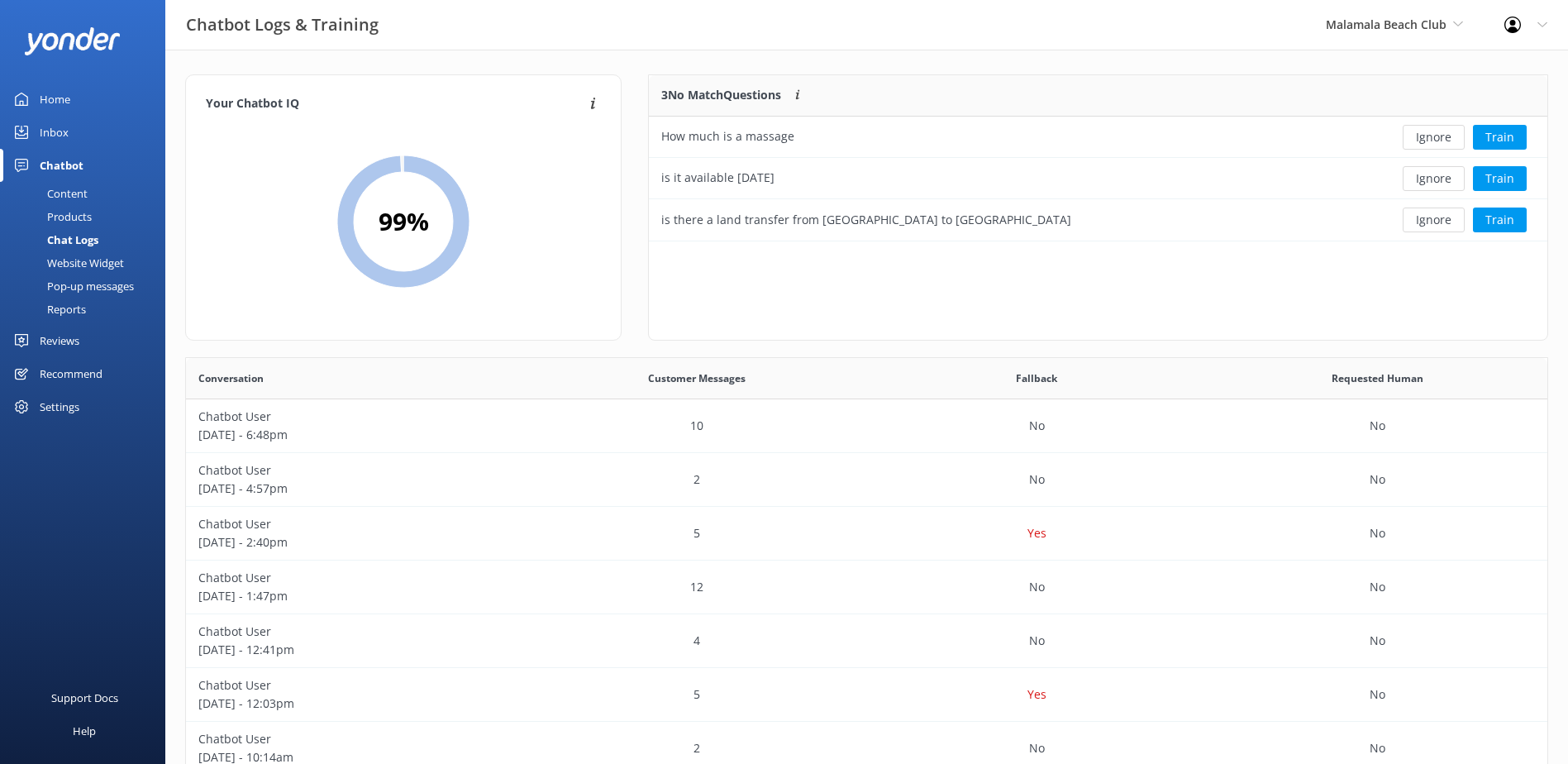
click at [1433, 135] on button "Ignore" at bounding box center [1434, 137] width 62 height 25
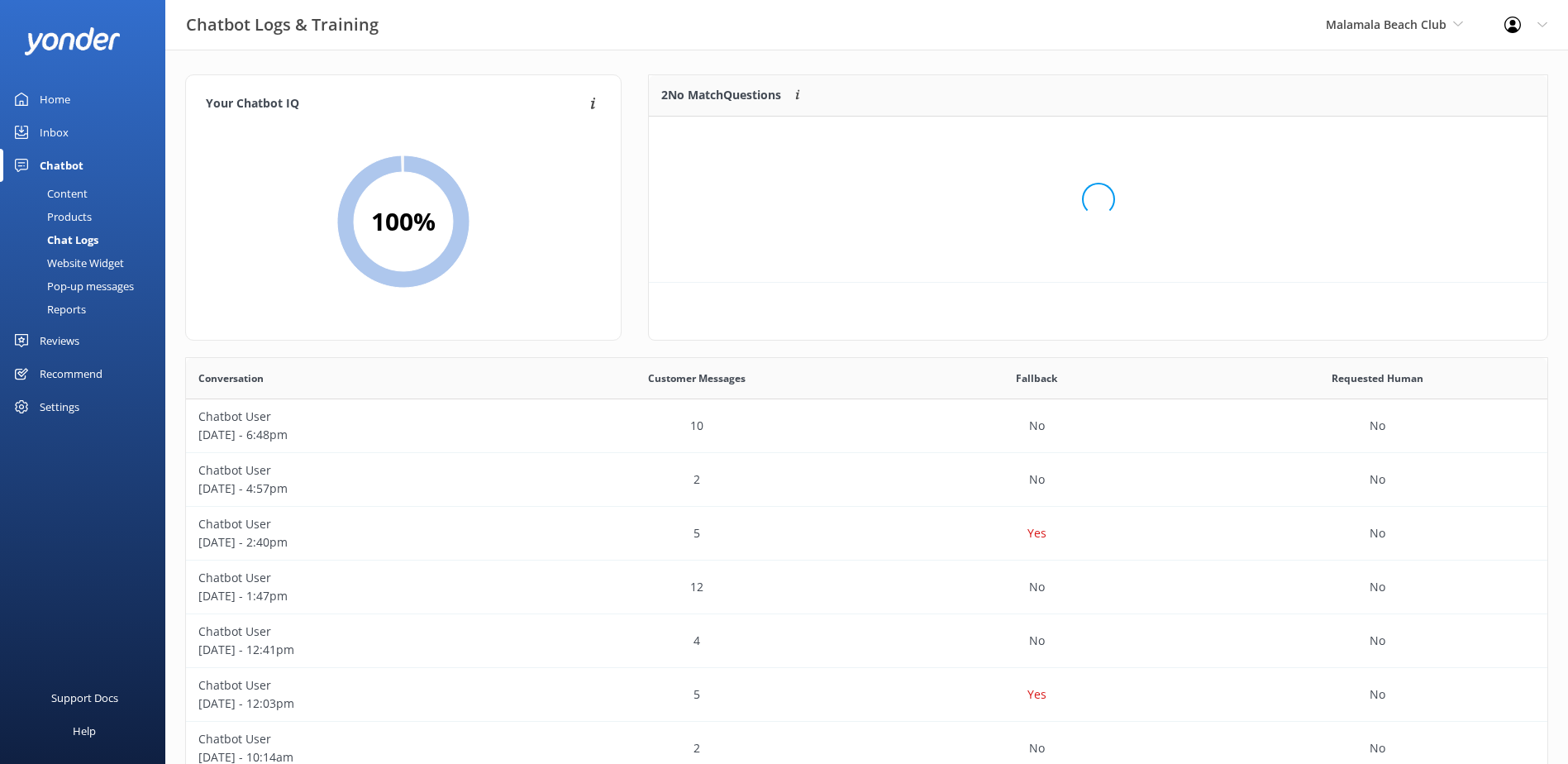
scroll to position [112, 885]
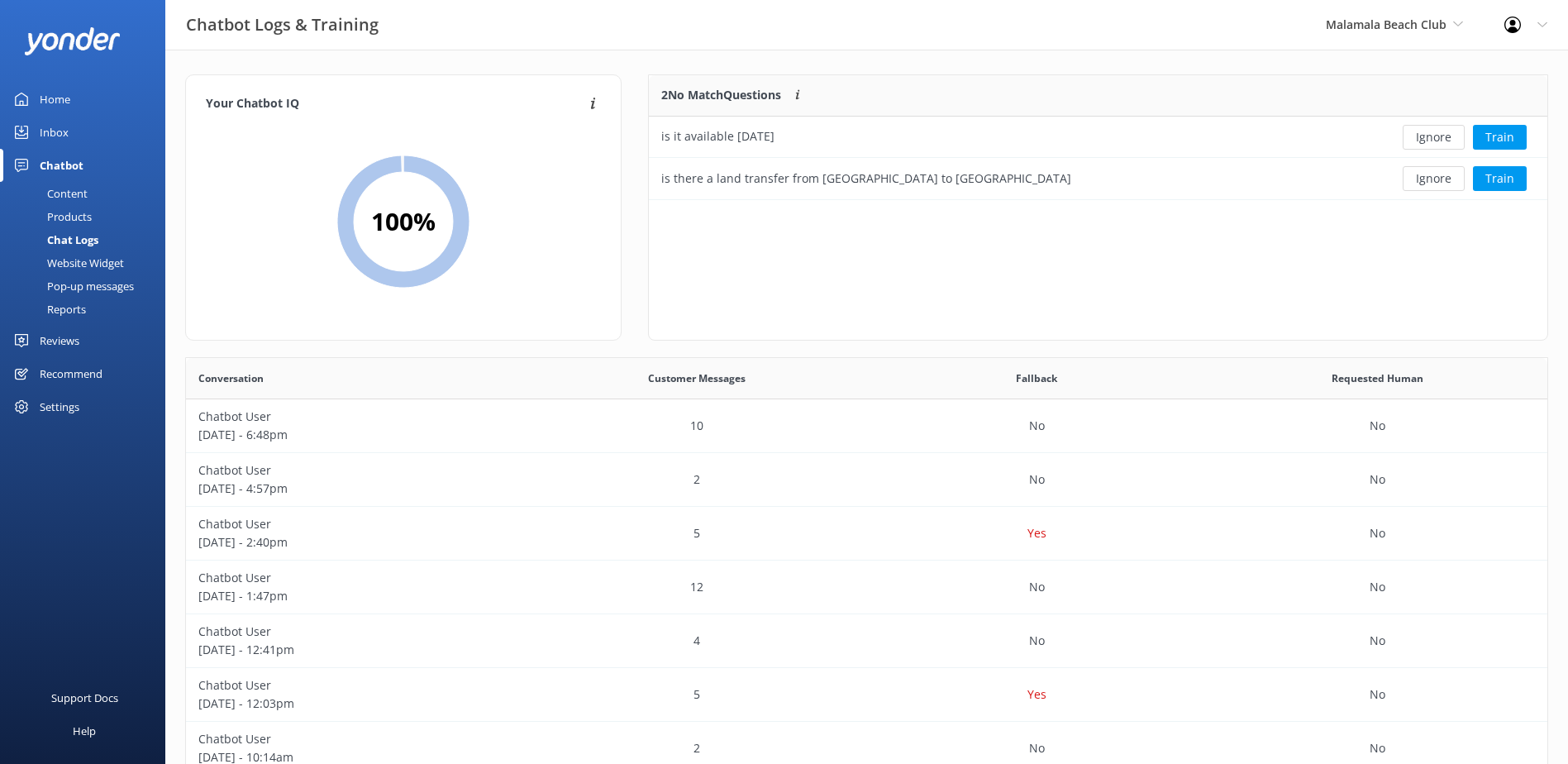
click at [1433, 135] on button "Ignore" at bounding box center [1434, 137] width 62 height 25
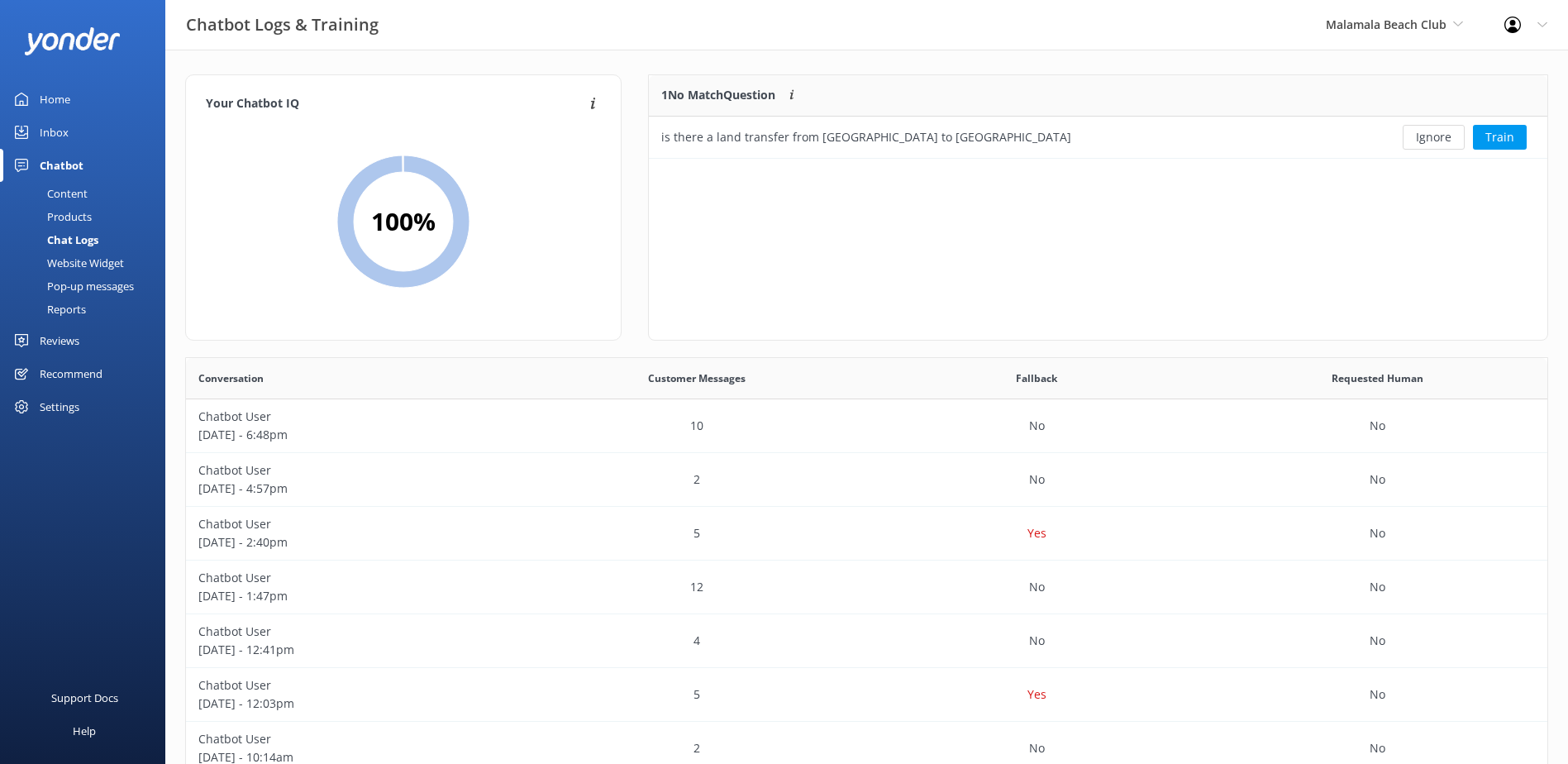
scroll to position [71, 885]
click at [1433, 135] on button "Ignore" at bounding box center [1434, 137] width 62 height 25
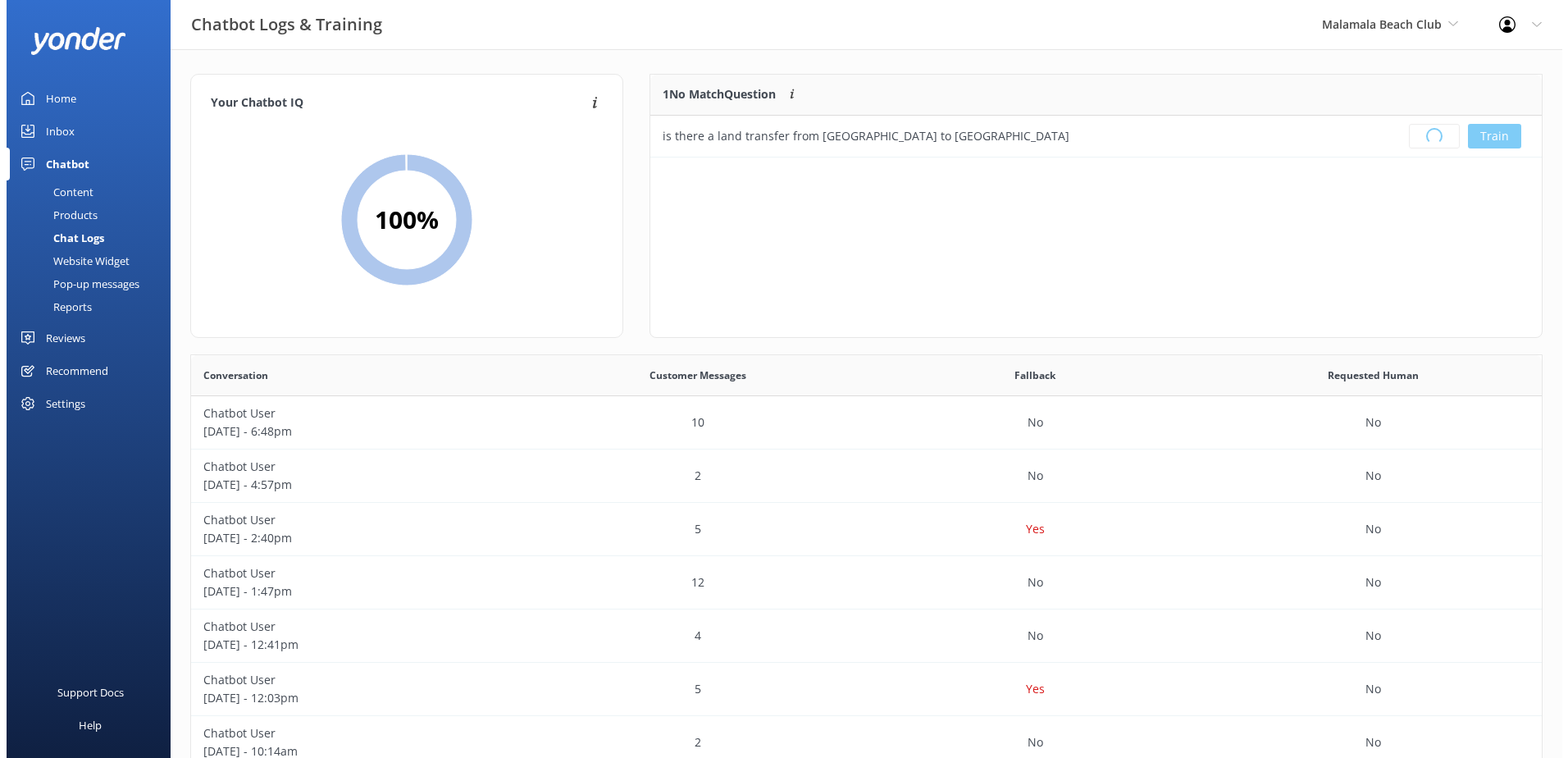
scroll to position [193, 878]
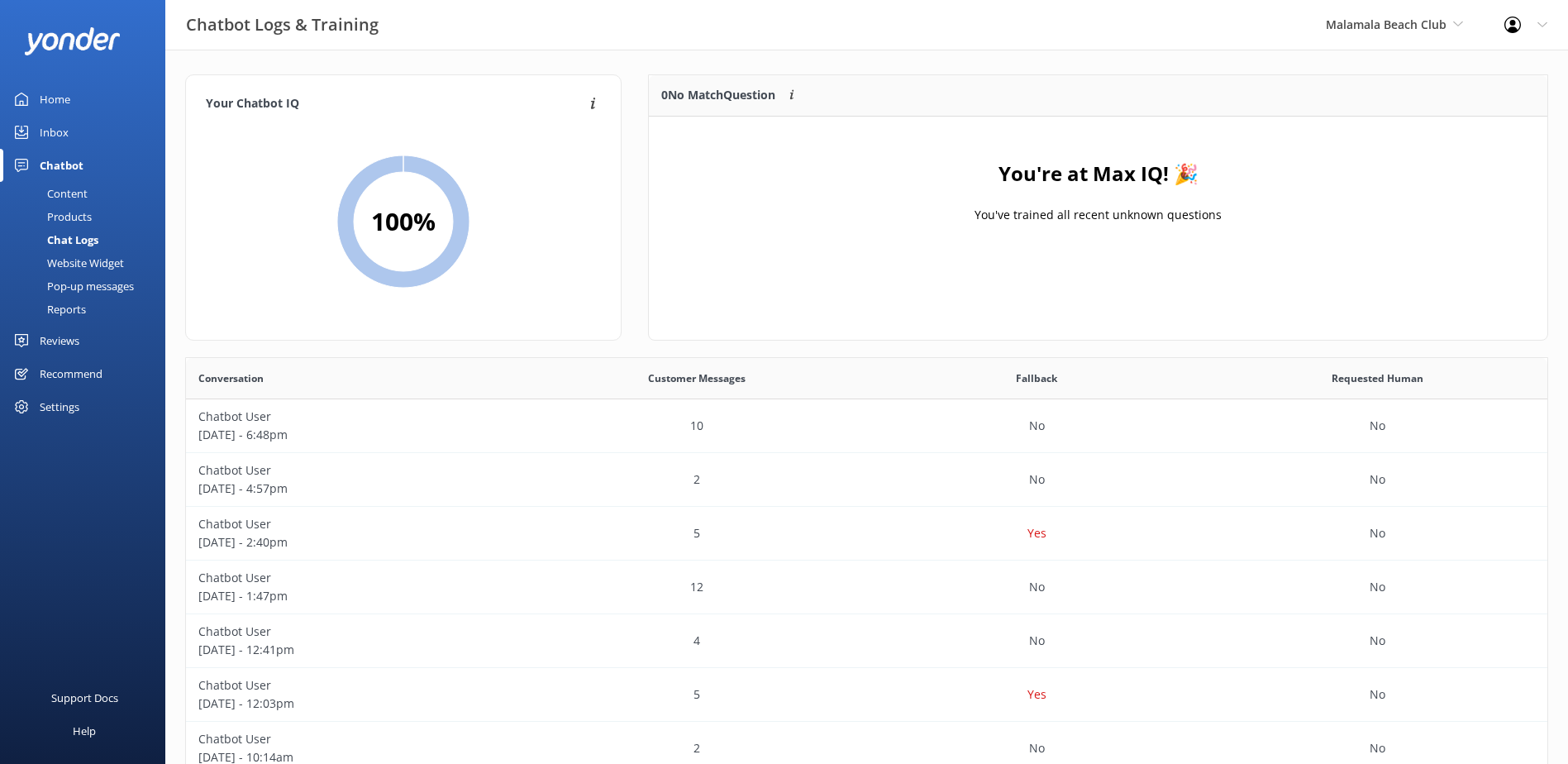
click at [71, 127] on link "Inbox" at bounding box center [82, 132] width 165 height 33
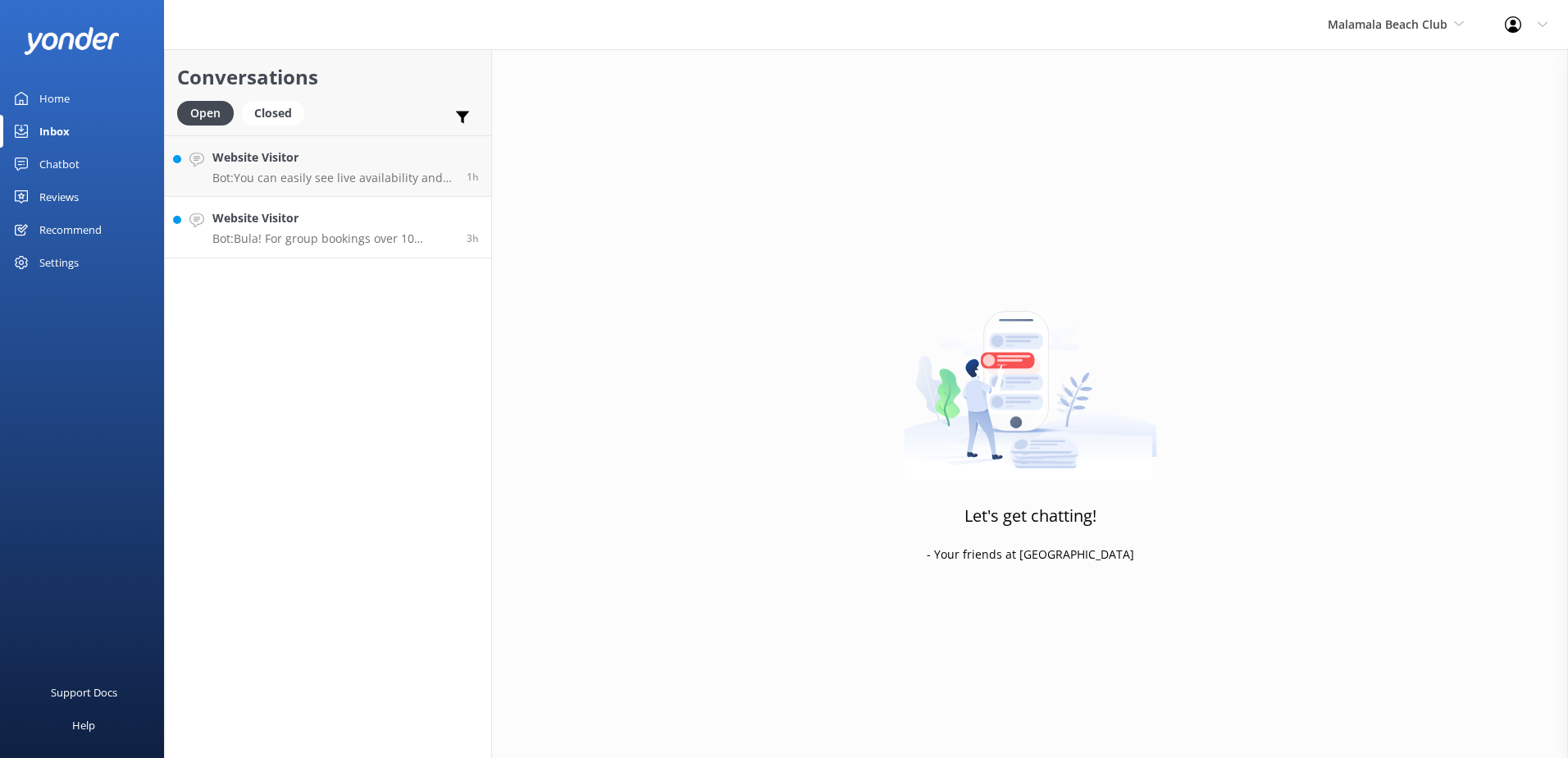
click at [416, 216] on h4 "Website Visitor" at bounding box center [334, 218] width 242 height 18
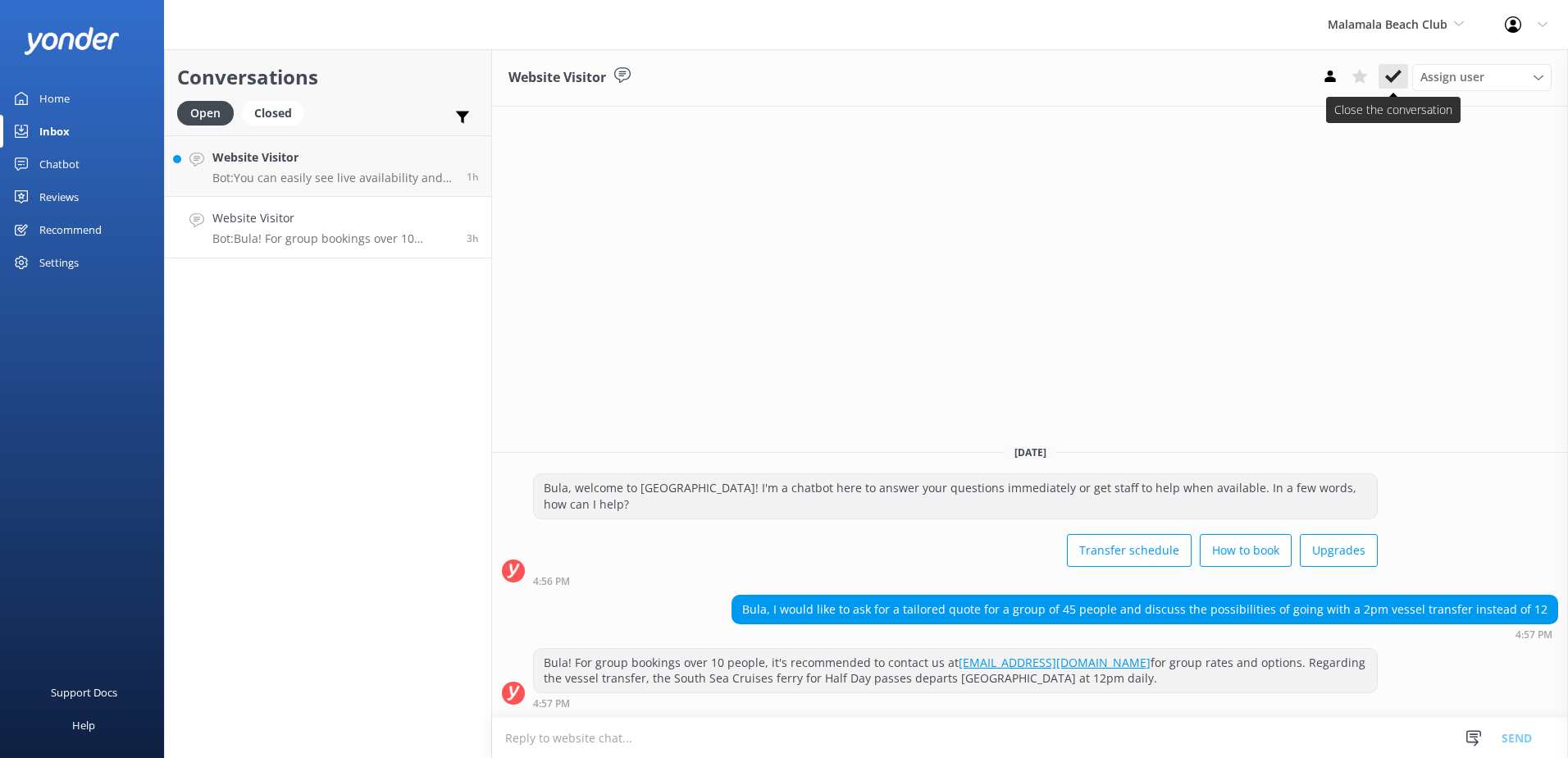
click at [1392, 73] on icon at bounding box center [1393, 76] width 16 height 16
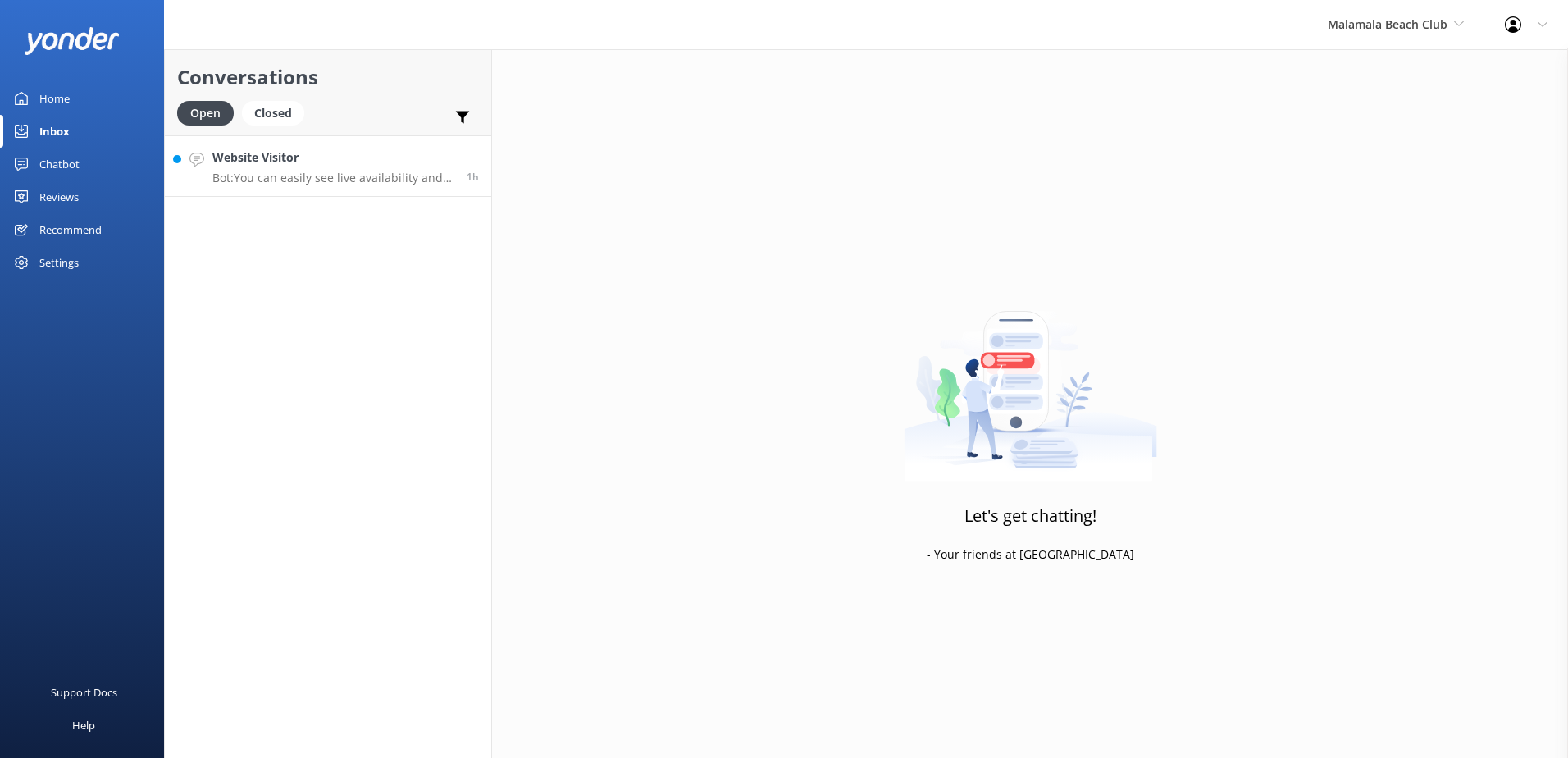
click at [393, 158] on h4 "Website Visitor" at bounding box center [334, 157] width 242 height 18
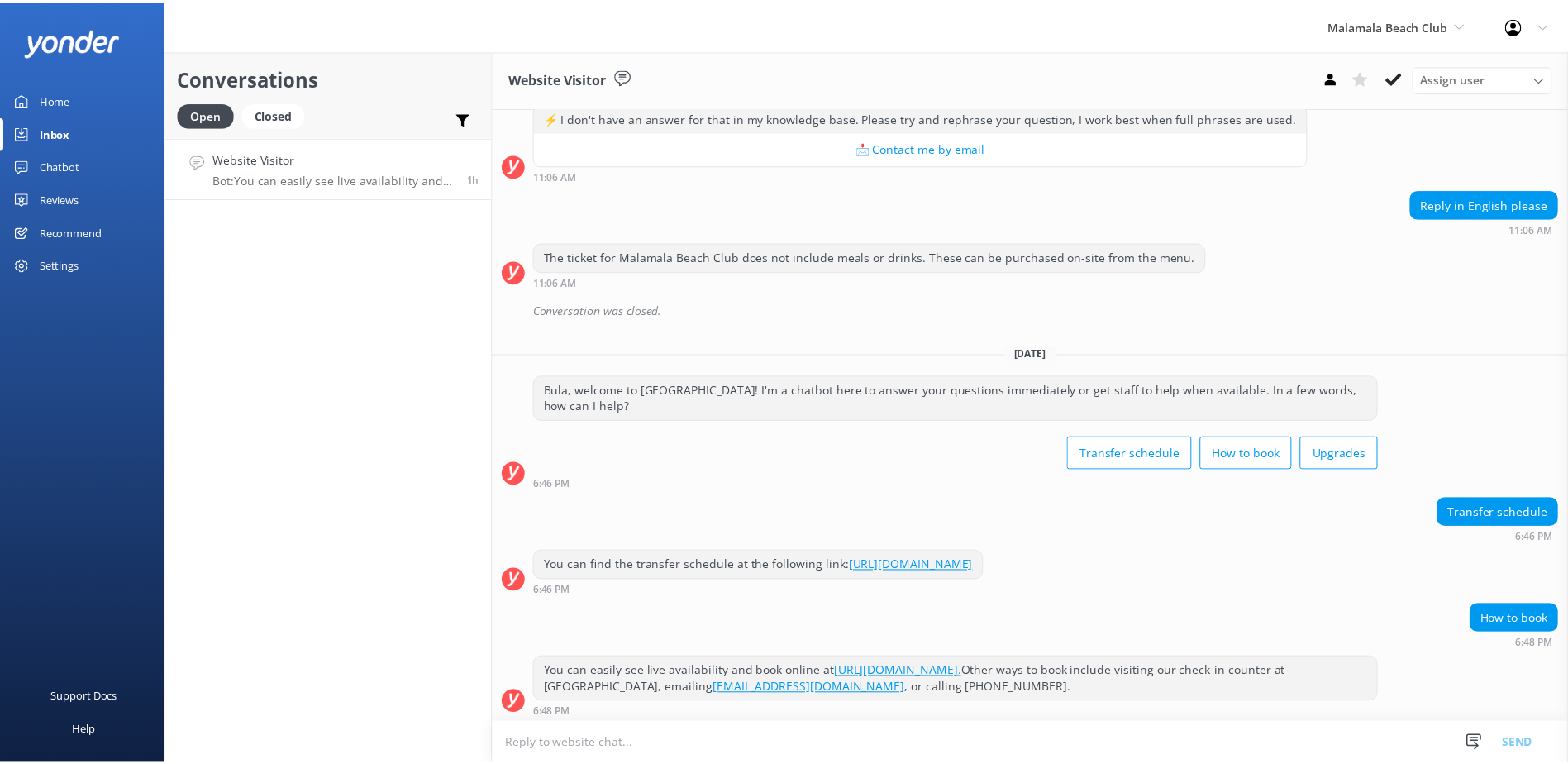
scroll to position [334, 0]
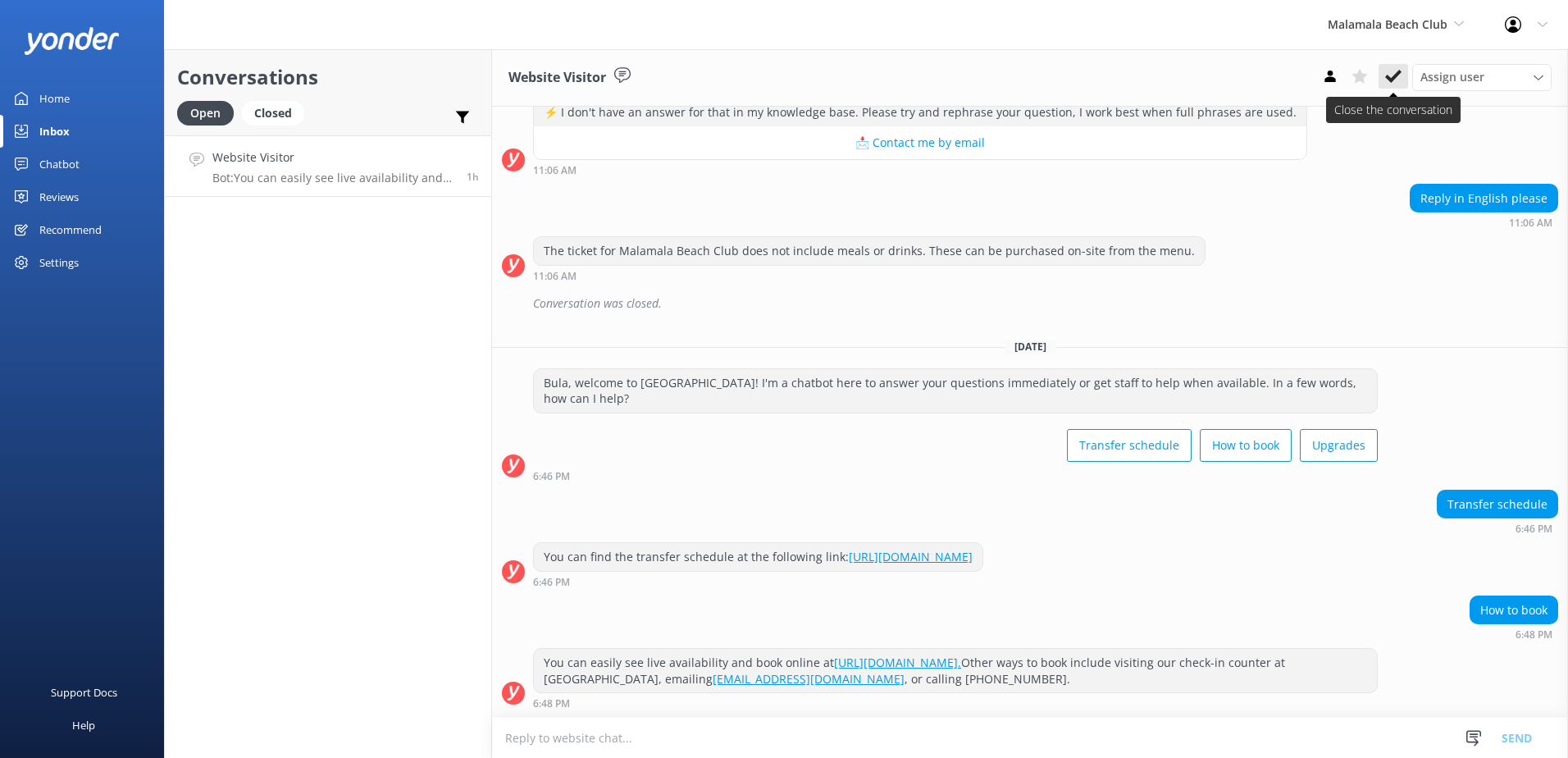
click at [1382, 80] on button at bounding box center [1393, 77] width 30 height 25
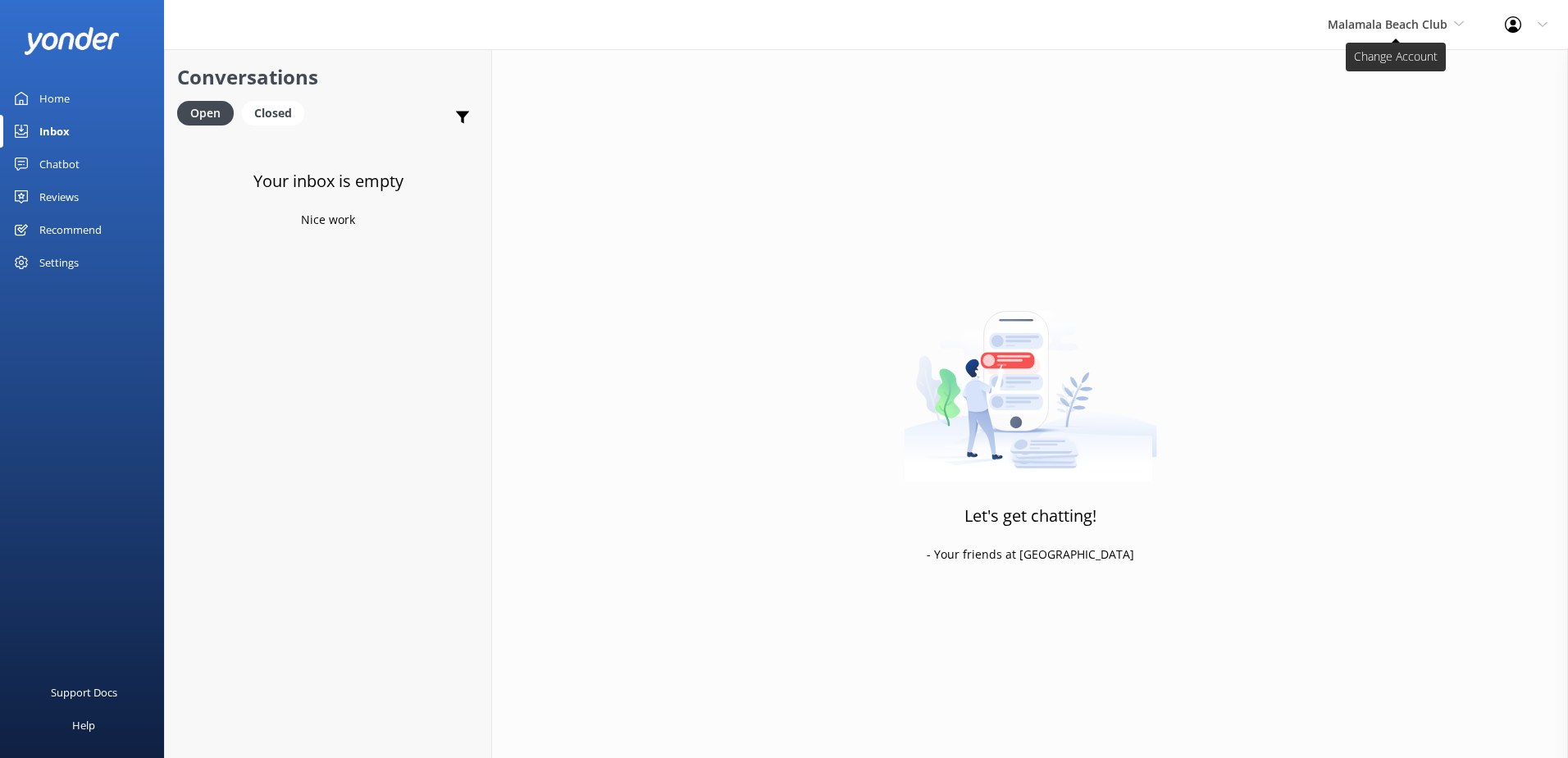
click at [1399, 29] on span "Malamala Beach Club" at bounding box center [1387, 24] width 120 height 15
click at [1376, 113] on link "South Sea Cruises" at bounding box center [1389, 107] width 164 height 39
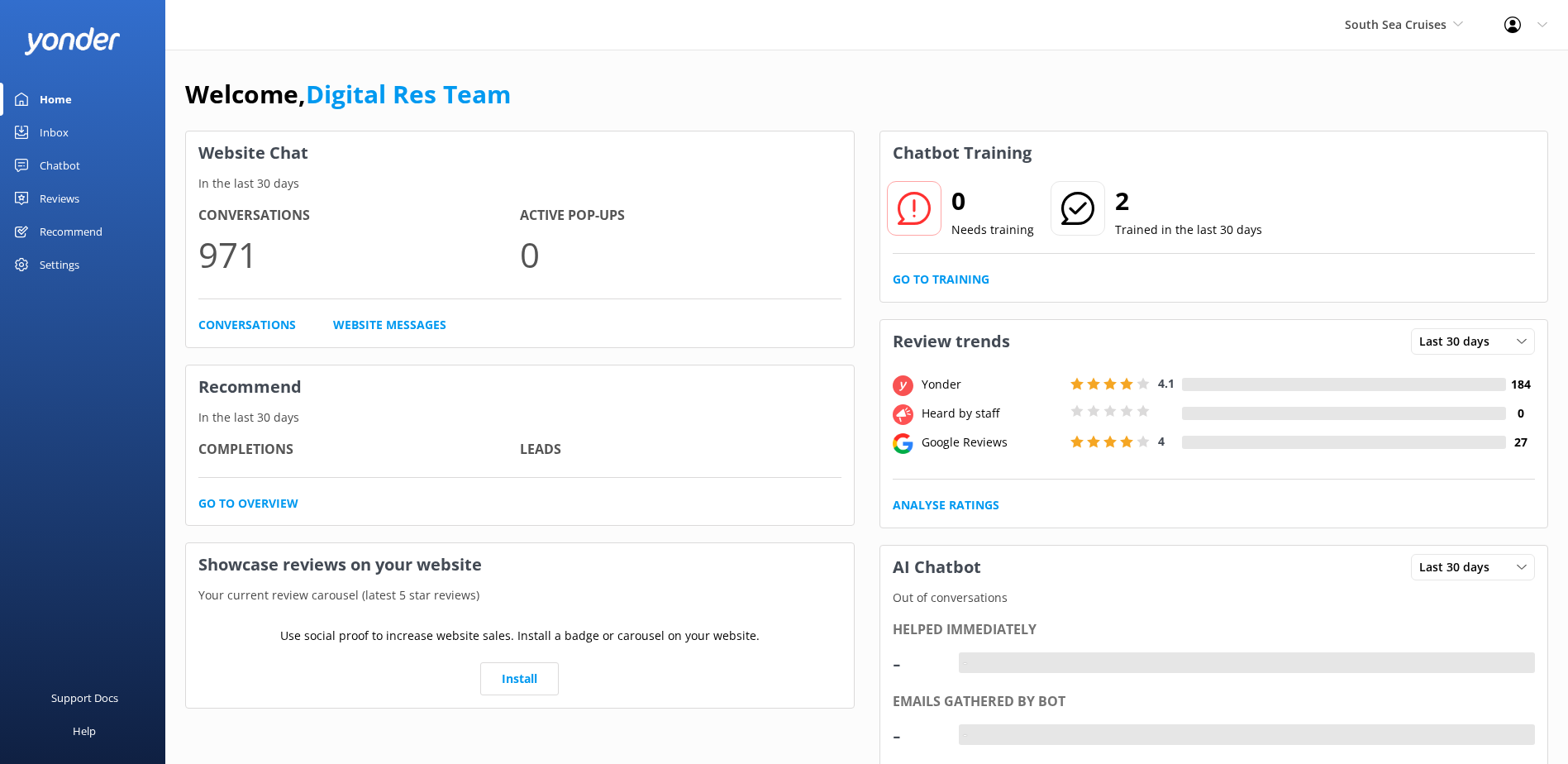
click at [59, 132] on div "Inbox" at bounding box center [54, 132] width 29 height 33
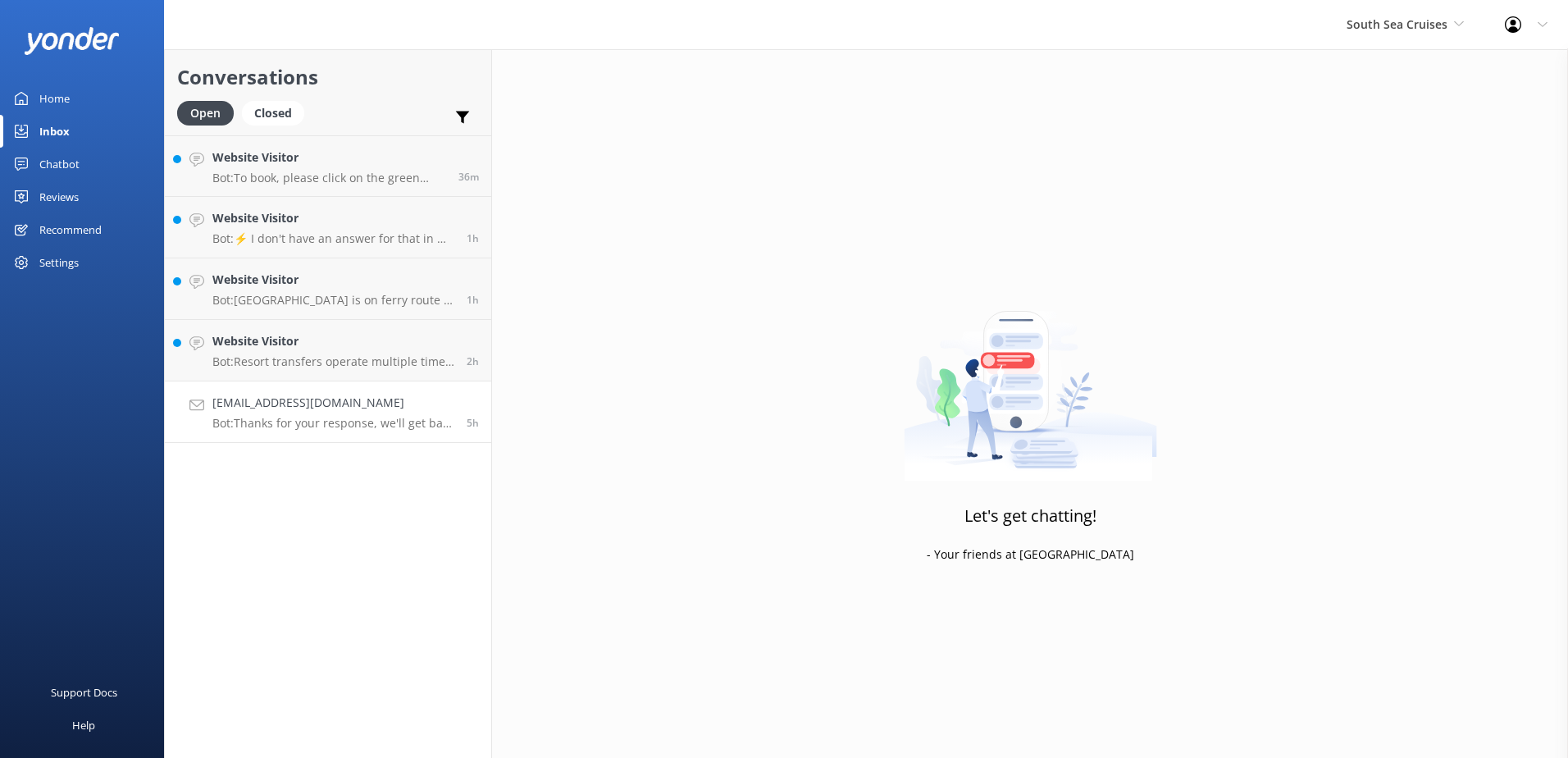
click at [426, 391] on link "Karishmapadiyachi@hotmail.com Bot: Thanks for your response, we'll get back to …" at bounding box center [328, 412] width 327 height 61
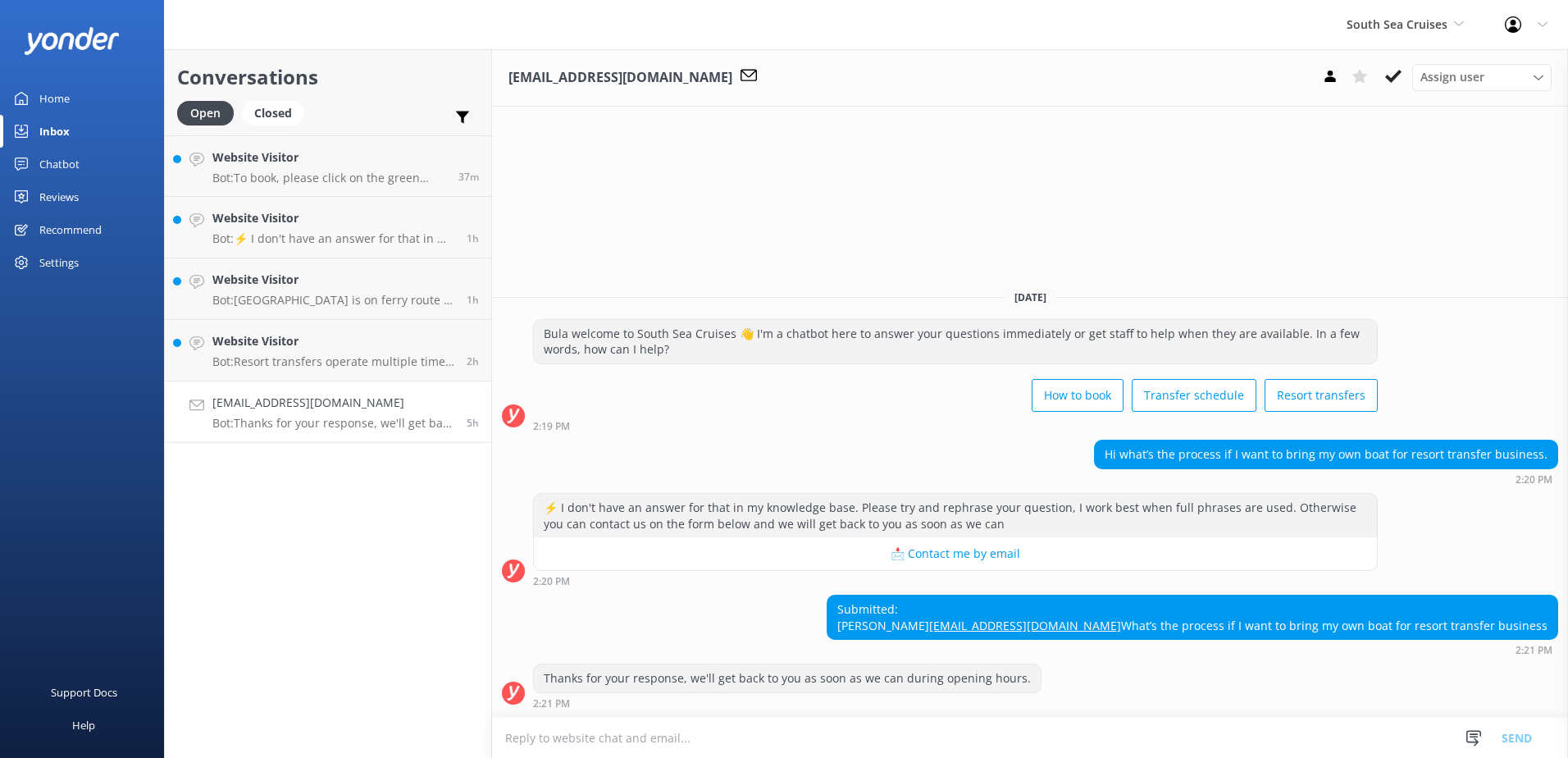
click at [680, 744] on textarea at bounding box center [1029, 738] width 1075 height 40
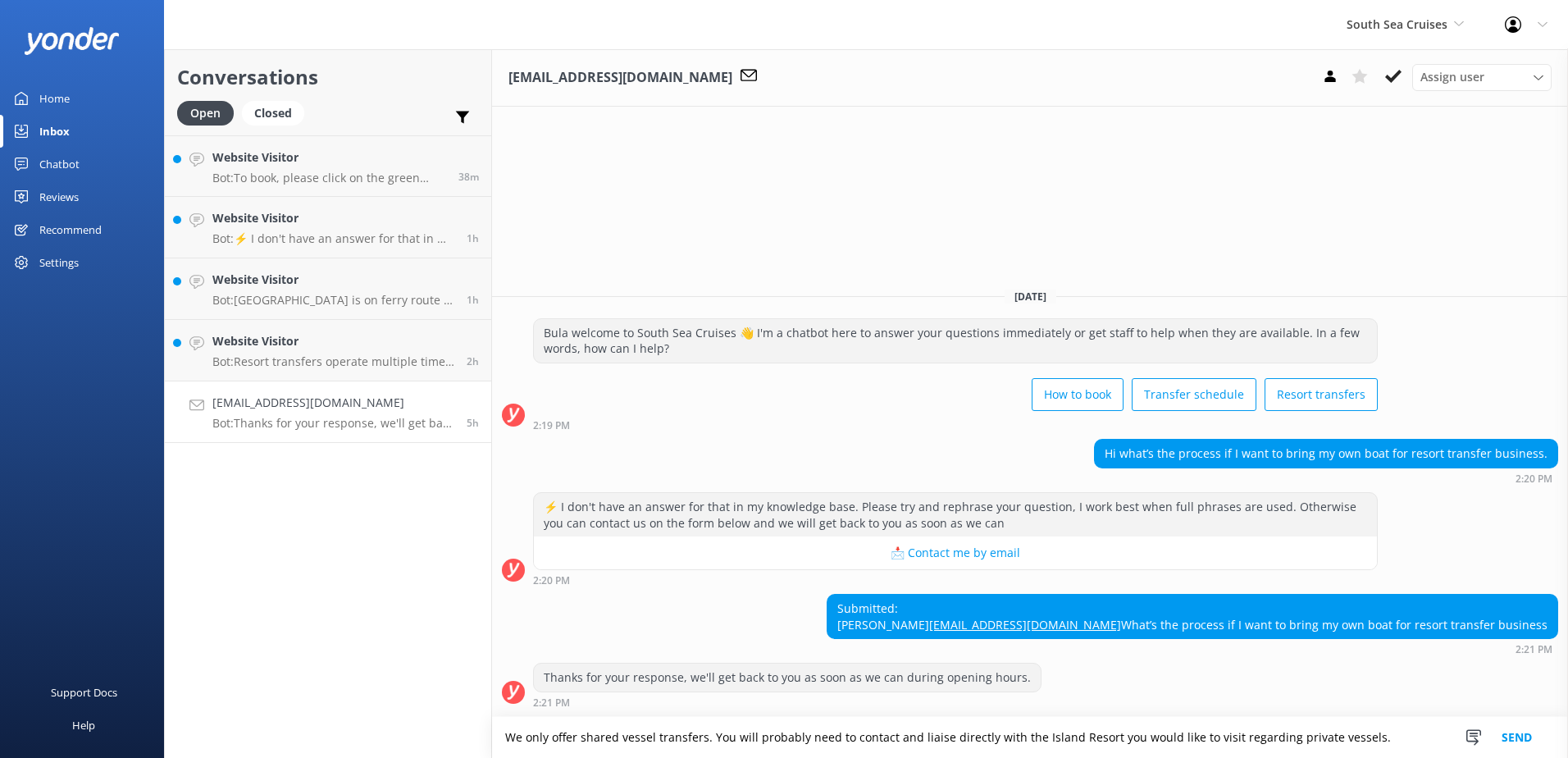
type textarea "We only offer shared vessel transfers. You will probably need to contact and li…"
click at [1510, 735] on button "Send" at bounding box center [1516, 737] width 61 height 41
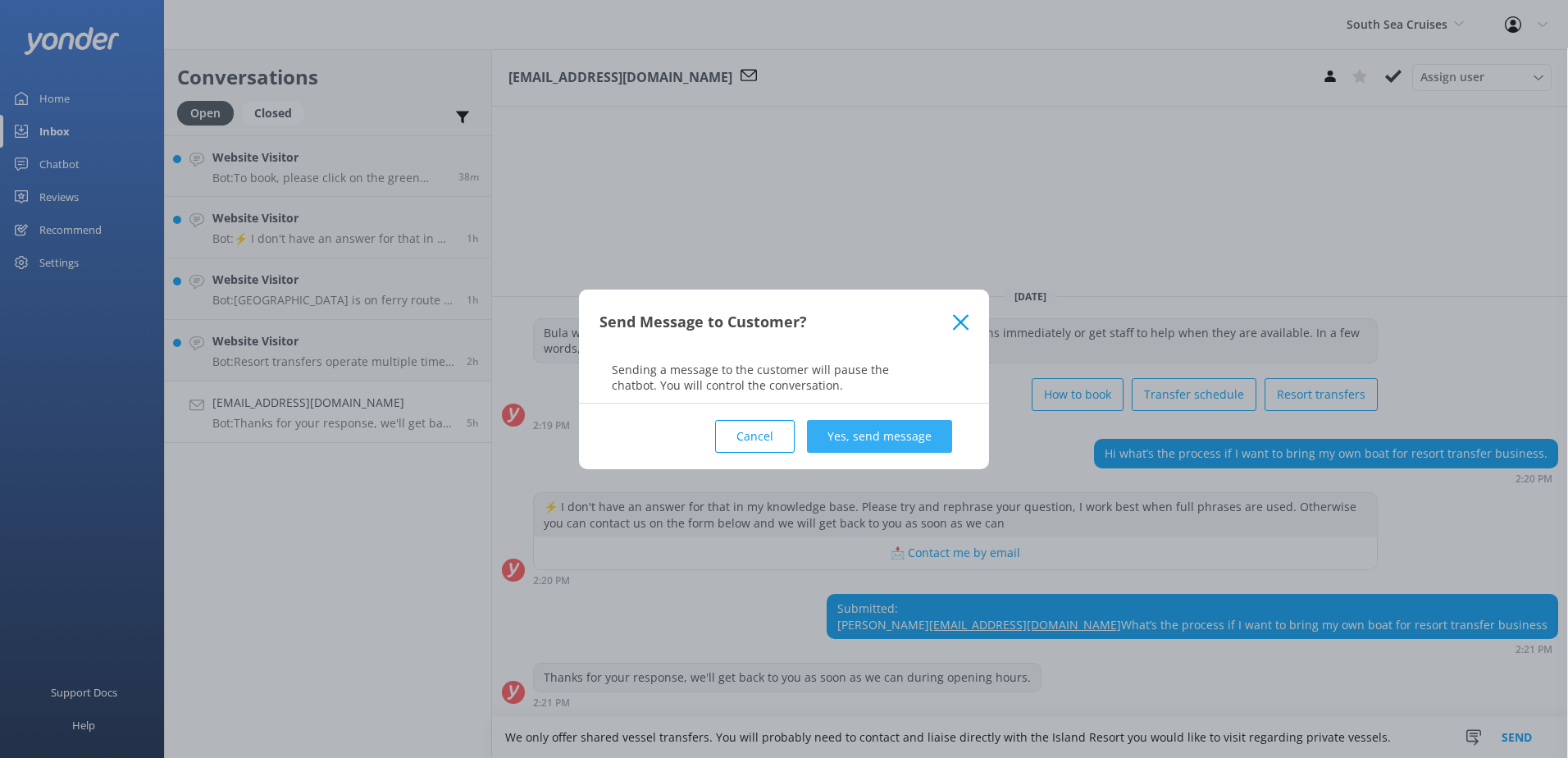
click at [866, 435] on button "Yes, send message" at bounding box center [879, 436] width 145 height 33
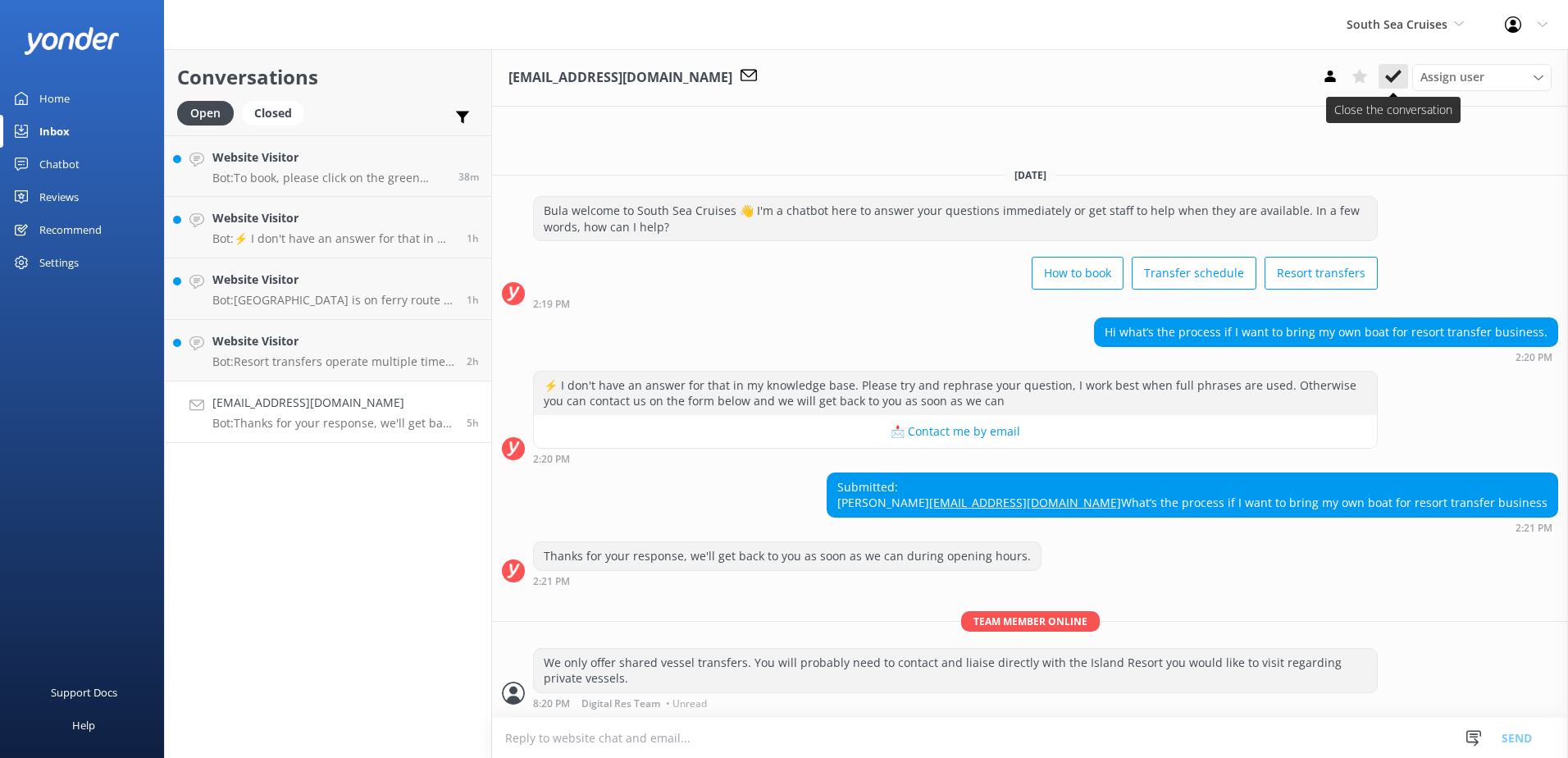
click at [1397, 75] on use at bounding box center [1393, 77] width 16 height 13
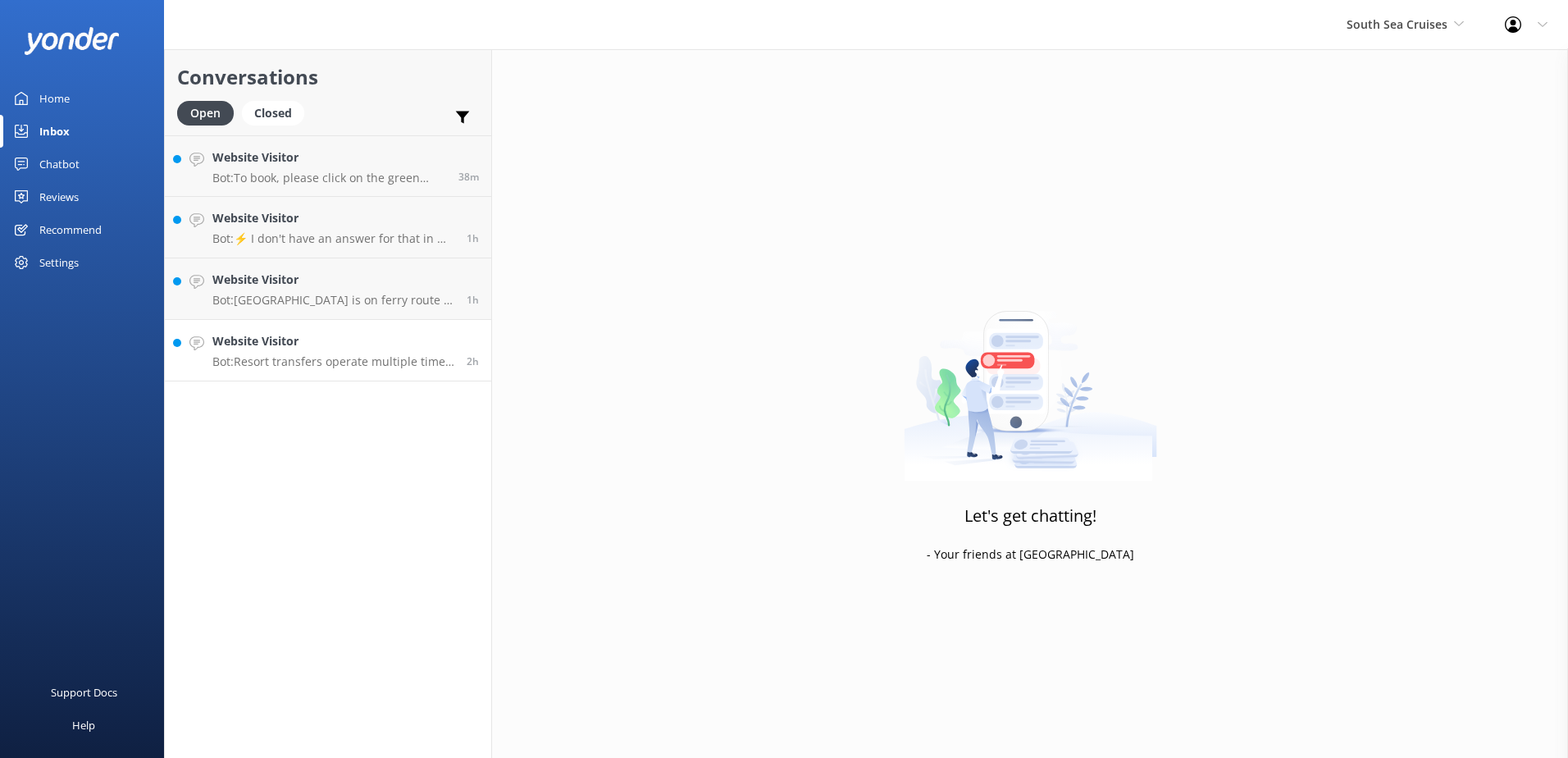
click at [447, 343] on h4 "Website Visitor" at bounding box center [334, 340] width 242 height 18
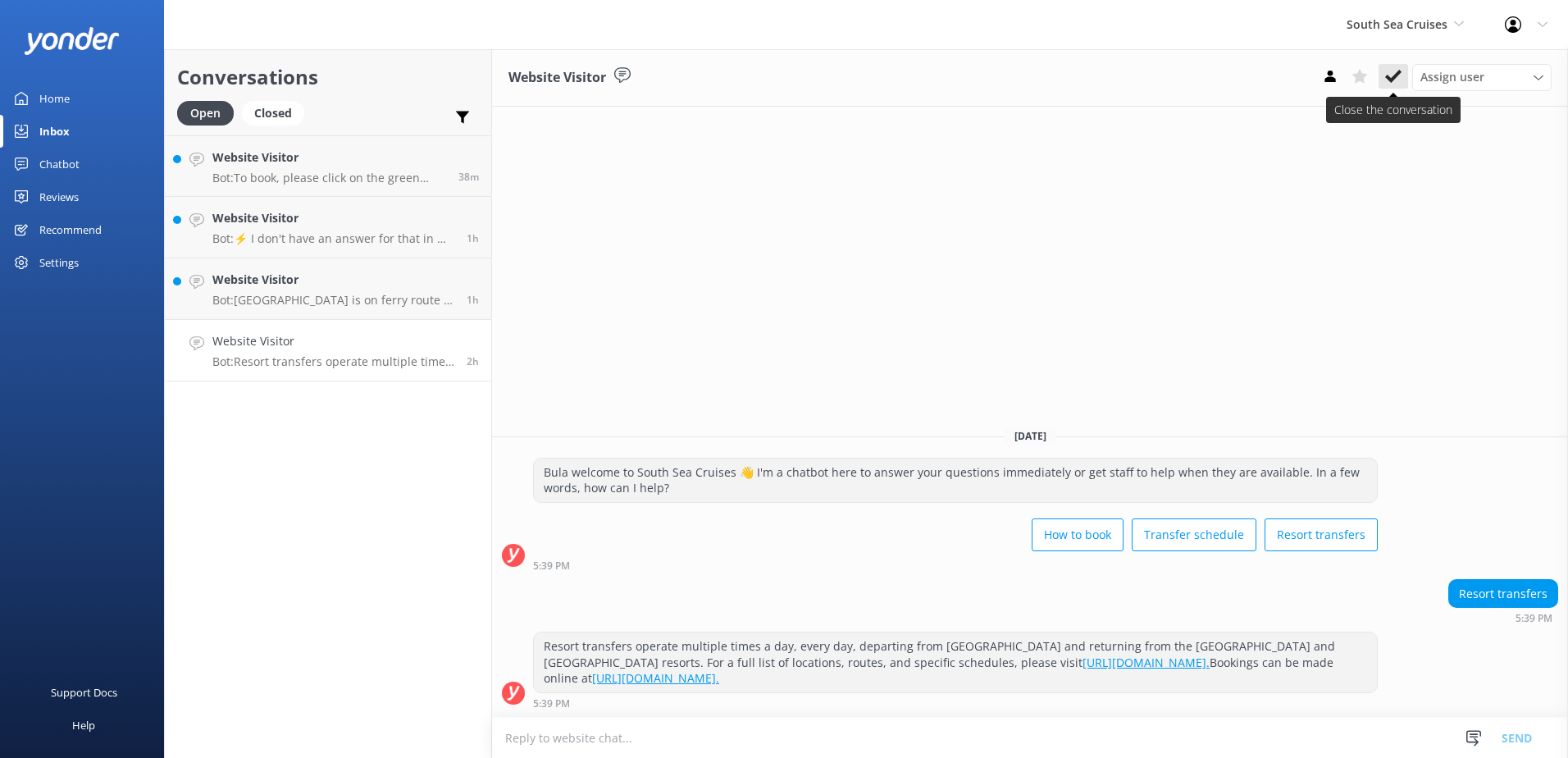
click at [1397, 77] on icon at bounding box center [1393, 76] width 16 height 16
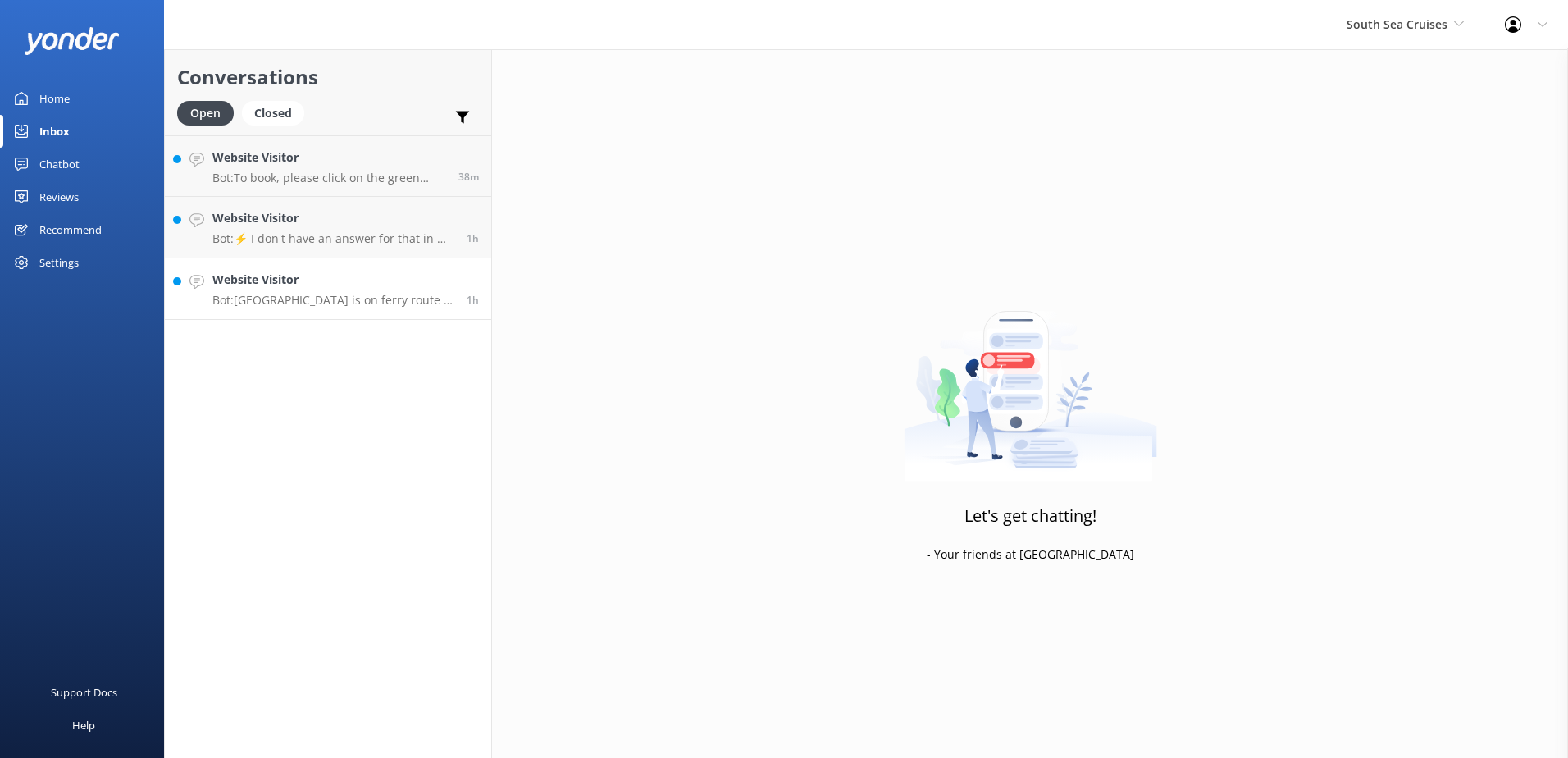
click at [423, 288] on h4 "Website Visitor" at bounding box center [334, 279] width 242 height 18
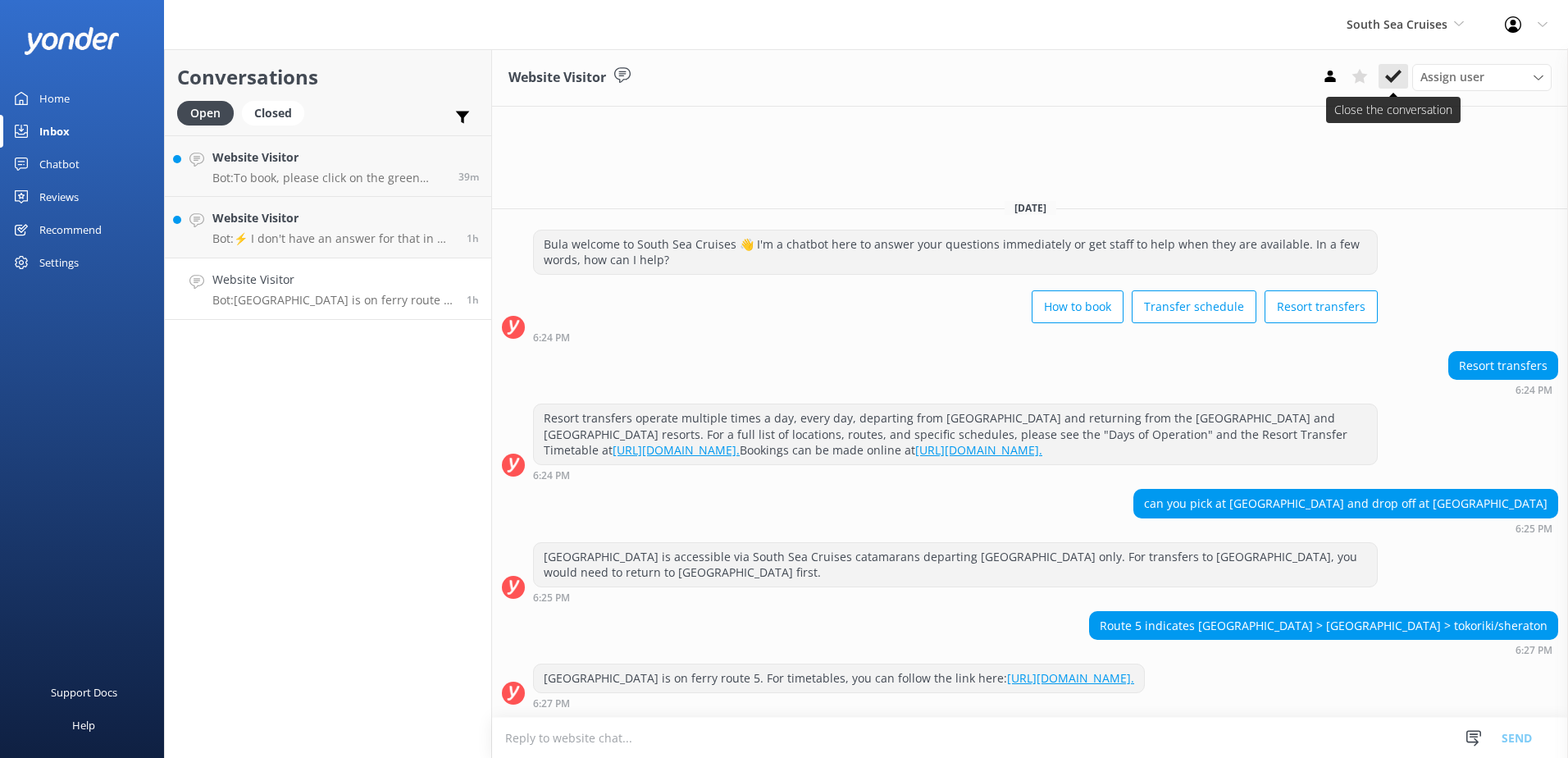
click at [1395, 72] on icon at bounding box center [1393, 76] width 16 height 16
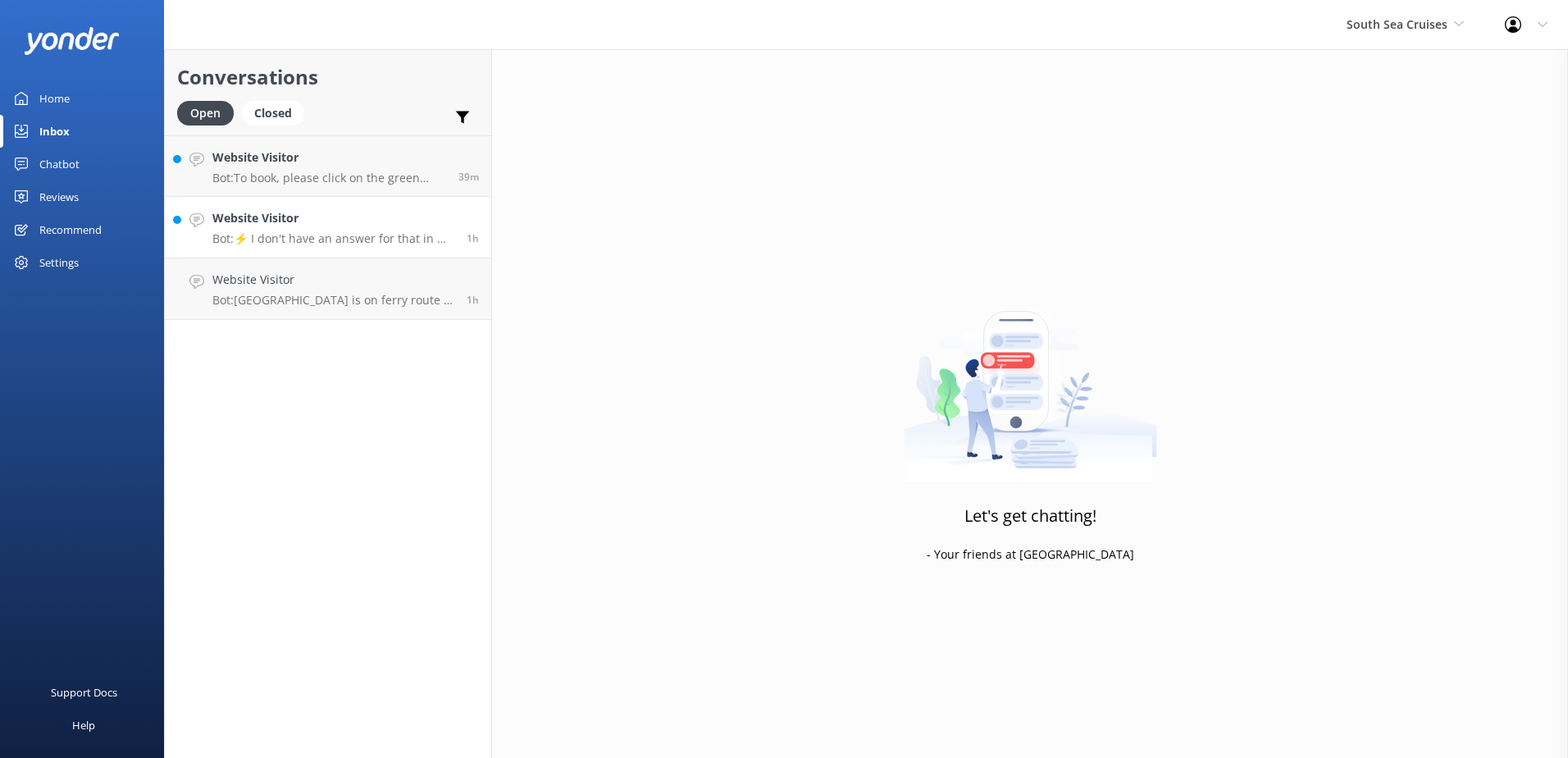
click at [385, 213] on h4 "Website Visitor" at bounding box center [334, 218] width 242 height 18
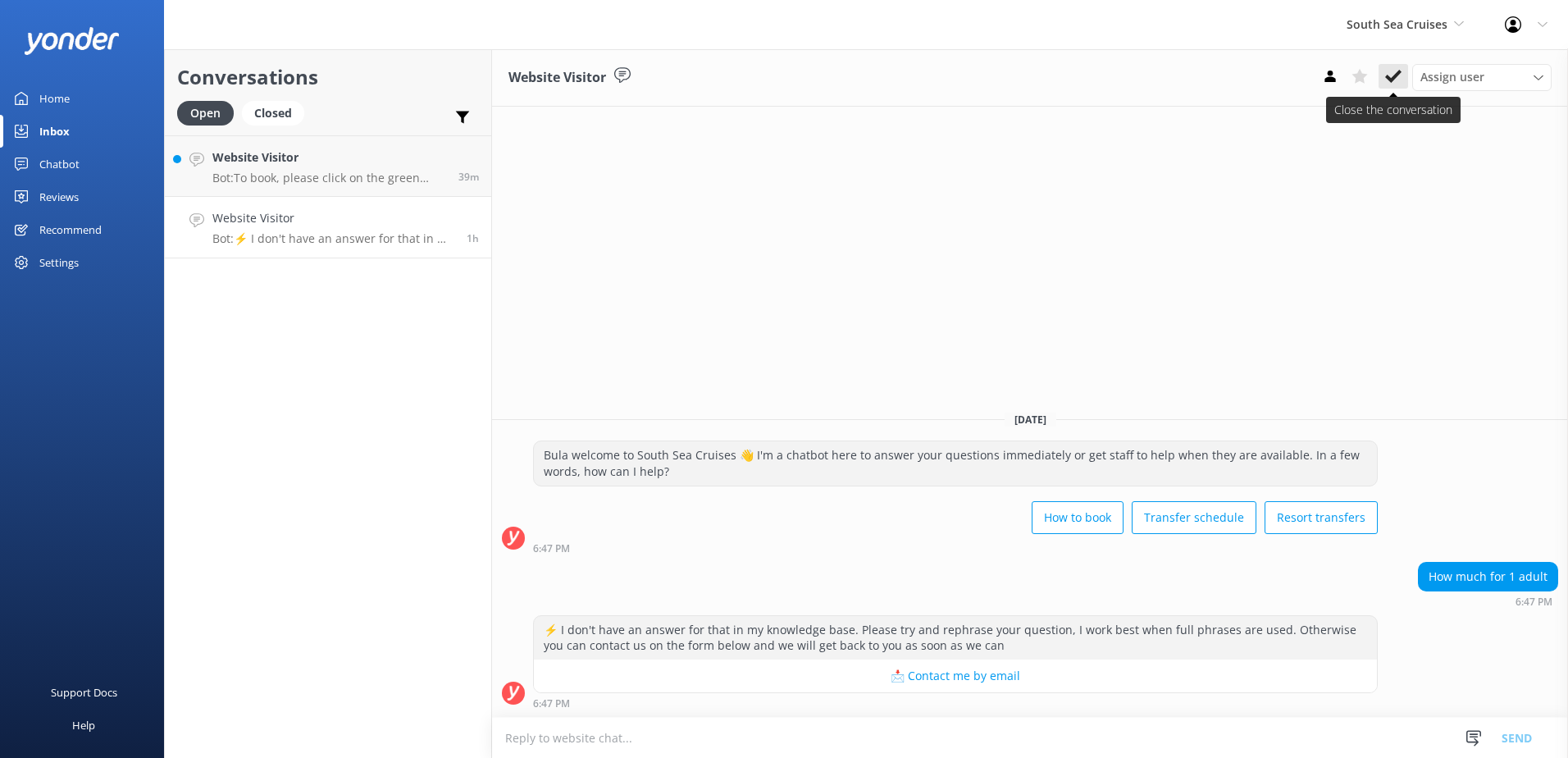
click at [1395, 72] on icon at bounding box center [1393, 76] width 16 height 16
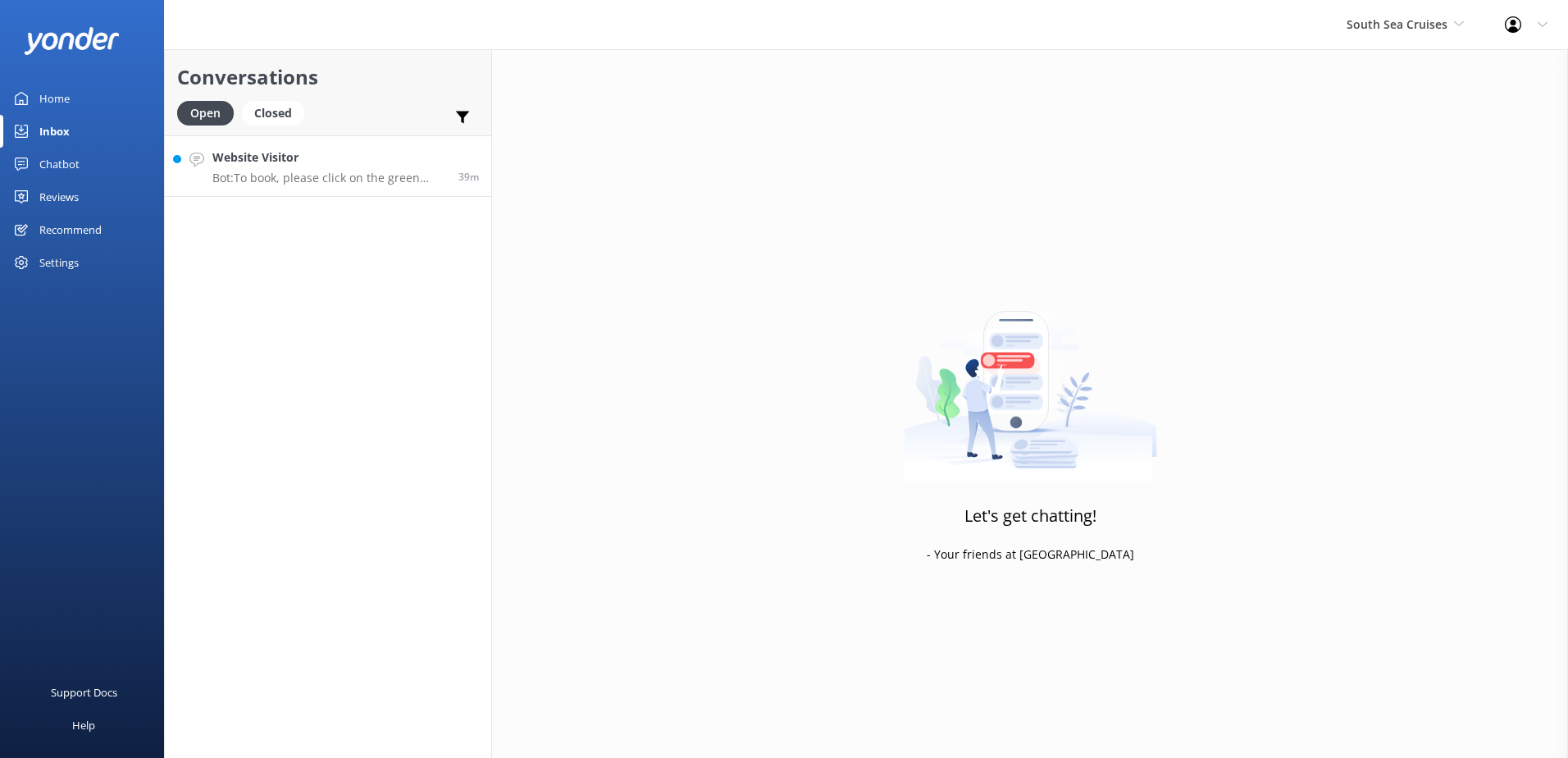
click at [386, 161] on h4 "Website Visitor" at bounding box center [330, 157] width 234 height 18
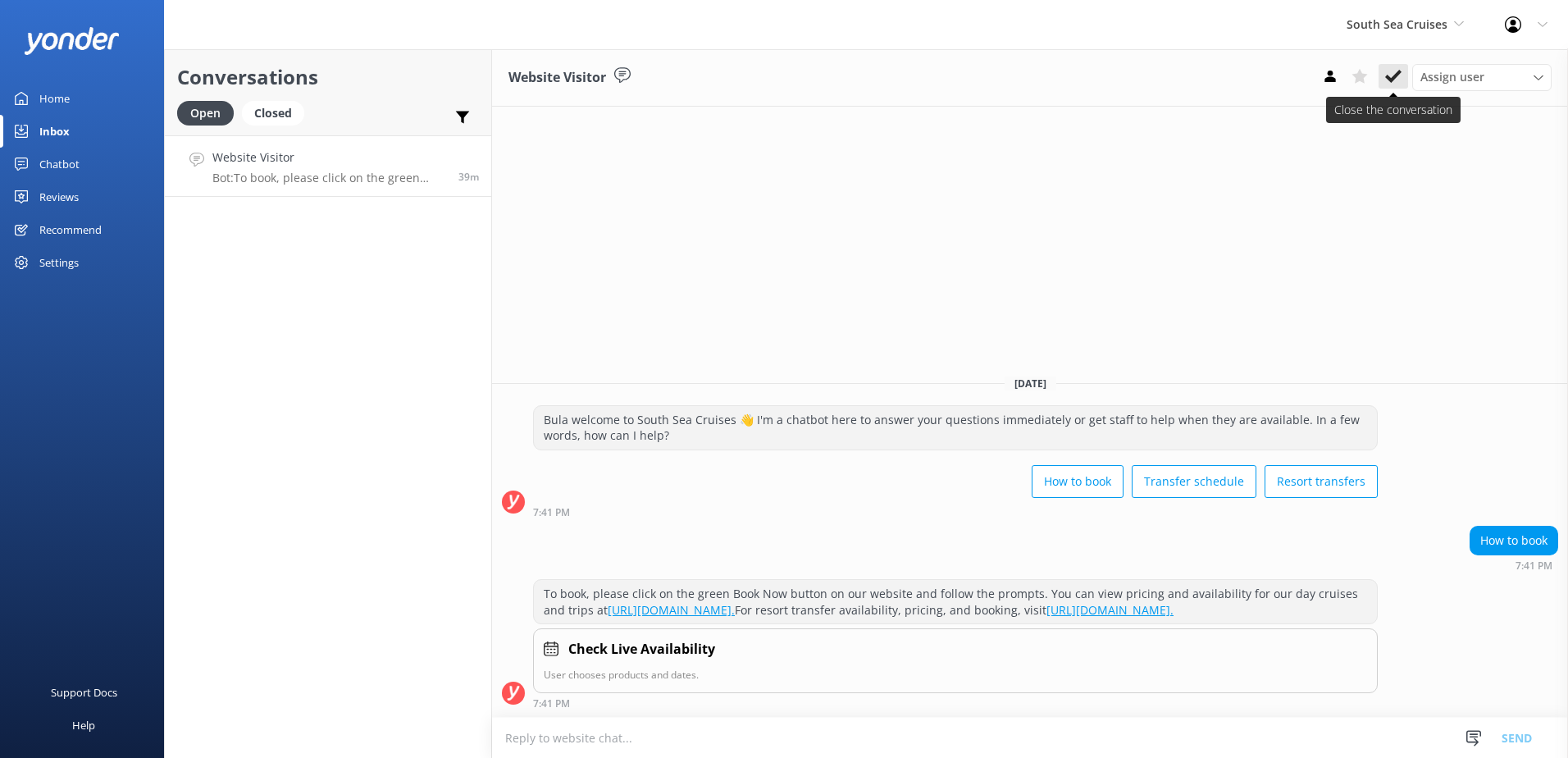
click at [1399, 70] on icon at bounding box center [1393, 76] width 16 height 16
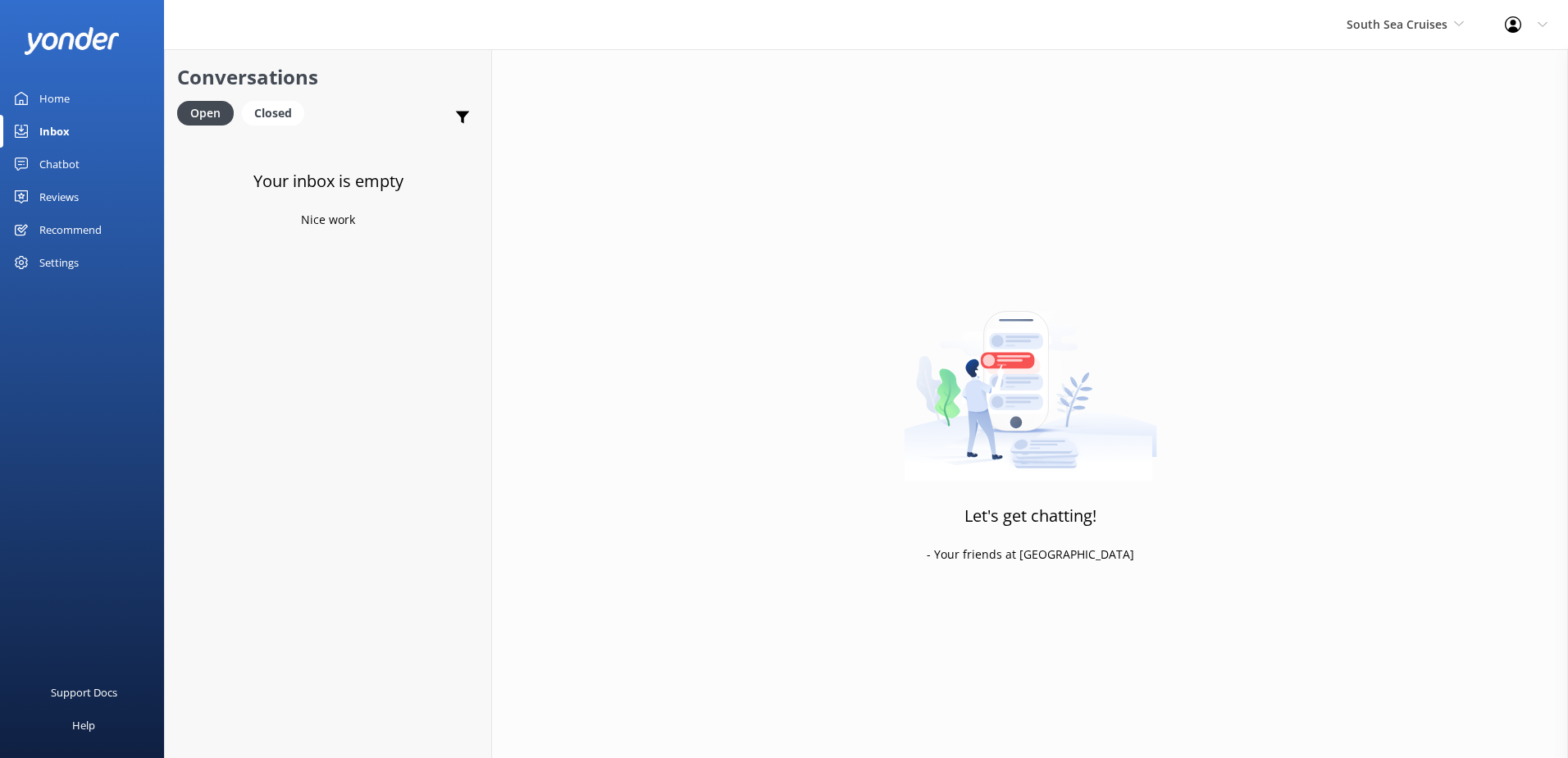
drag, startPoint x: 64, startPoint y: 160, endPoint x: 61, endPoint y: 172, distance: 12.4
click at [62, 159] on div "Chatbot" at bounding box center [59, 164] width 40 height 33
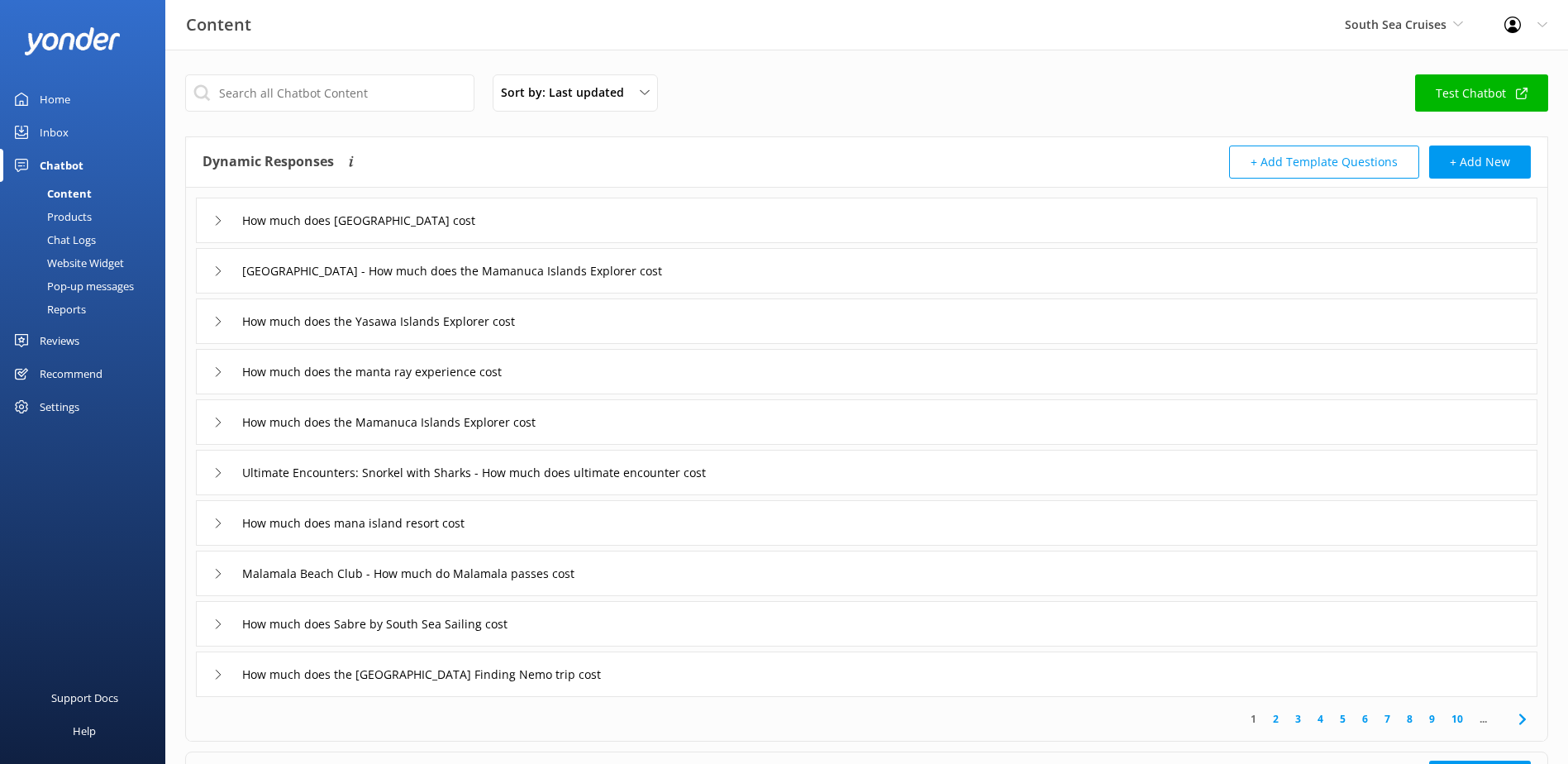
click at [76, 235] on div "Chat Logs" at bounding box center [52, 240] width 86 height 23
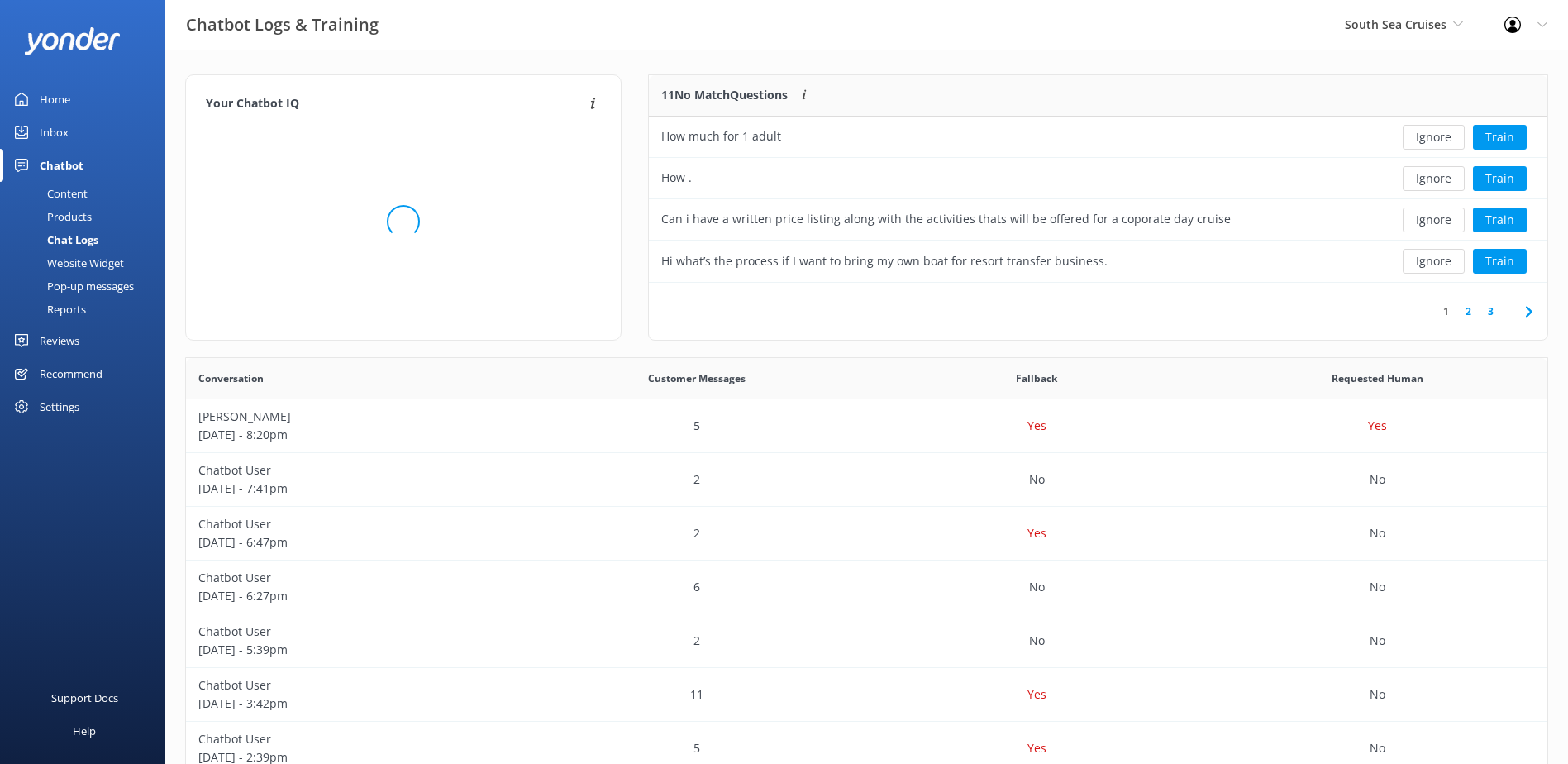
scroll to position [195, 885]
click at [1444, 137] on button "Ignore" at bounding box center [1434, 137] width 62 height 25
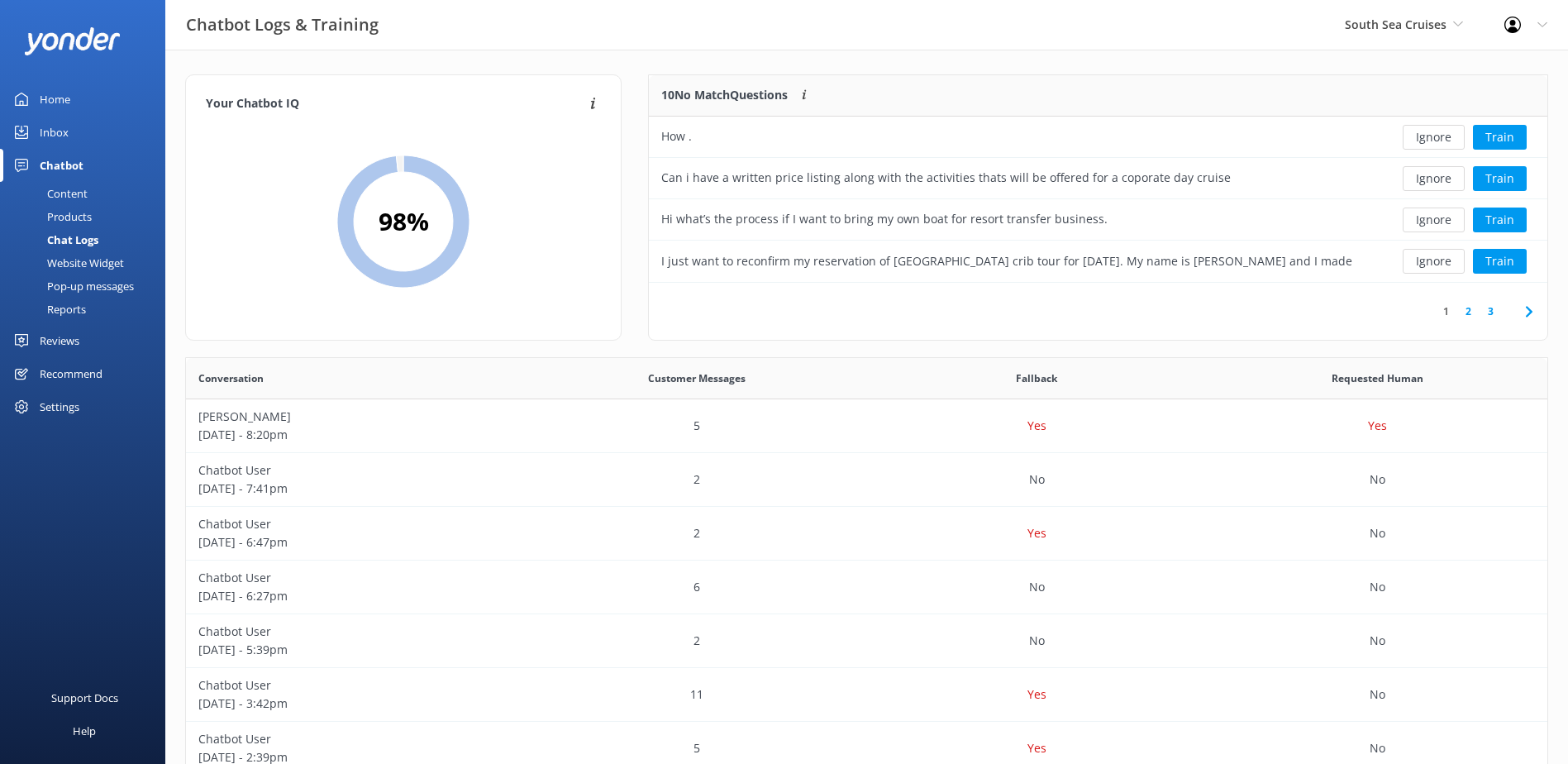
click at [1444, 137] on button "Ignore" at bounding box center [1434, 137] width 62 height 25
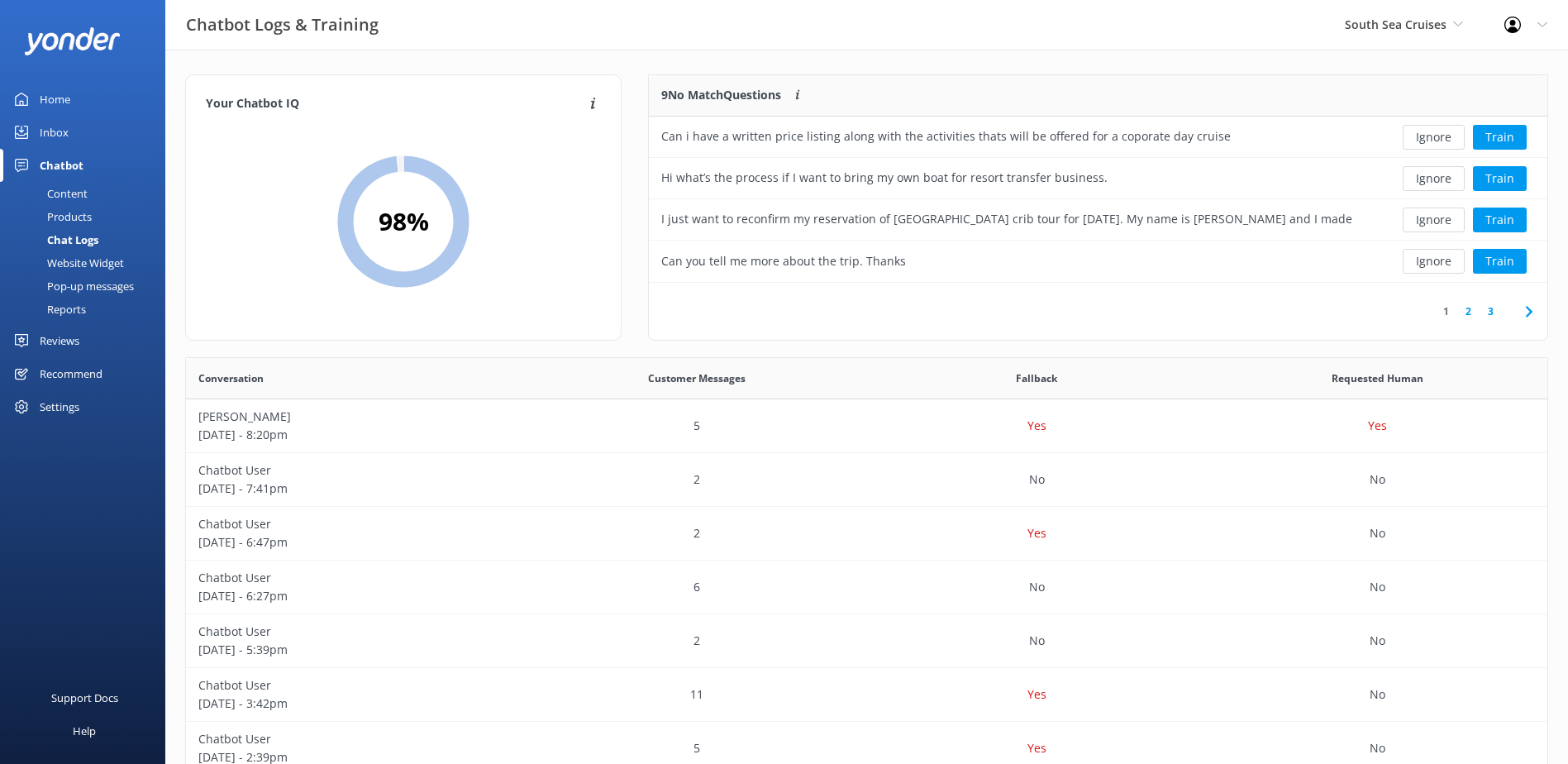
click at [1444, 137] on button "Ignore" at bounding box center [1434, 137] width 62 height 25
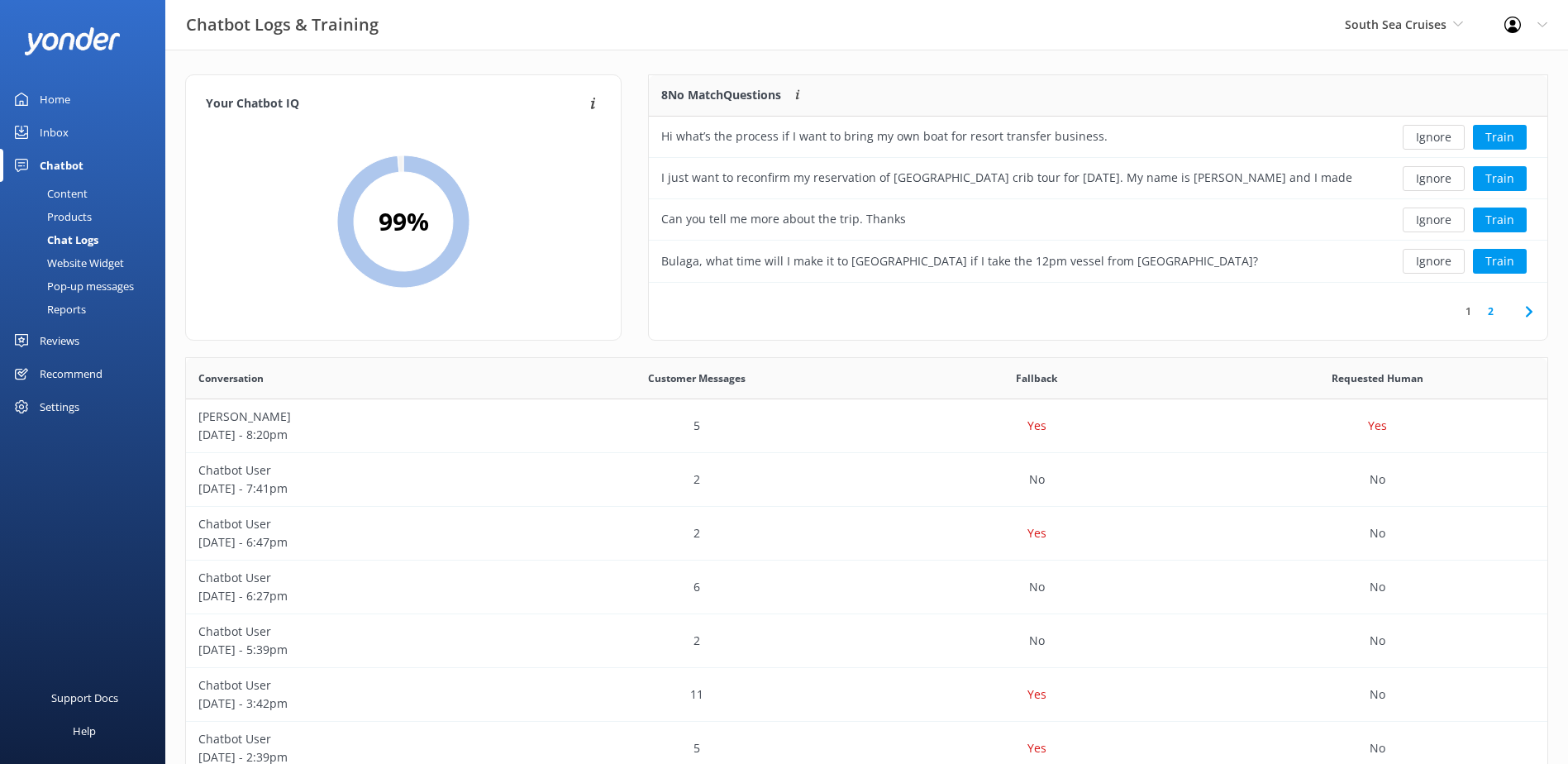
click at [1444, 137] on button "Ignore" at bounding box center [1434, 137] width 62 height 25
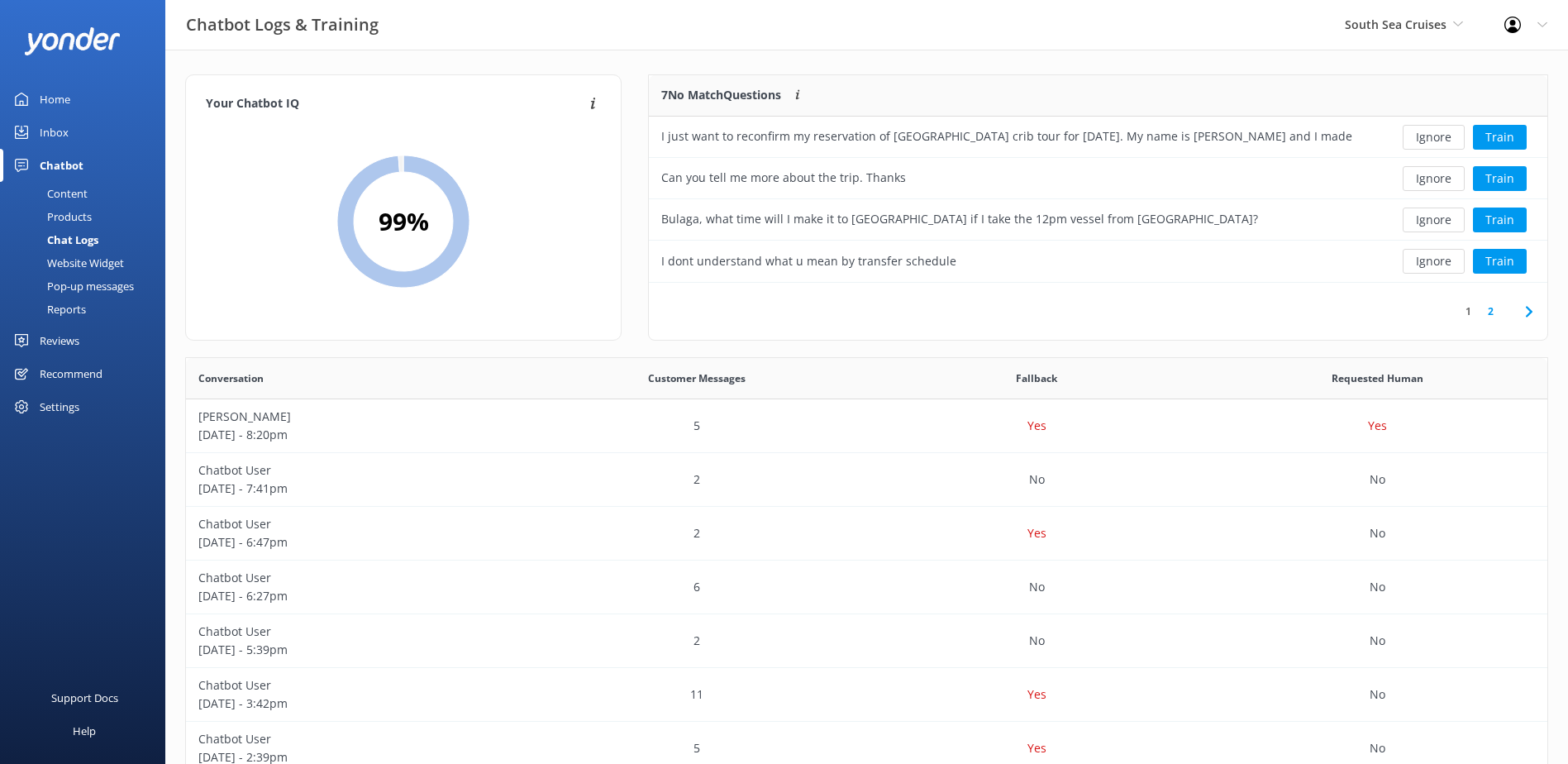
click at [1444, 138] on button "Ignore" at bounding box center [1434, 137] width 62 height 25
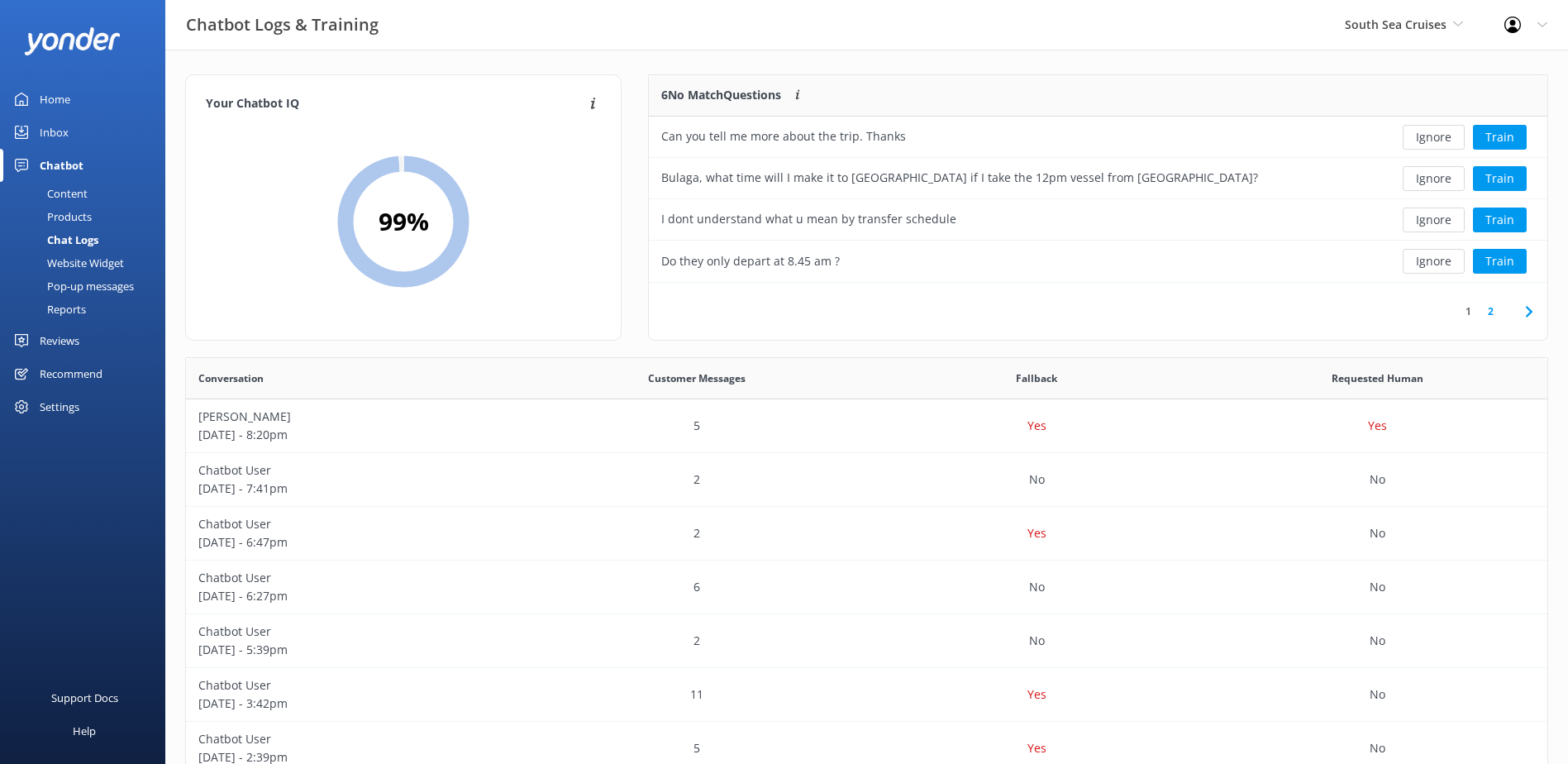
click at [1444, 138] on button "Ignore" at bounding box center [1434, 137] width 62 height 25
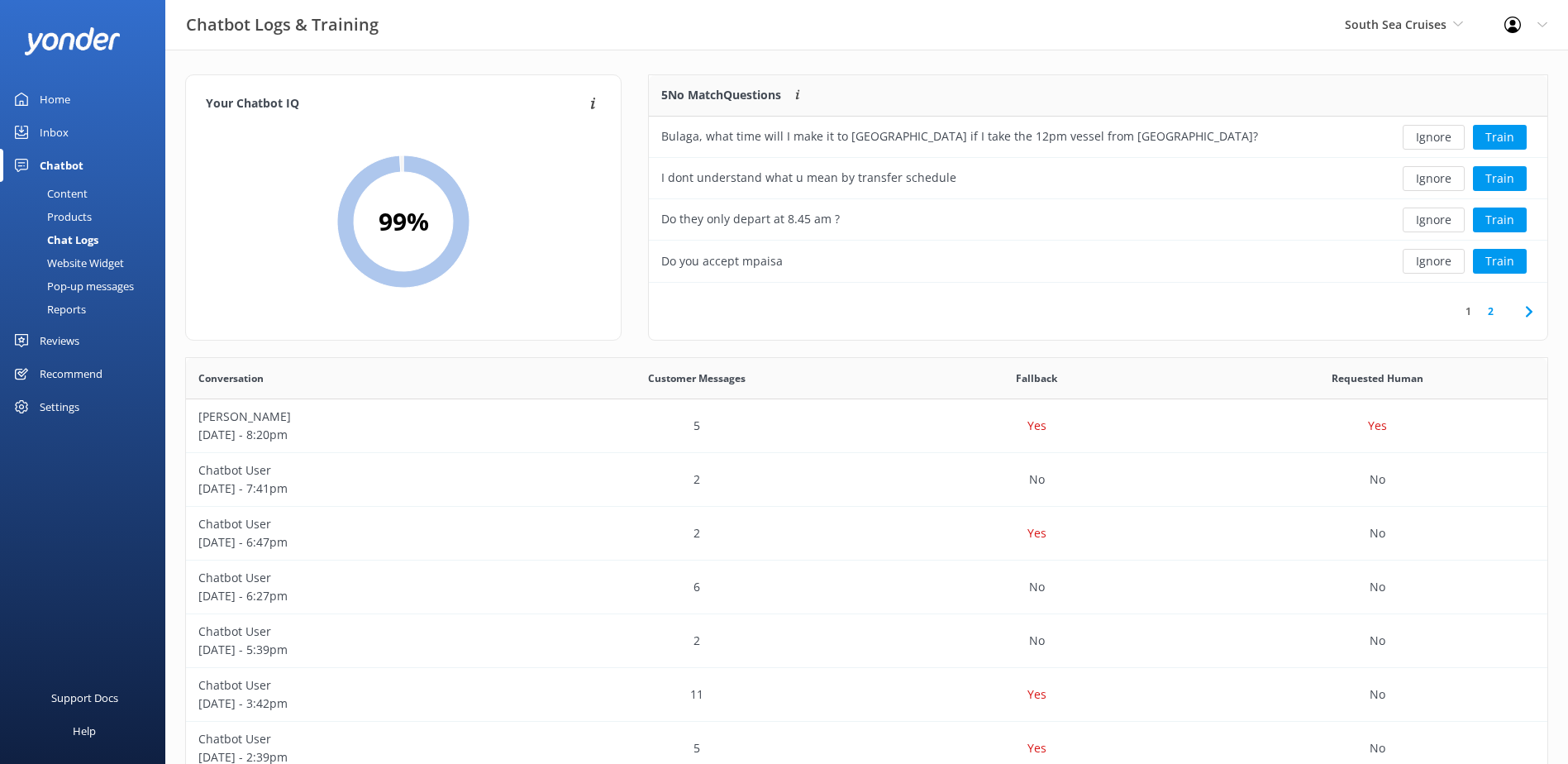
click at [1444, 138] on button "Ignore" at bounding box center [1434, 137] width 62 height 25
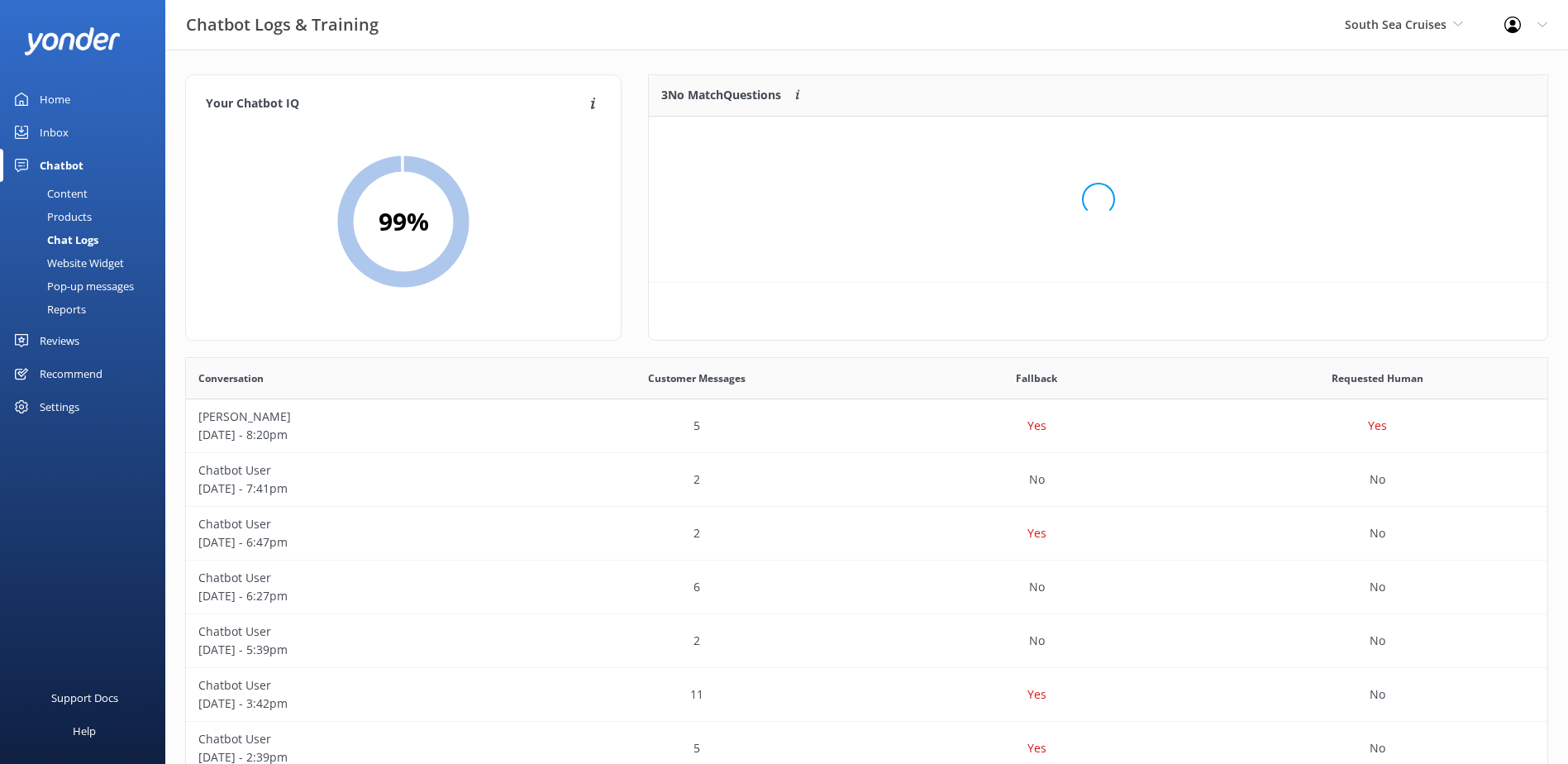
scroll to position [154, 885]
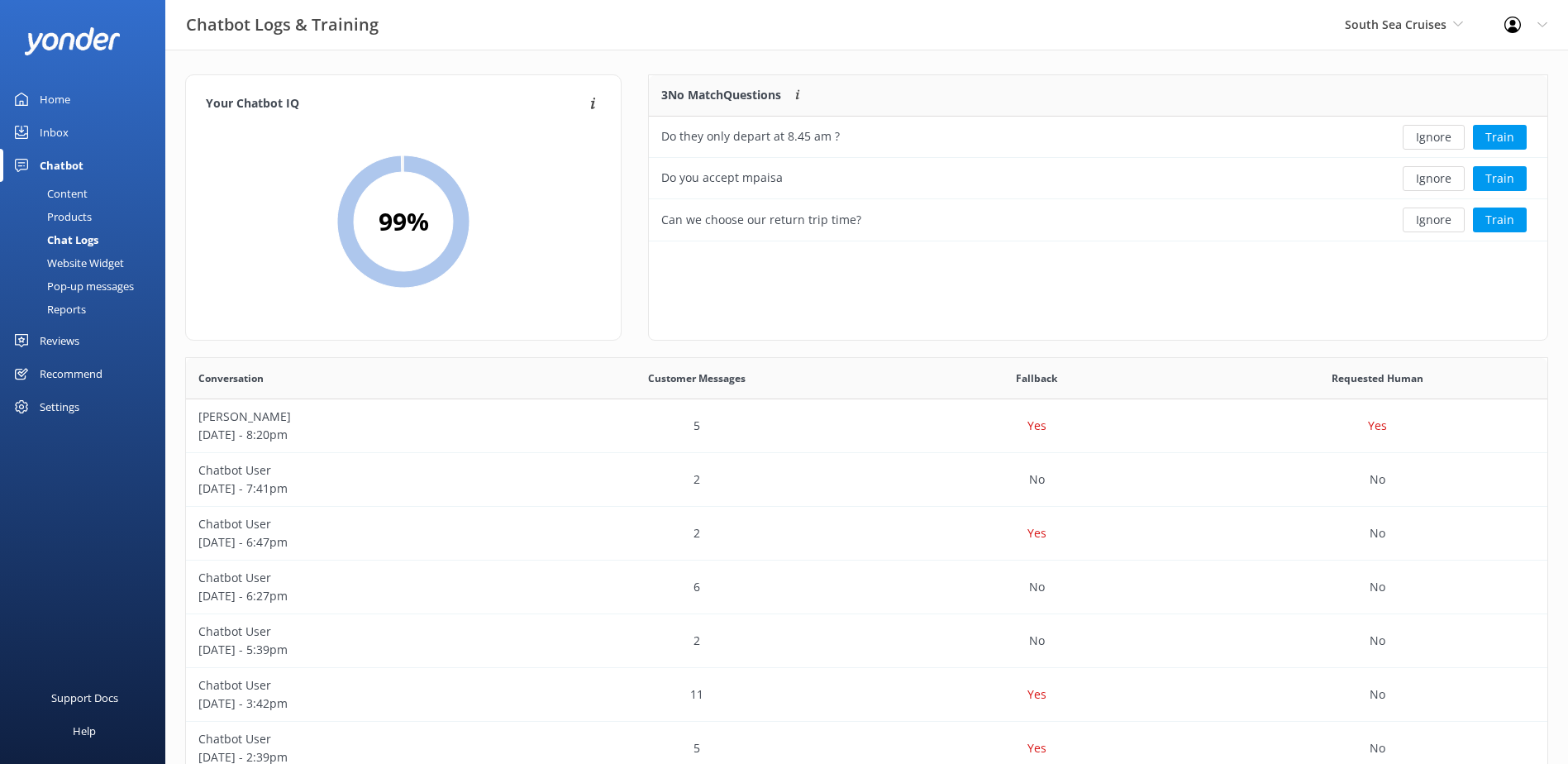
click at [1444, 138] on button "Ignore" at bounding box center [1434, 137] width 62 height 25
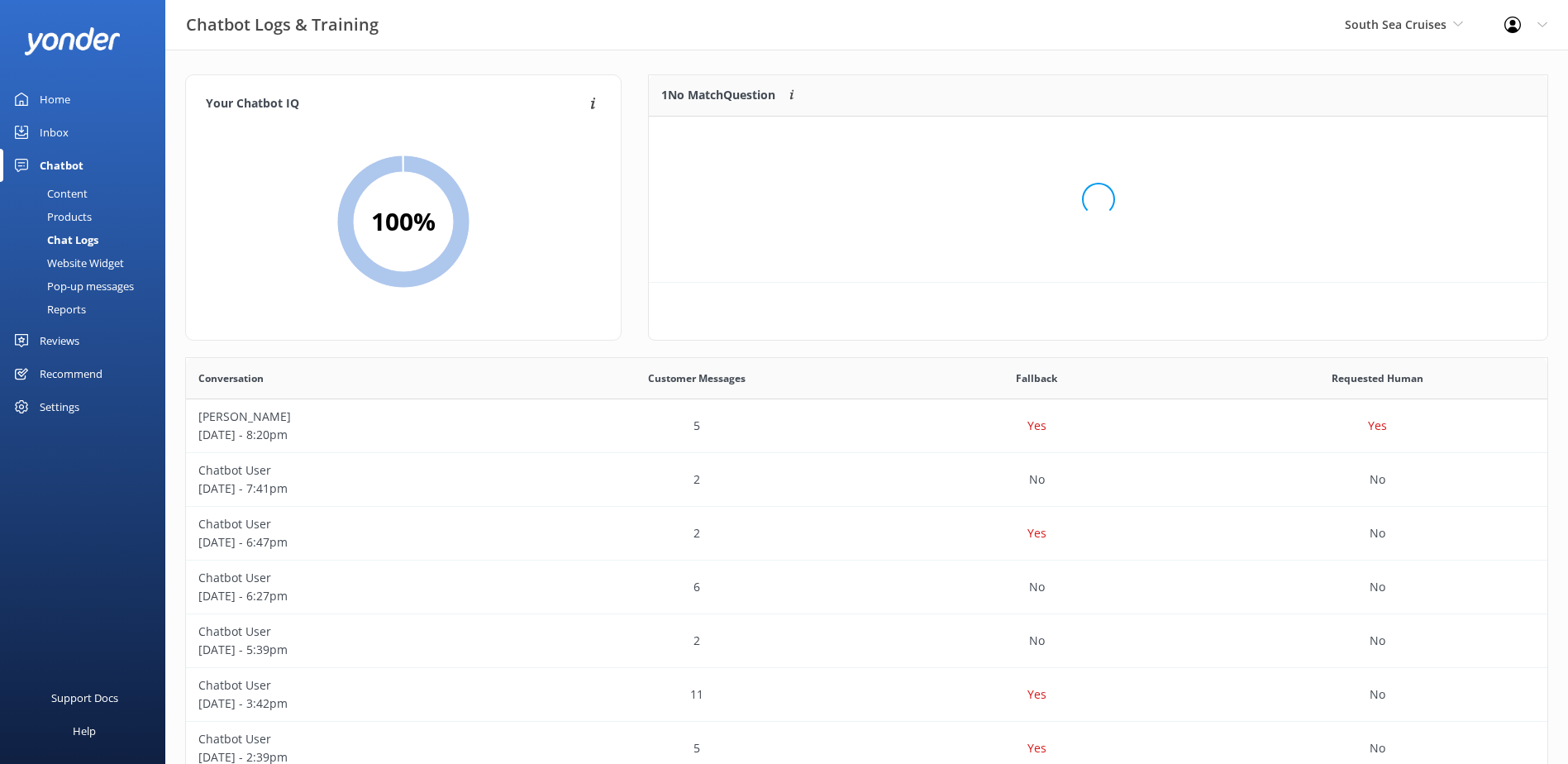
scroll to position [71, 885]
click at [1444, 138] on button "Ignore" at bounding box center [1434, 137] width 62 height 25
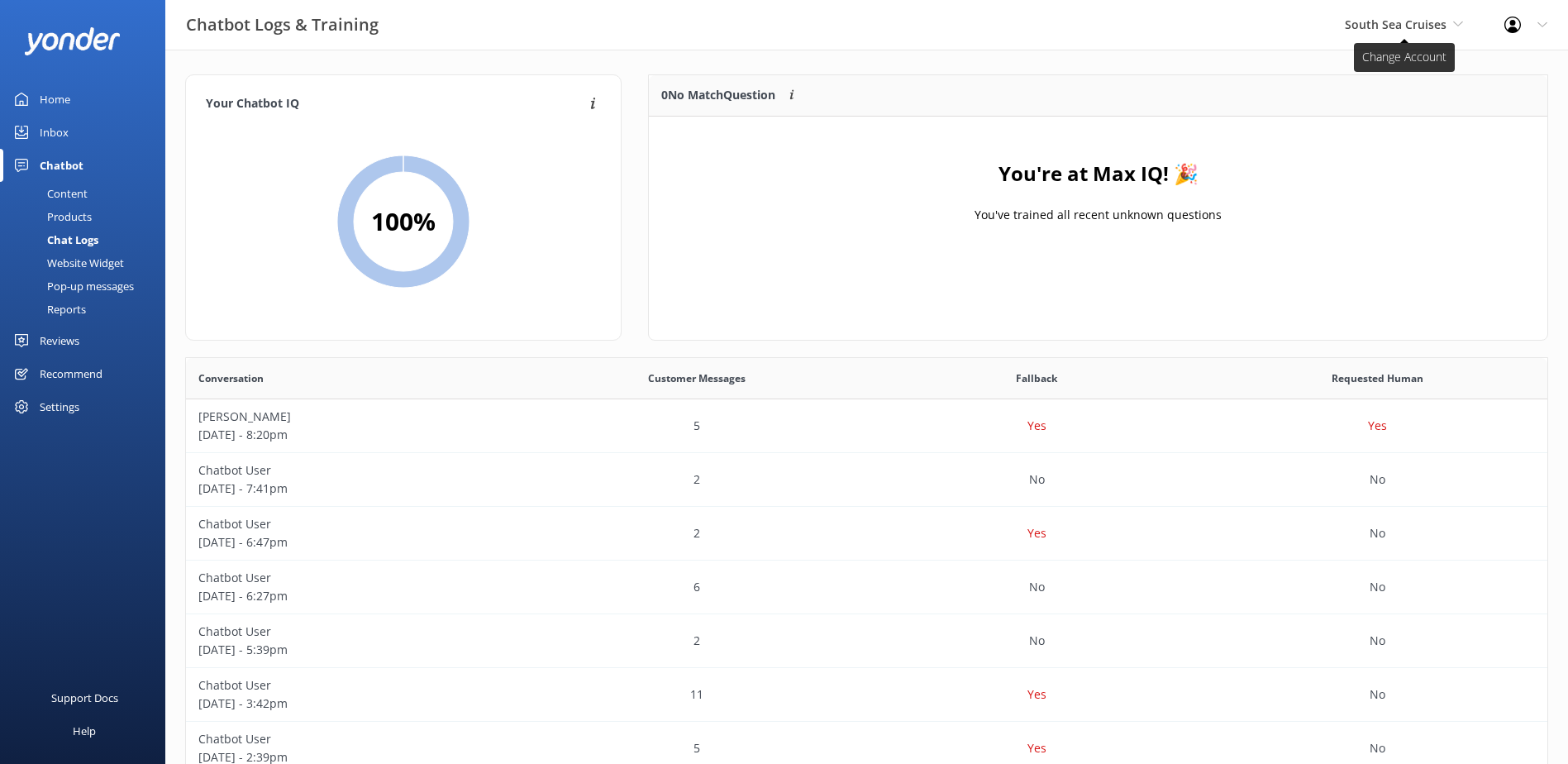
click at [1424, 16] on span "South Sea Cruises" at bounding box center [1395, 24] width 101 height 15
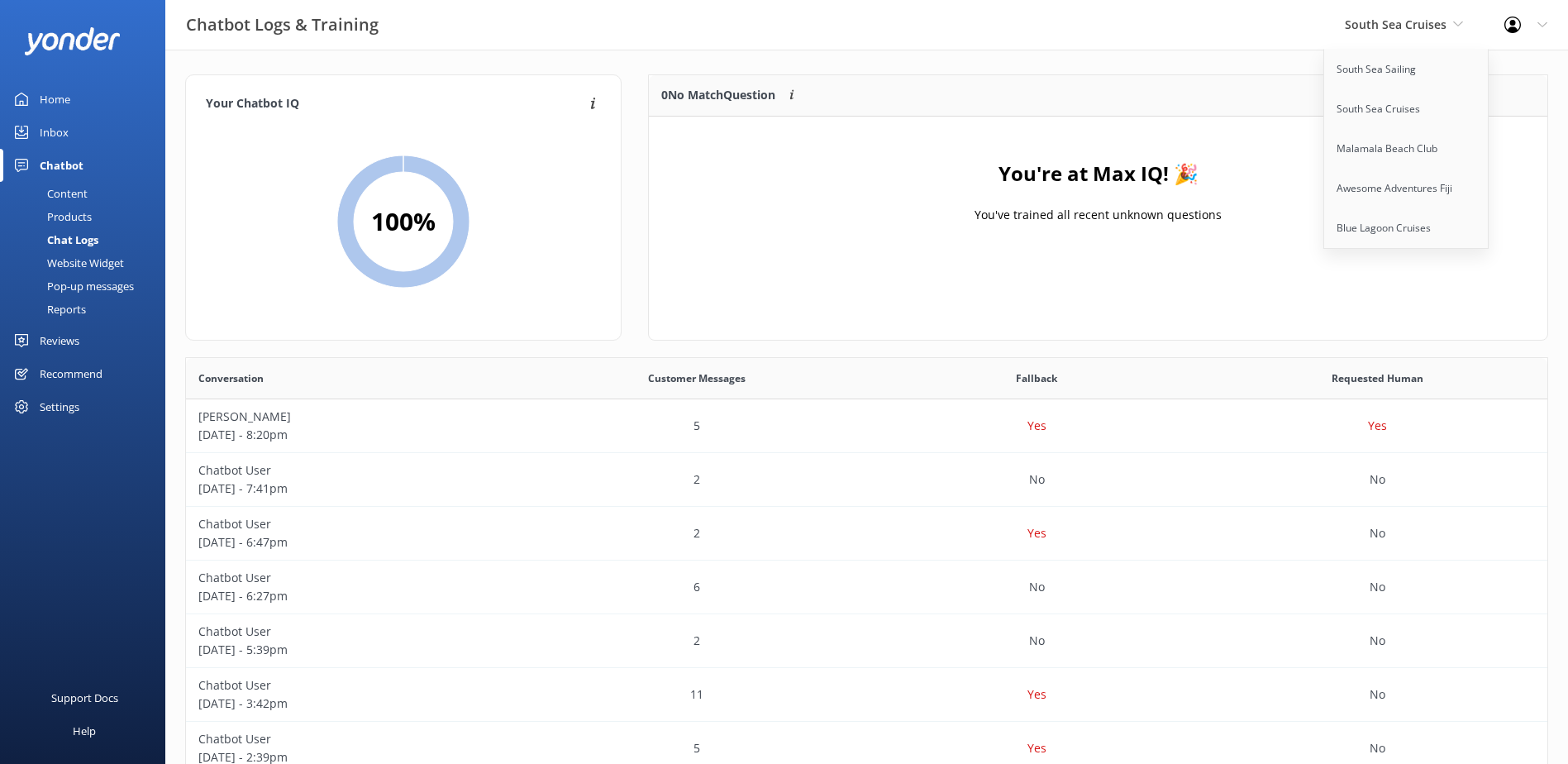
drag, startPoint x: 66, startPoint y: 131, endPoint x: 86, endPoint y: 128, distance: 20.2
click at [66, 130] on div "Inbox" at bounding box center [54, 132] width 29 height 33
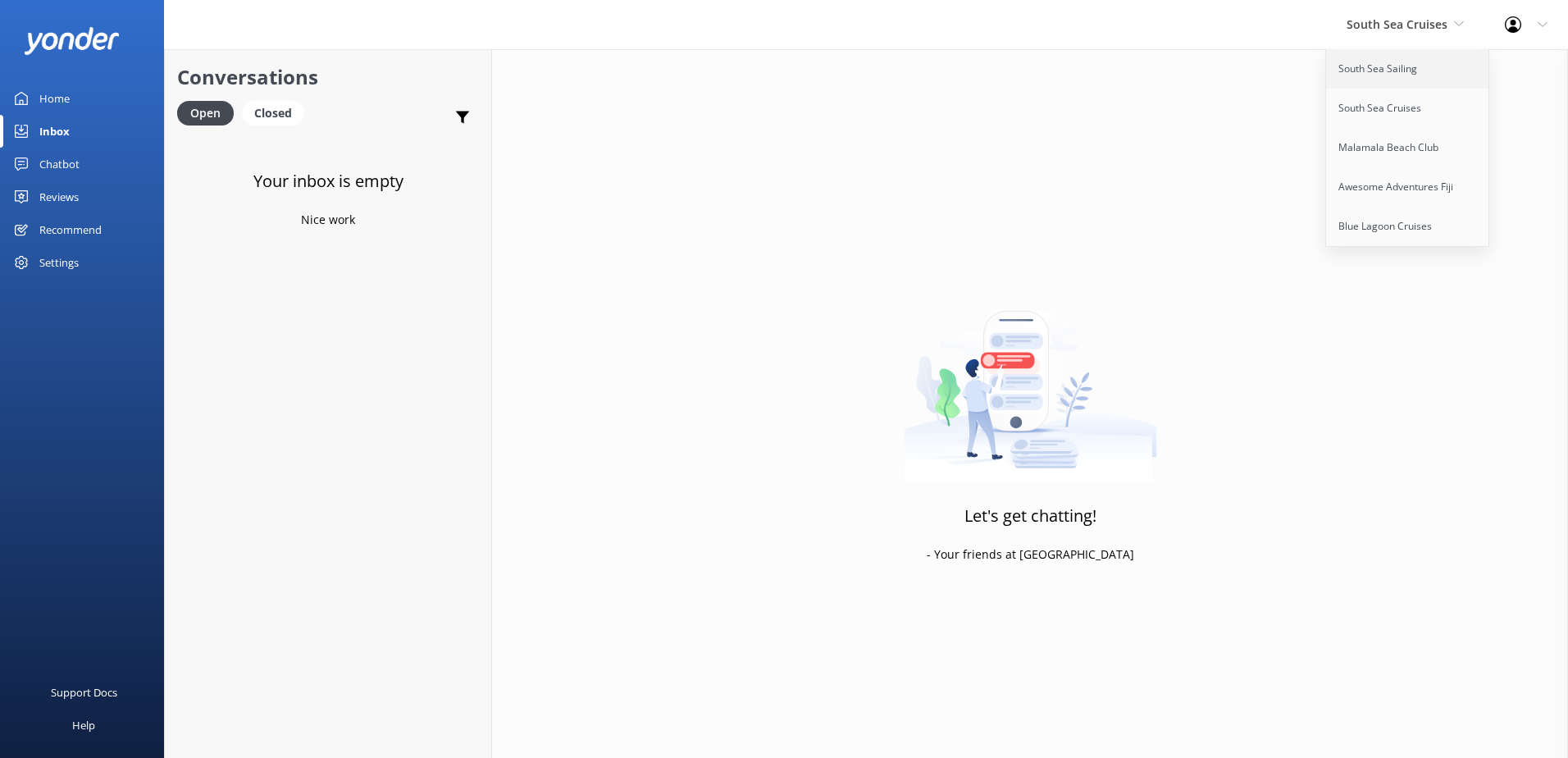
click at [1386, 71] on link "South Sea Sailing" at bounding box center [1407, 68] width 164 height 39
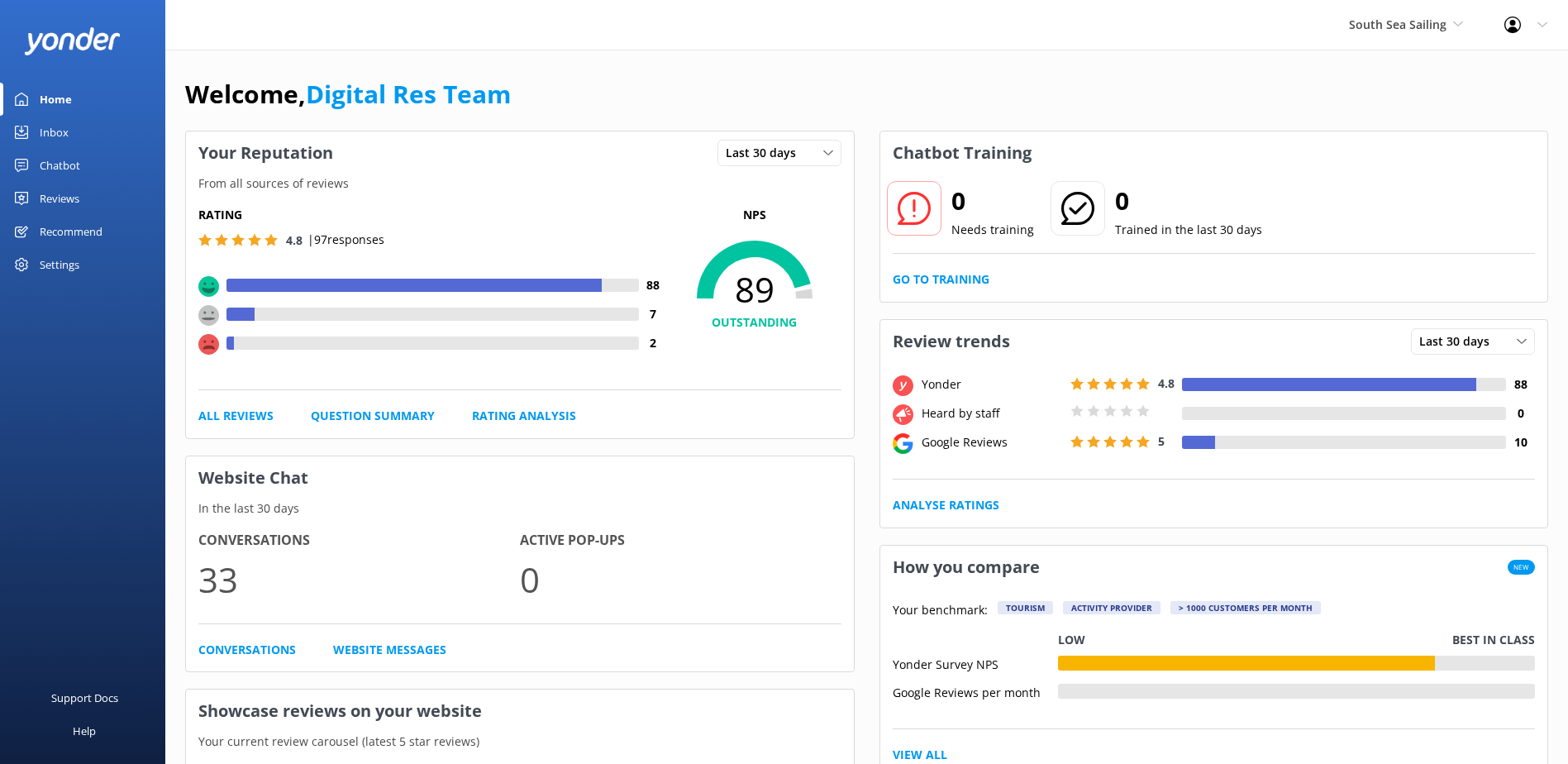
click at [54, 133] on div "Inbox" at bounding box center [54, 132] width 29 height 33
